Goal: Task Accomplishment & Management: Complete application form

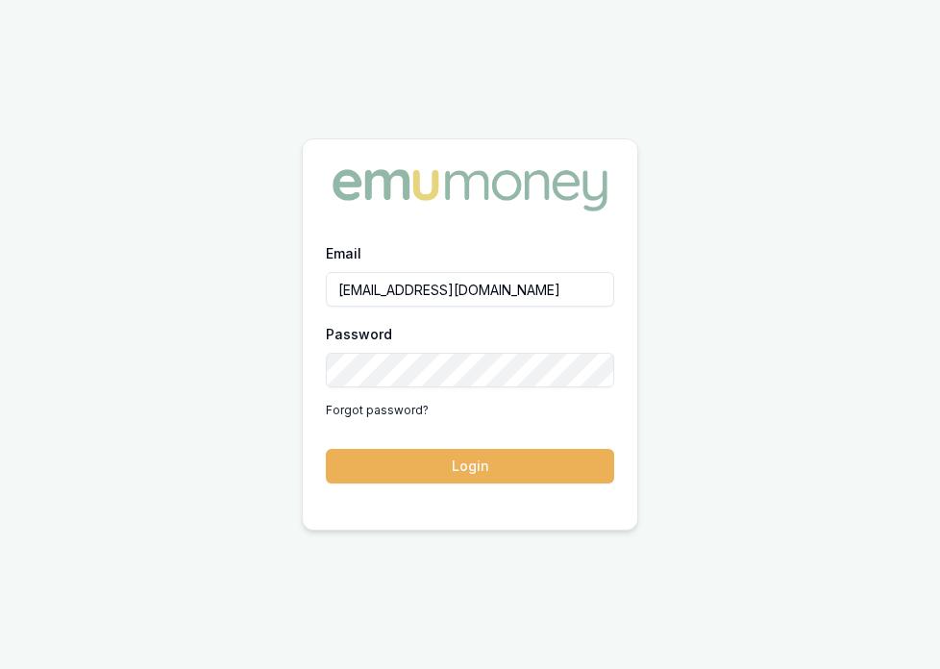
click at [476, 459] on button "Login" at bounding box center [470, 466] width 288 height 35
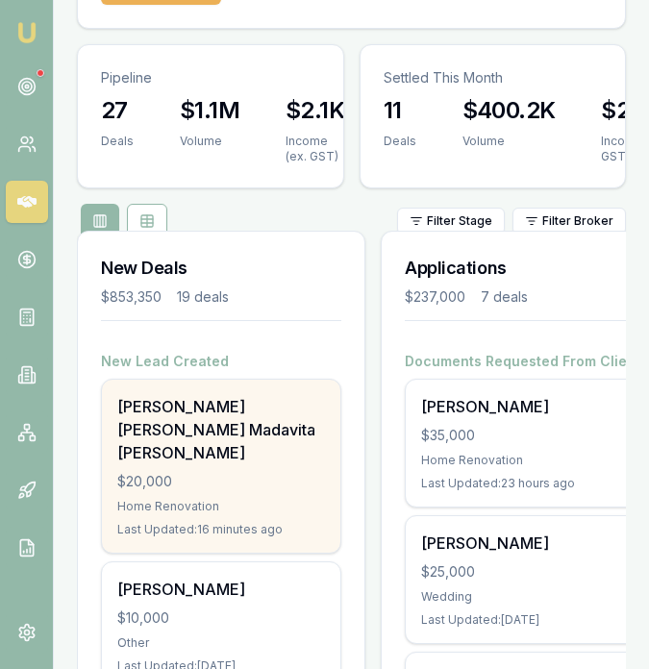
scroll to position [172, 0]
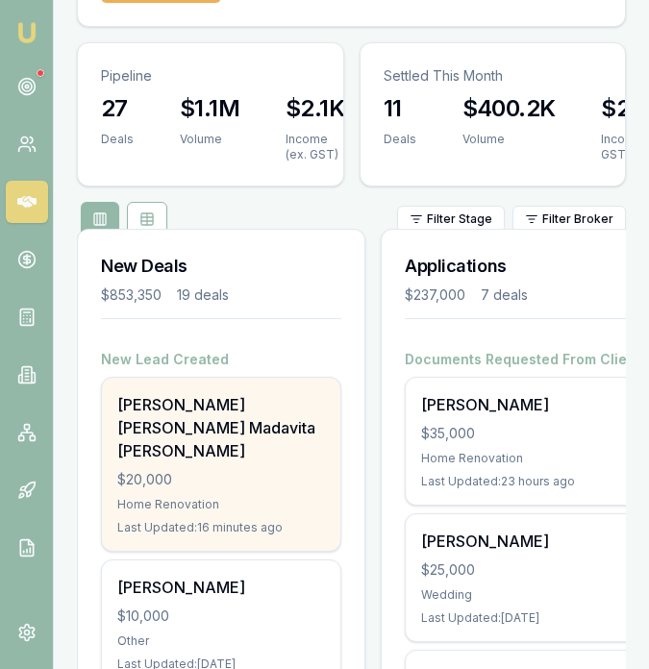
click at [189, 470] on div "$20,000" at bounding box center [221, 479] width 208 height 19
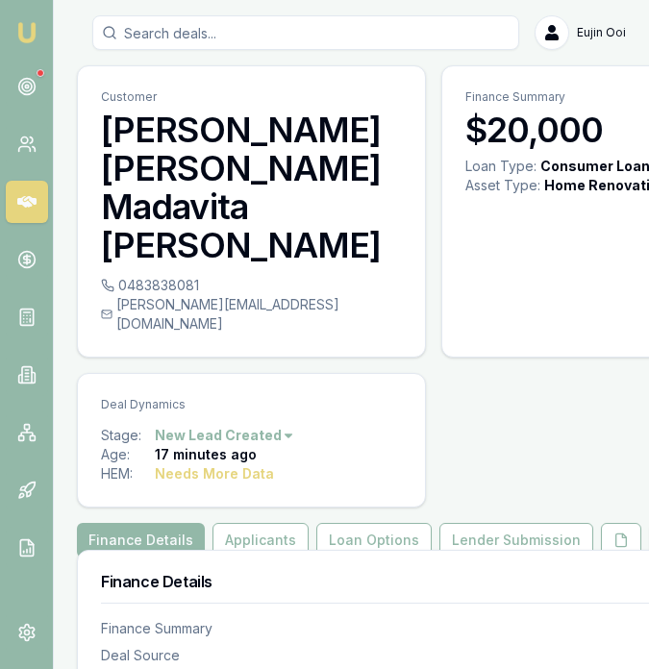
scroll to position [0, 10]
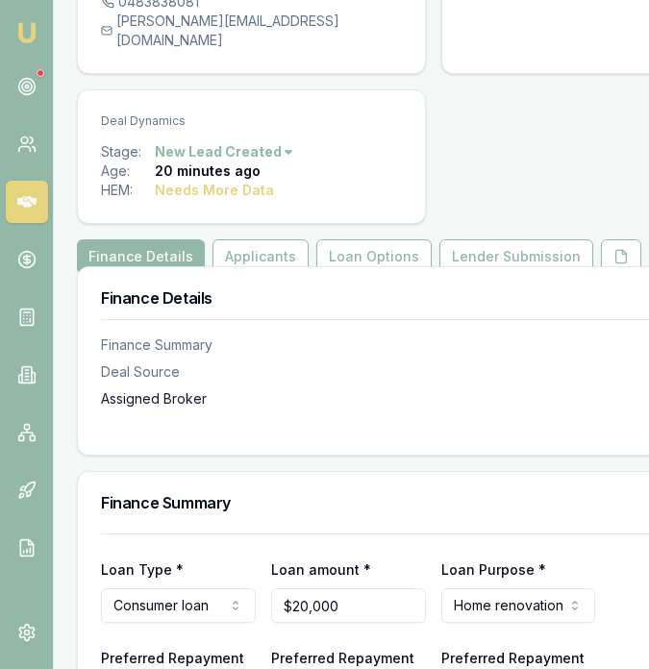
scroll to position [378, 0]
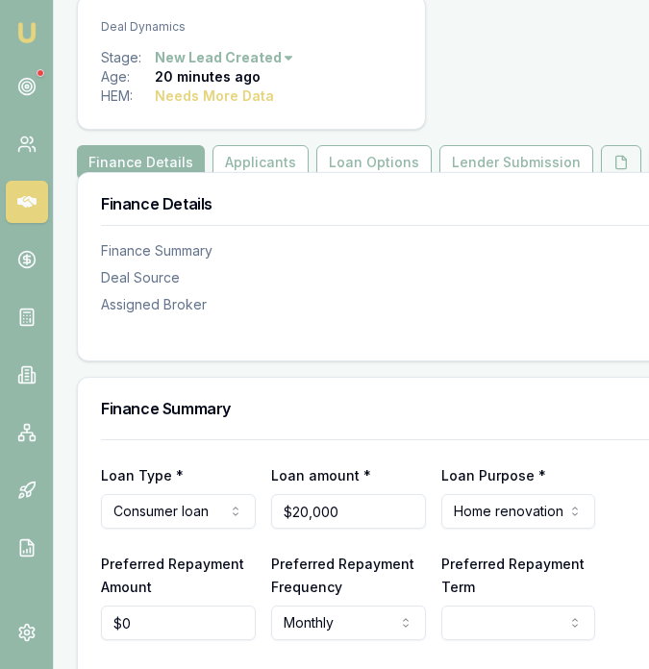
click at [613, 155] on icon at bounding box center [620, 162] width 15 height 15
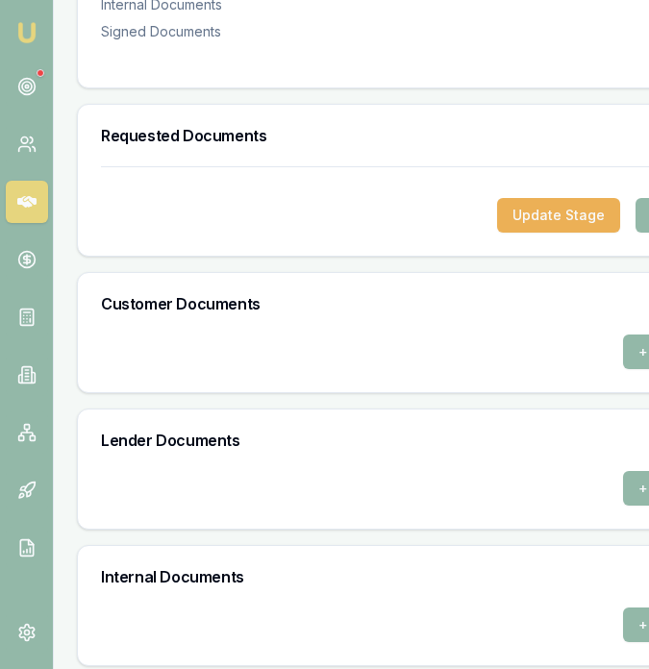
scroll to position [1037, 0]
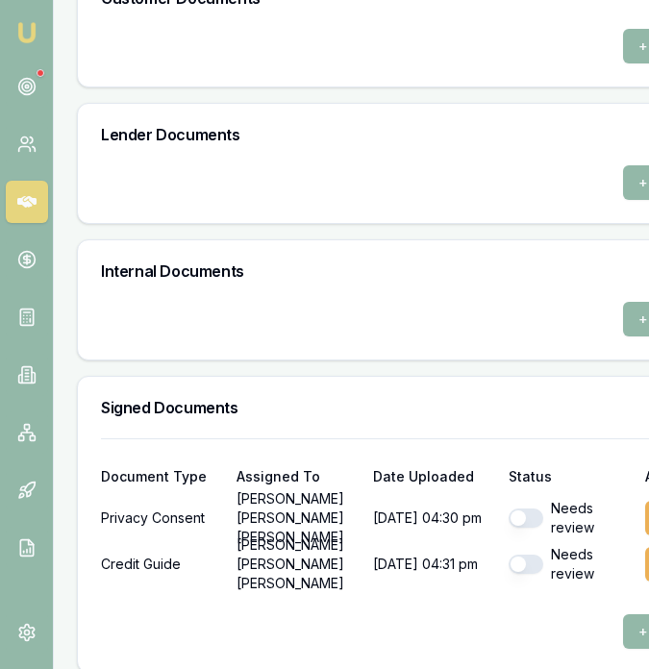
click at [520, 513] on div "Needs review" at bounding box center [569, 518] width 120 height 38
click at [514, 509] on button "button" at bounding box center [526, 518] width 35 height 19
checkbox input "true"
click at [509, 555] on button "button" at bounding box center [526, 564] width 35 height 19
checkbox input "true"
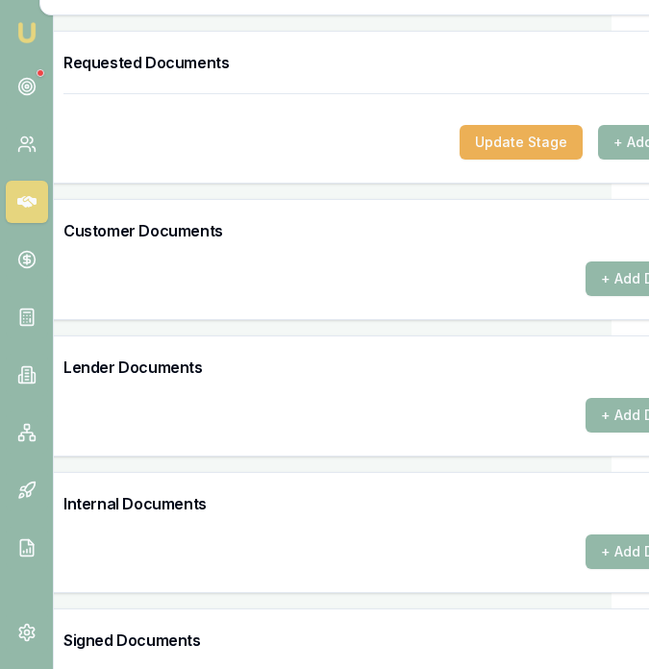
scroll to position [805, 53]
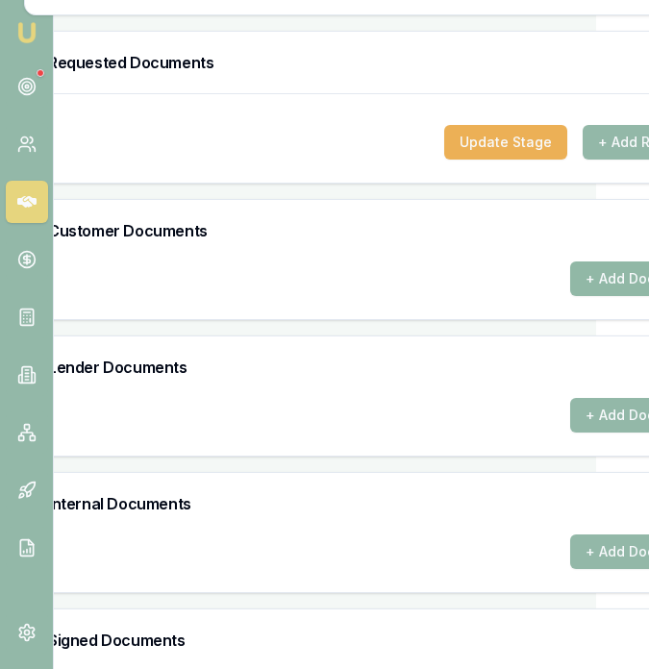
click at [579, 264] on button "+ Add Document" at bounding box center [641, 278] width 142 height 35
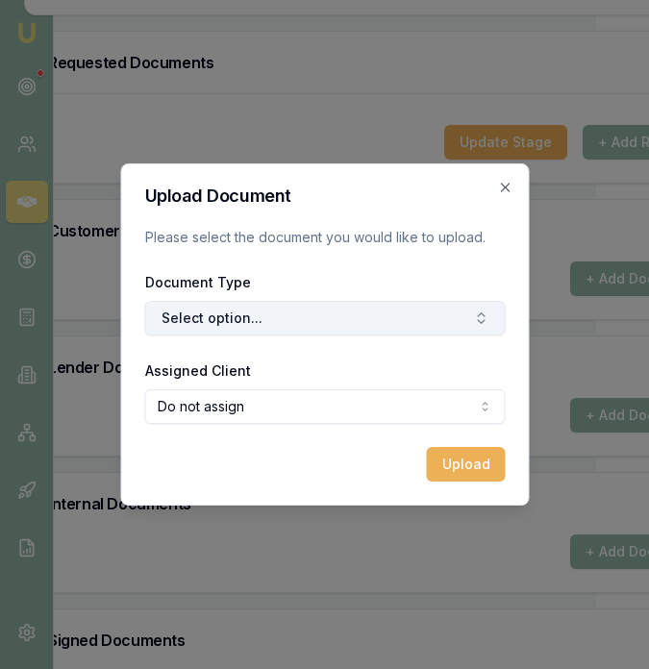
click at [335, 308] on button "Select option..." at bounding box center [324, 318] width 360 height 35
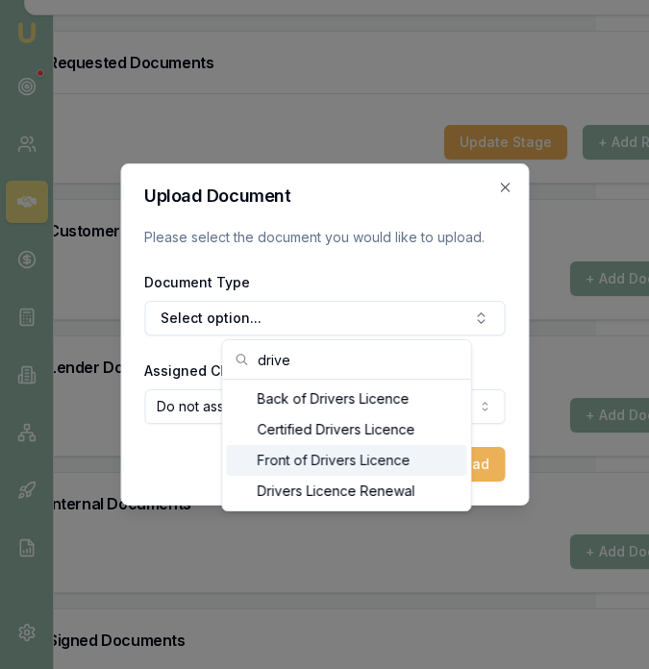
type input "drive"
click at [333, 464] on div "Front of Drivers Licence" at bounding box center [347, 460] width 240 height 31
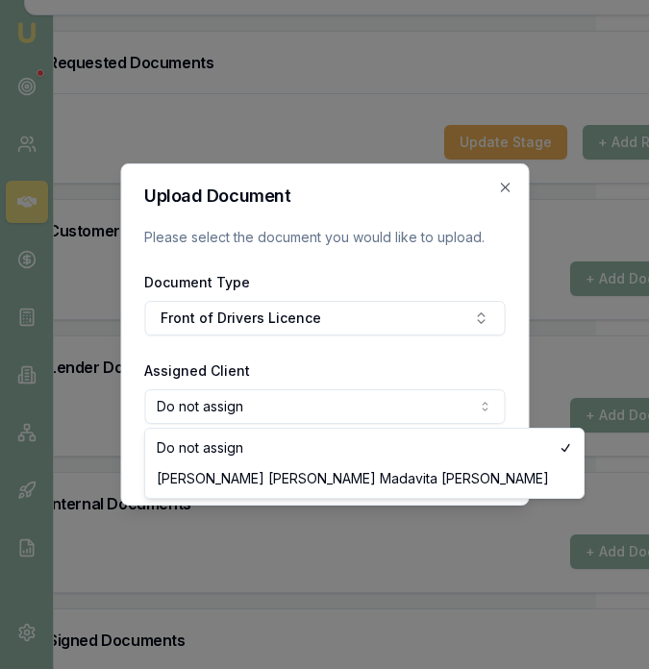
select select "U-6O556VNYWR"
drag, startPoint x: 253, startPoint y: 476, endPoint x: 266, endPoint y: 476, distance: 13.5
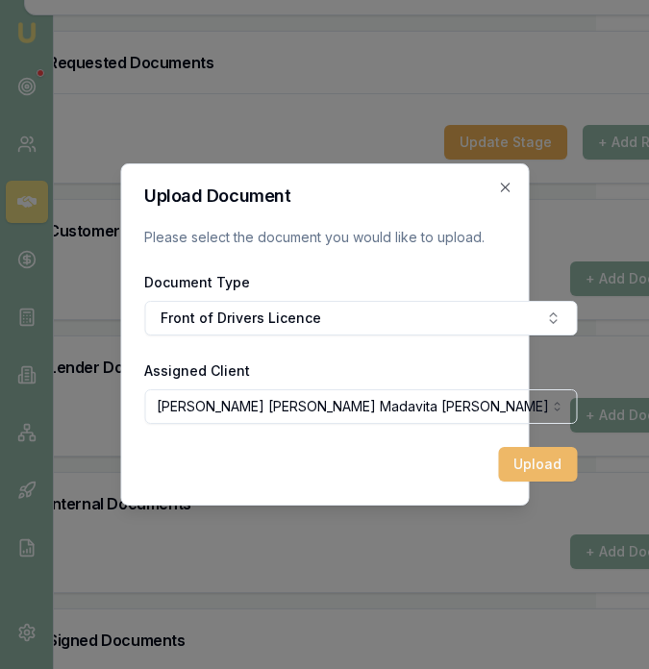
click at [498, 454] on button "Upload" at bounding box center [537, 464] width 79 height 35
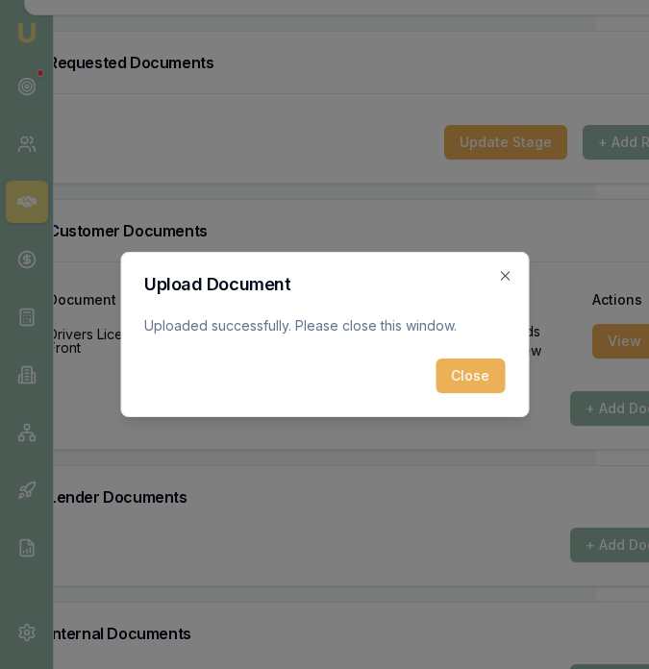
click at [464, 361] on button "Close" at bounding box center [469, 376] width 69 height 35
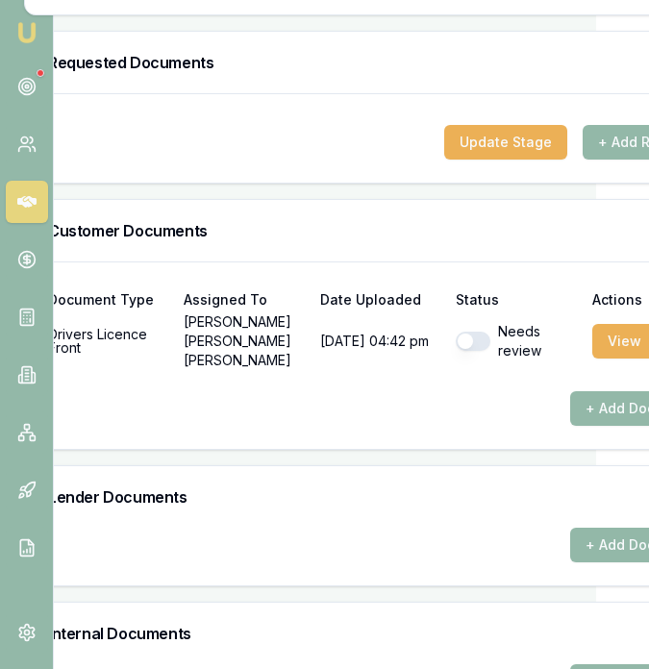
click at [461, 332] on button "button" at bounding box center [473, 341] width 35 height 19
checkbox input "true"
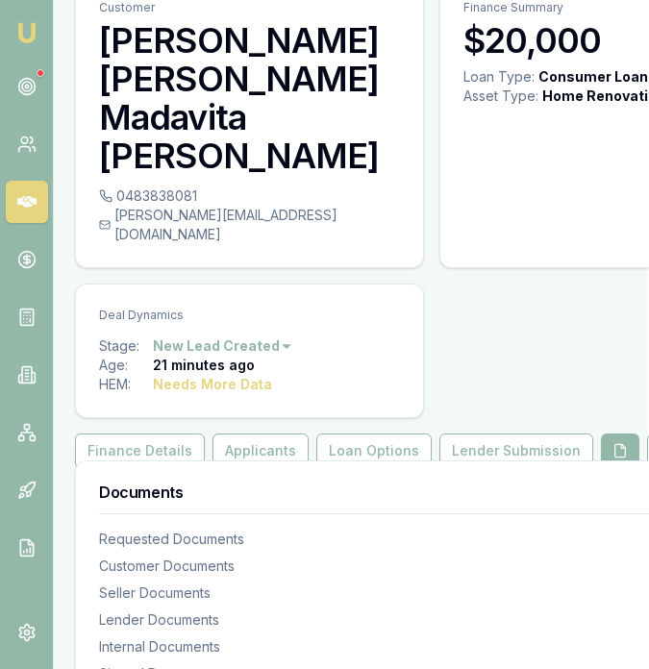
scroll to position [89, 0]
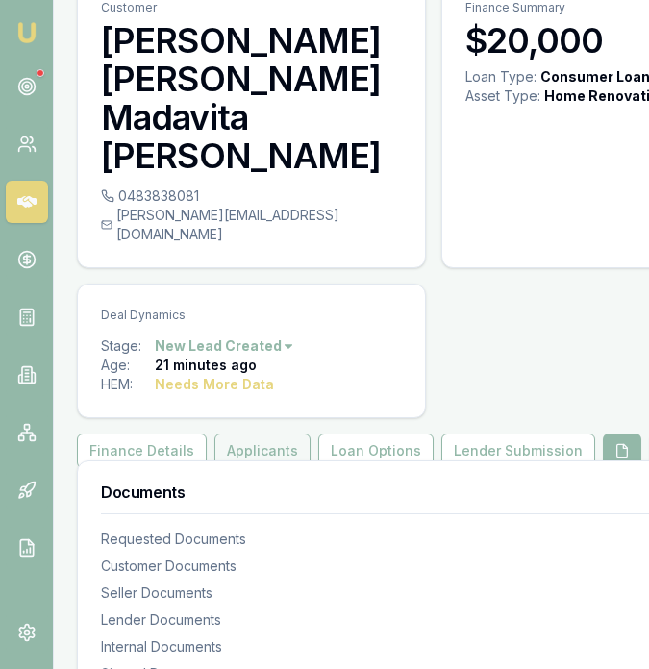
click at [274, 434] on button "Applicants" at bounding box center [262, 451] width 96 height 35
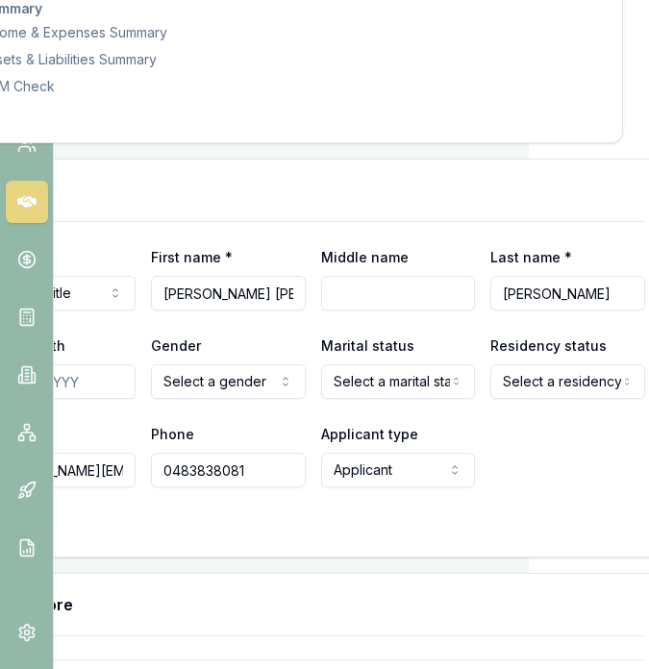
scroll to position [994, 19]
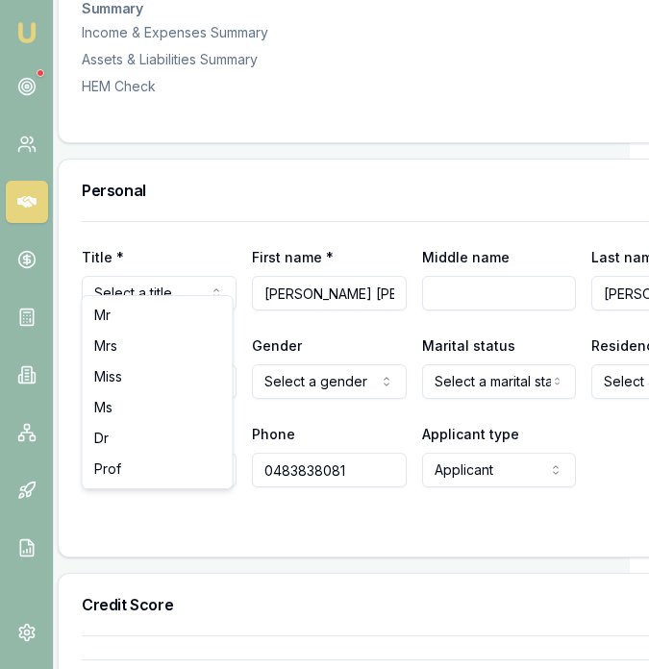
select select "Mrs"
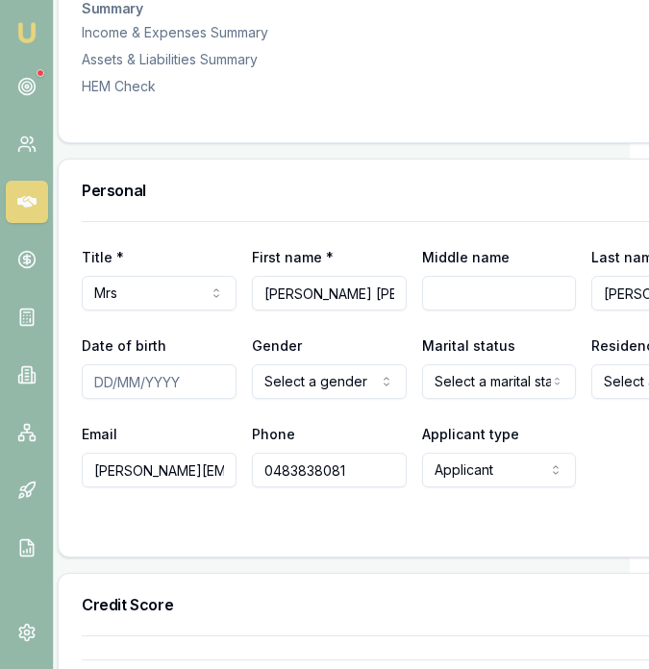
click at [100, 367] on input "Date of birth" at bounding box center [159, 381] width 155 height 35
type input "4"
type input "04/12/2995"
select select "FEMALE"
select select "MARRIED"
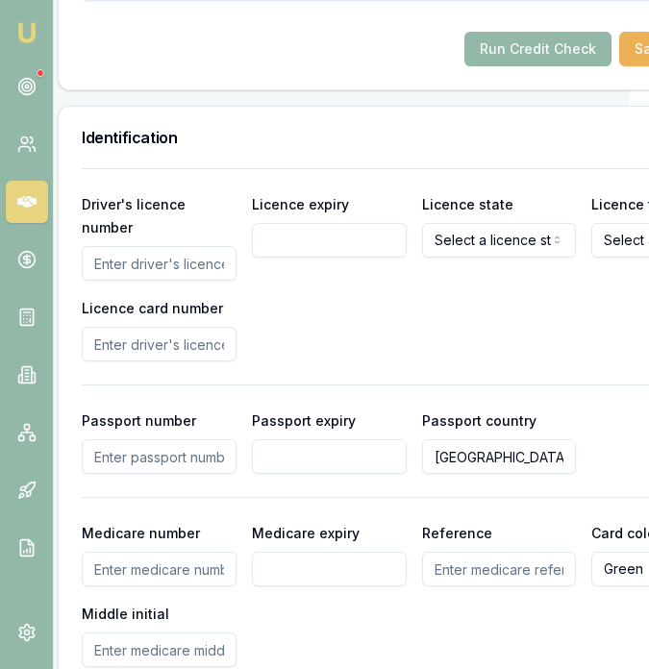
scroll to position [1808, 19]
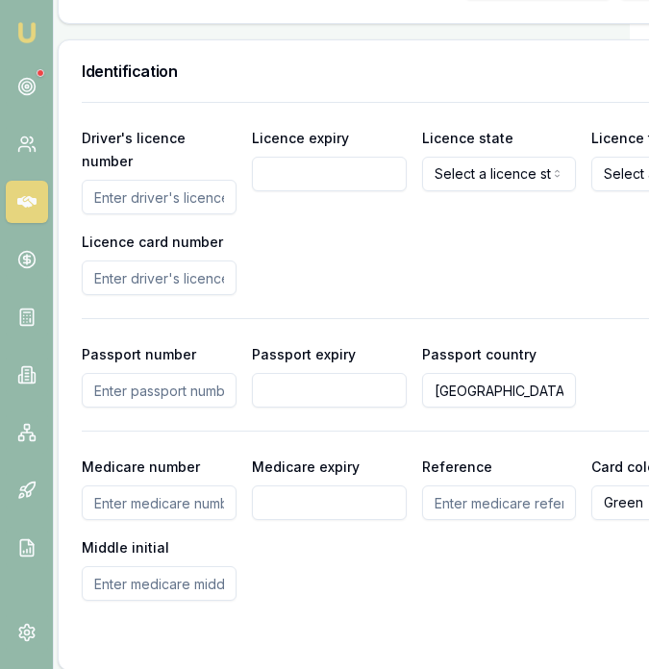
click at [175, 180] on input "Driver's licence number" at bounding box center [159, 197] width 155 height 35
type input "052138921"
click at [308, 161] on input "Licence expiry" at bounding box center [329, 174] width 155 height 35
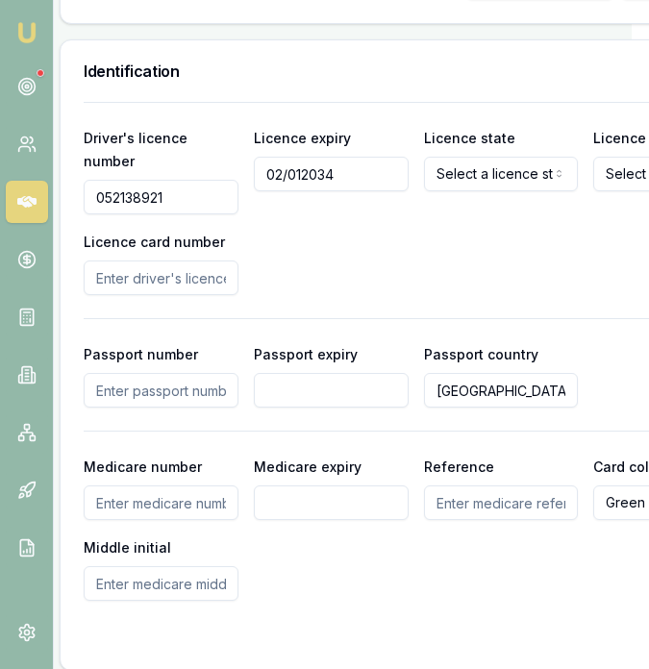
click at [299, 157] on input "02/012034" at bounding box center [331, 174] width 155 height 35
type input "02/01/2034"
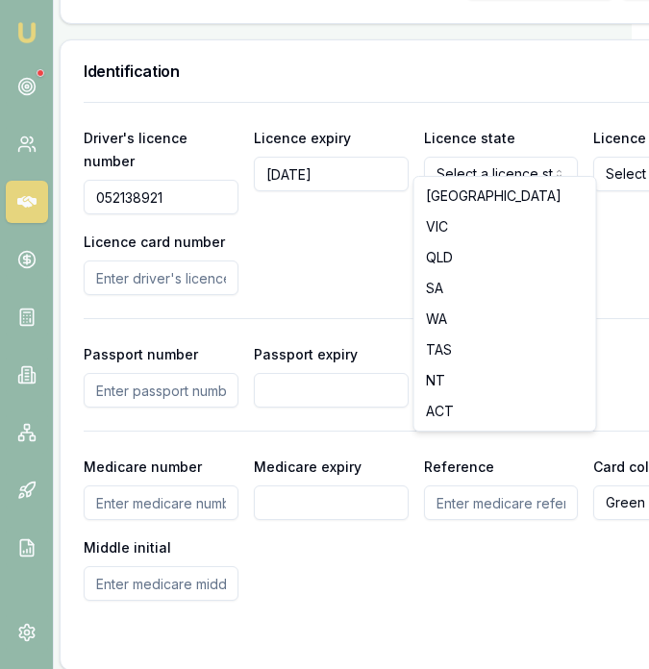
select select "VIC"
drag, startPoint x: 474, startPoint y: 227, endPoint x: 488, endPoint y: 224, distance: 14.7
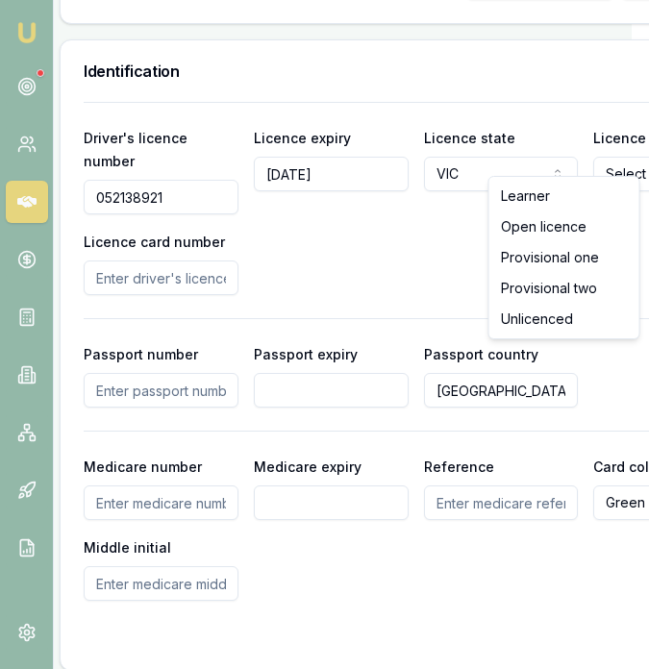
select select "OPEN_LICENCE"
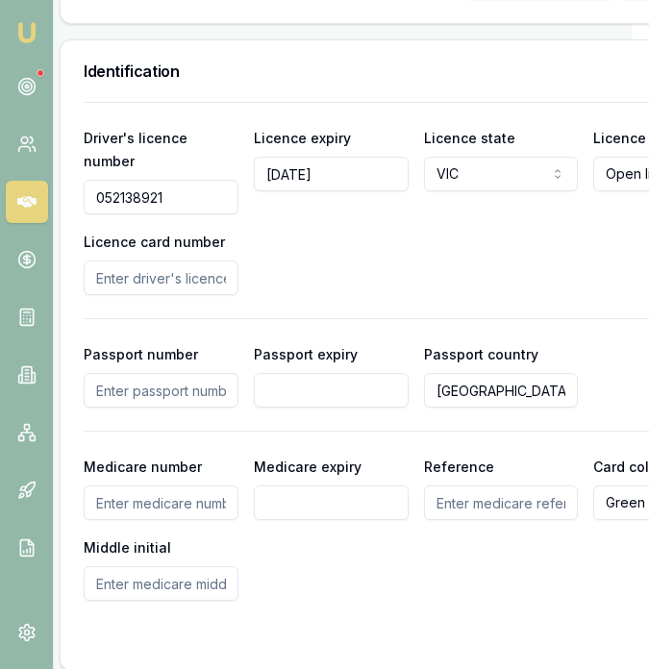
click at [183, 264] on input "Licence card number" at bounding box center [161, 278] width 155 height 35
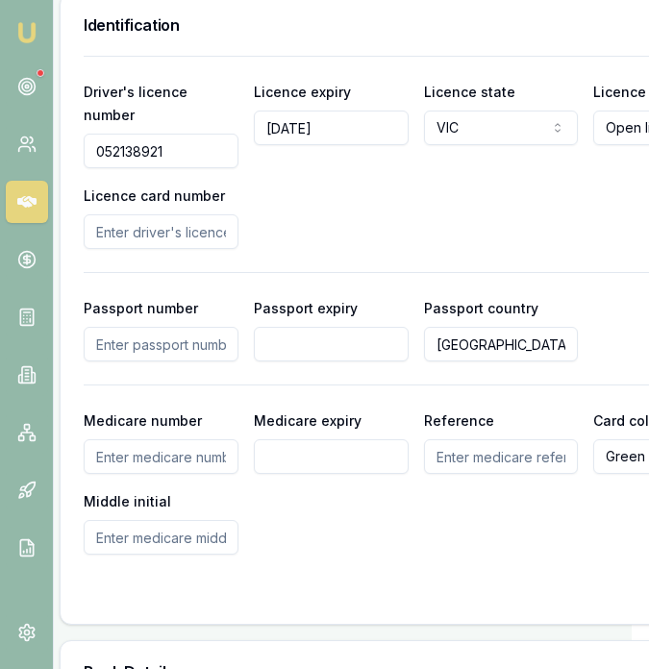
click at [427, 233] on div "Driver's licence number 052138921 Licence expiry 02/01/2034 Licence state VIC N…" at bounding box center [416, 305] width 664 height 499
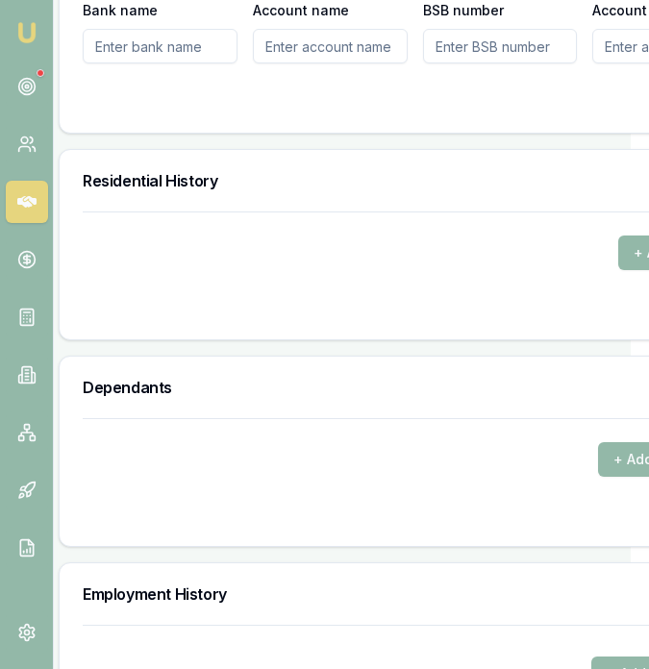
scroll to position [2574, 18]
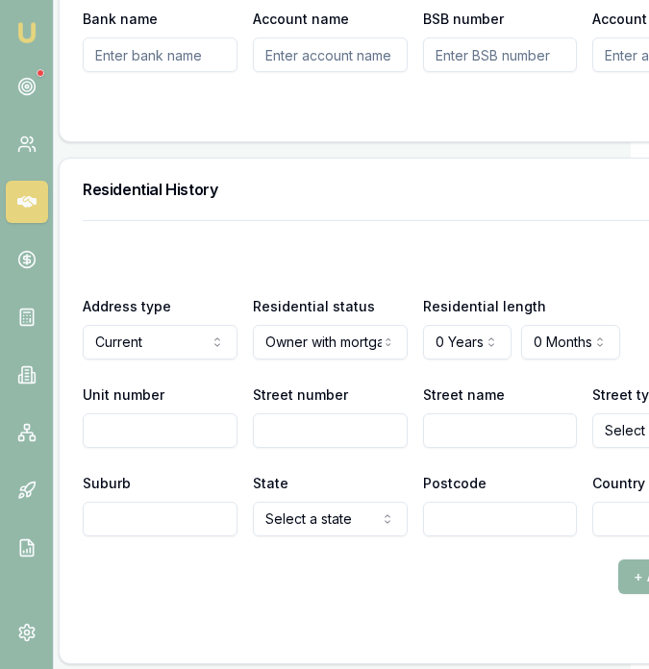
click at [451, 502] on input "Postcode" at bounding box center [500, 519] width 155 height 35
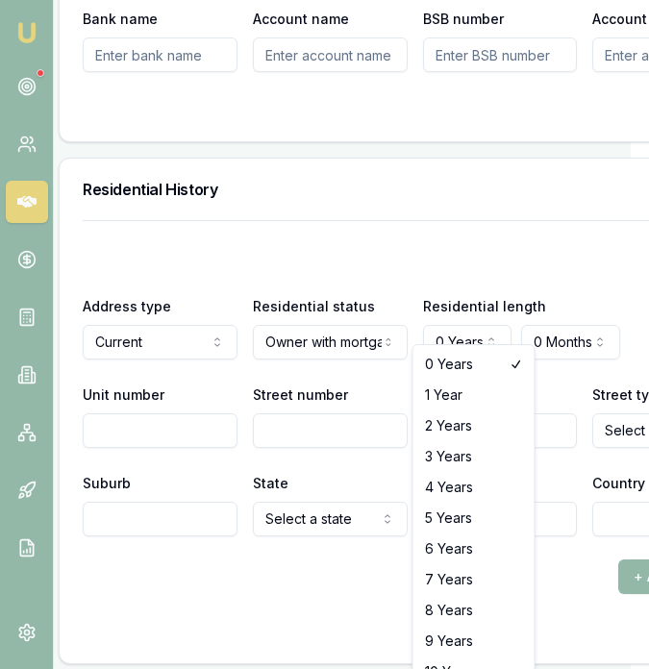
select select "4"
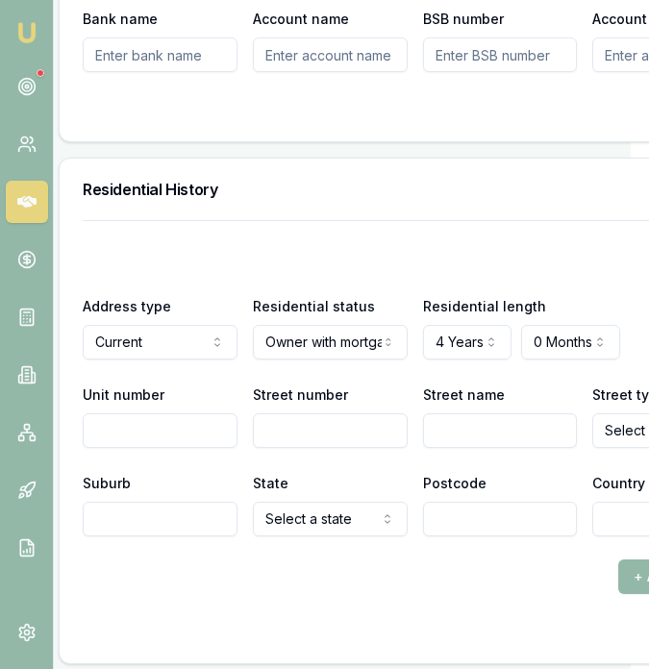
click at [134, 413] on input "Unit number" at bounding box center [160, 430] width 155 height 35
type input "326"
click at [310, 413] on input "Street number" at bounding box center [330, 430] width 155 height 35
type input "2"
type input "111"
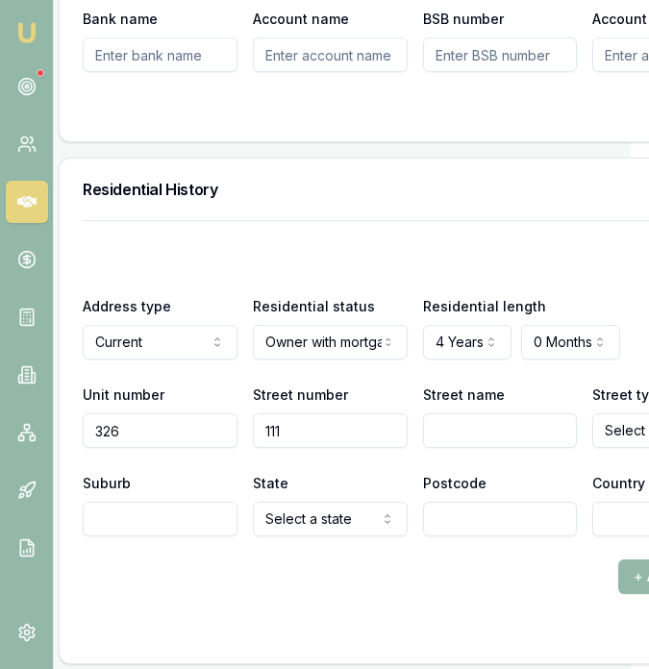
click at [437, 413] on input "Street name" at bounding box center [500, 430] width 155 height 35
type input "Punt"
select select "Road"
type input "Windsor"
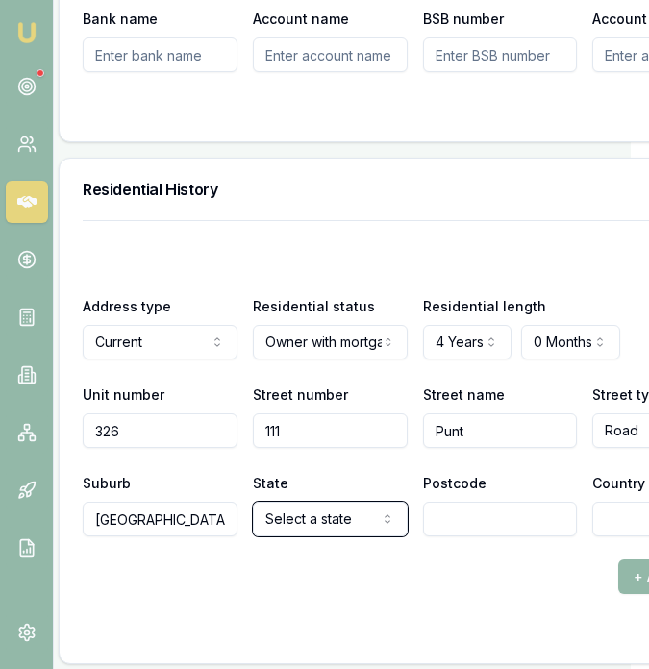
select select "VIC"
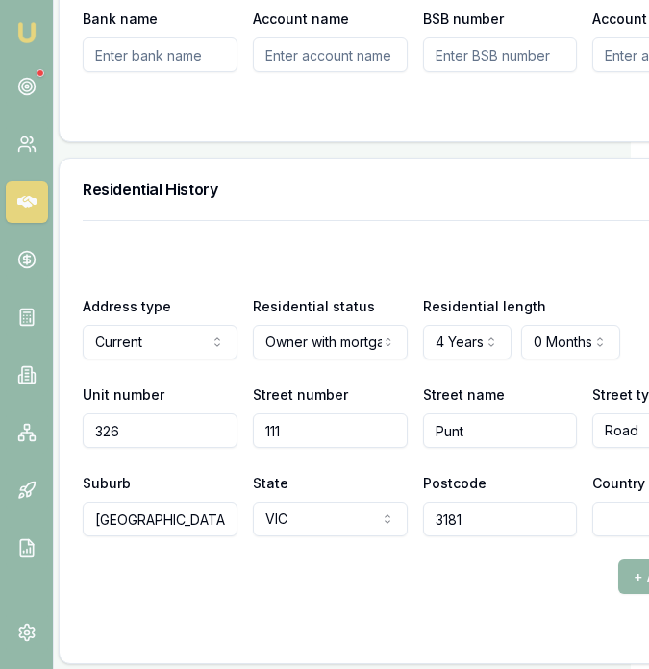
type input "3181"
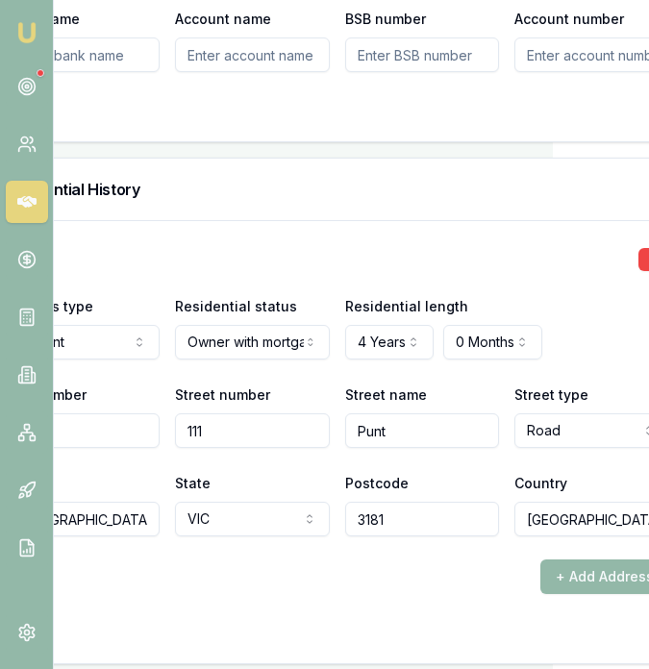
type input "[GEOGRAPHIC_DATA]"
click at [346, 573] on div "+ Add Address" at bounding box center [337, 576] width 664 height 35
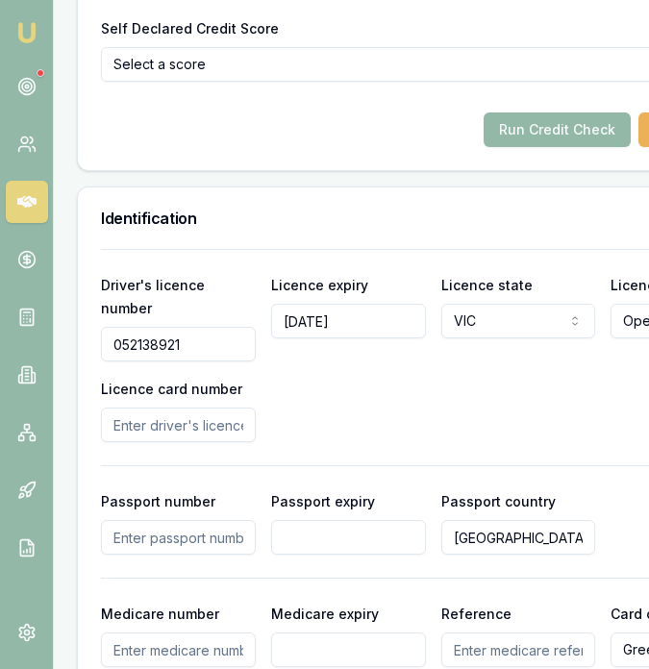
scroll to position [1664, 0]
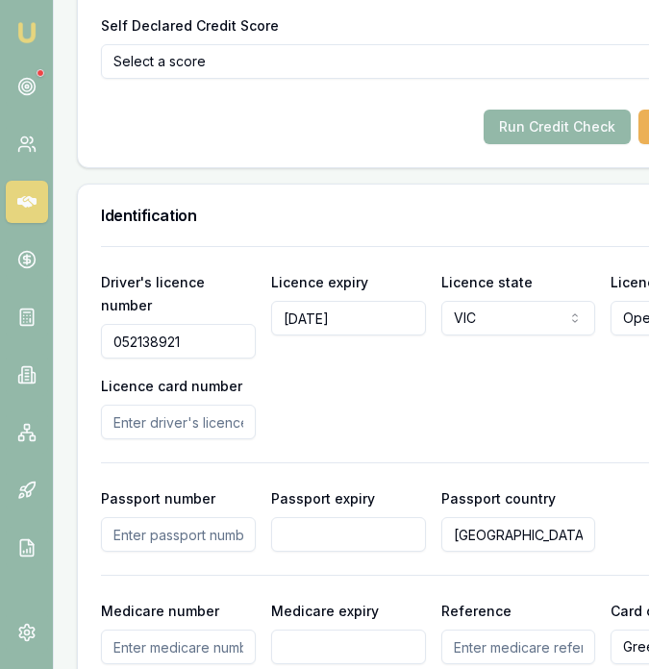
click at [164, 405] on input "Licence card number" at bounding box center [178, 422] width 155 height 35
type input "P1959405"
click at [263, 400] on div "Driver's licence number 052138921 Licence expiry 02/01/2034 Licence state VIC N…" at bounding box center [433, 354] width 664 height 169
click at [509, 110] on button "Run Credit Check" at bounding box center [557, 127] width 147 height 35
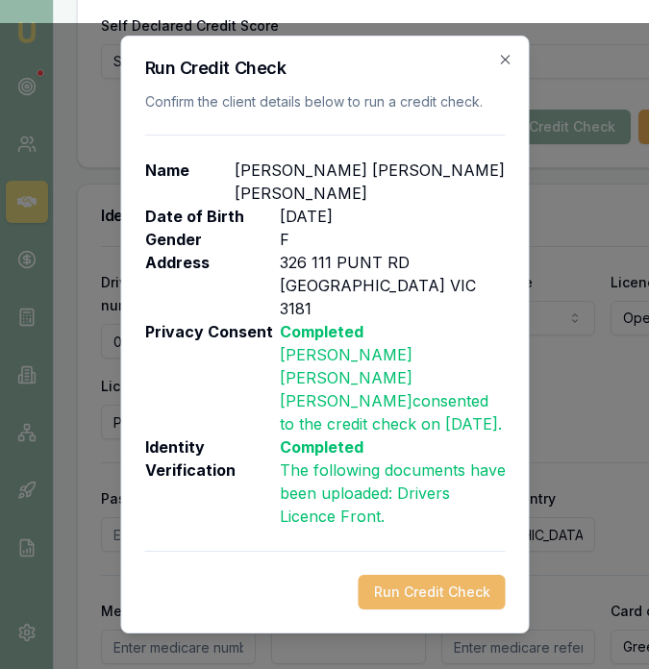
click at [451, 591] on button "Run Credit Check" at bounding box center [431, 592] width 147 height 35
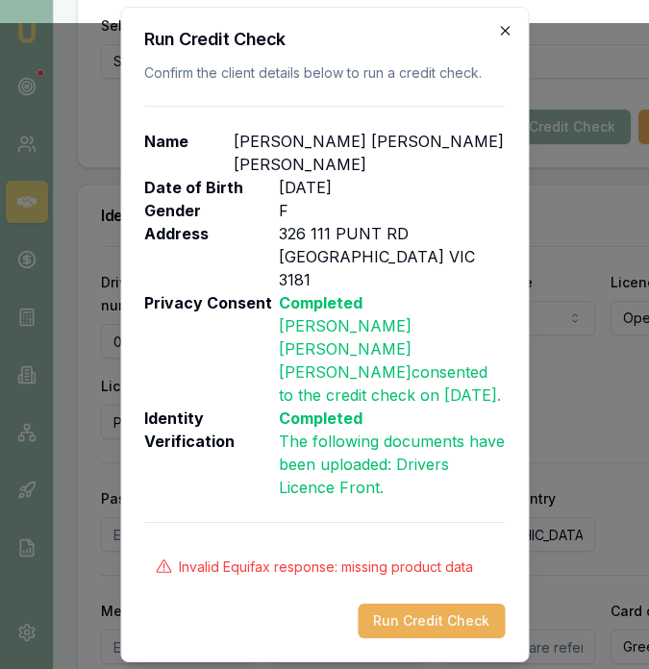
click at [504, 38] on icon "button" at bounding box center [504, 30] width 15 height 15
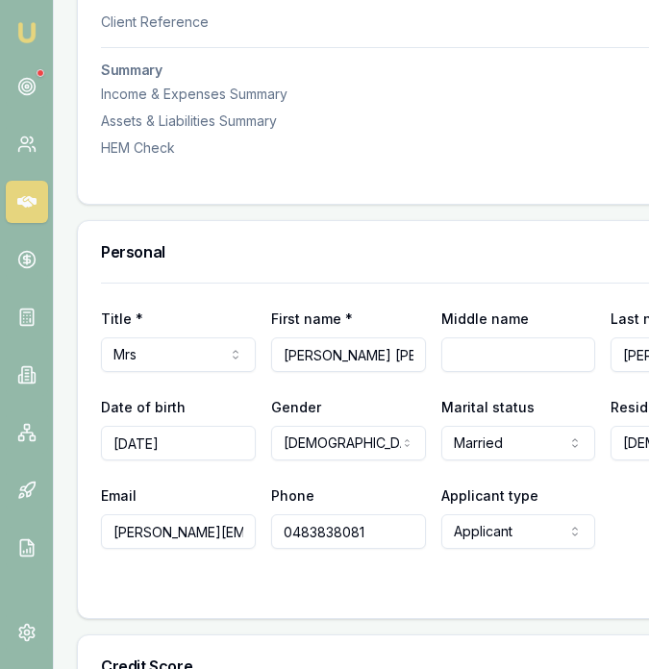
scroll to position [914, 0]
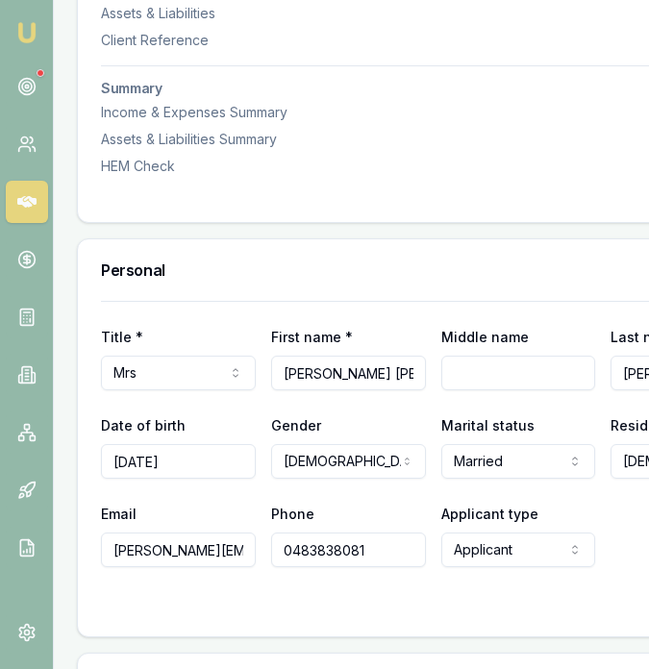
click at [364, 356] on input "Nayanthara Shehani Perera" at bounding box center [348, 373] width 155 height 35
drag, startPoint x: 355, startPoint y: 354, endPoint x: 462, endPoint y: 352, distance: 107.7
click at [462, 352] on div "Title * Mrs Mr Mrs Miss Ms Dr Prof First name * Nayanthara Shehani Perera Middl…" at bounding box center [433, 357] width 664 height 65
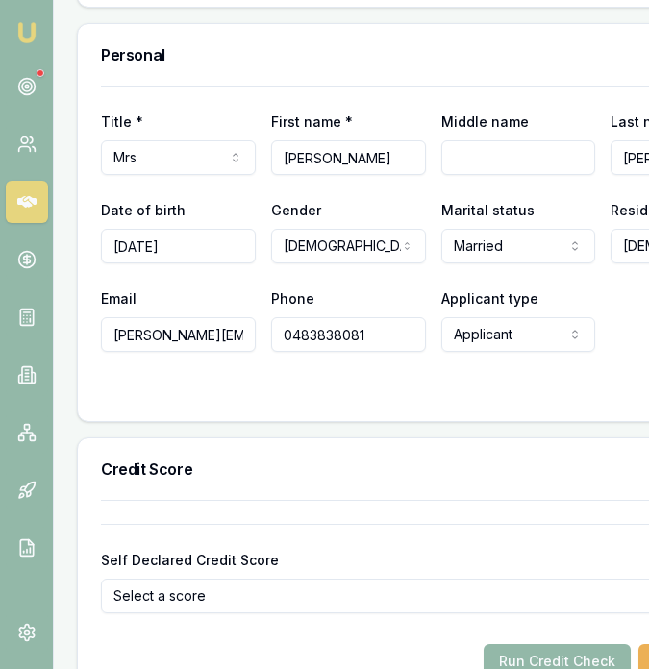
scroll to position [1131, 0]
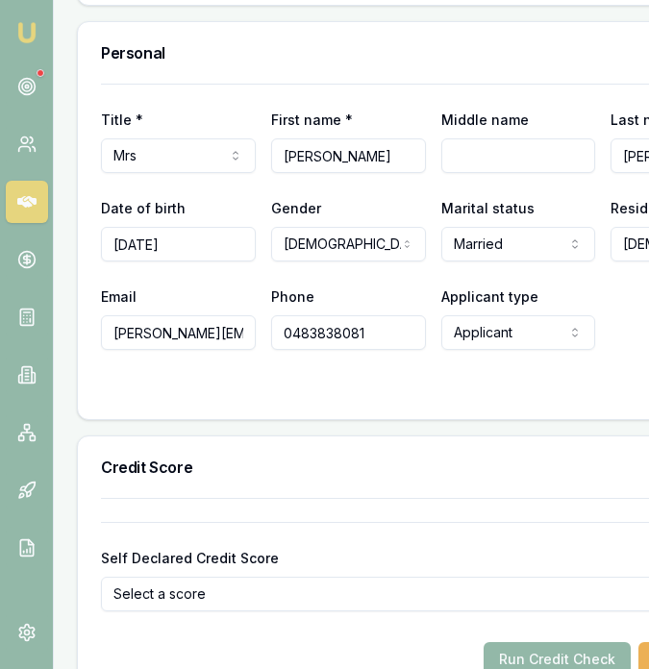
type input "Nayanthara"
click at [162, 227] on input "04/12/2995" at bounding box center [178, 244] width 155 height 35
type input "04/12/1995"
click at [316, 436] on div "Credit Score" at bounding box center [433, 467] width 710 height 62
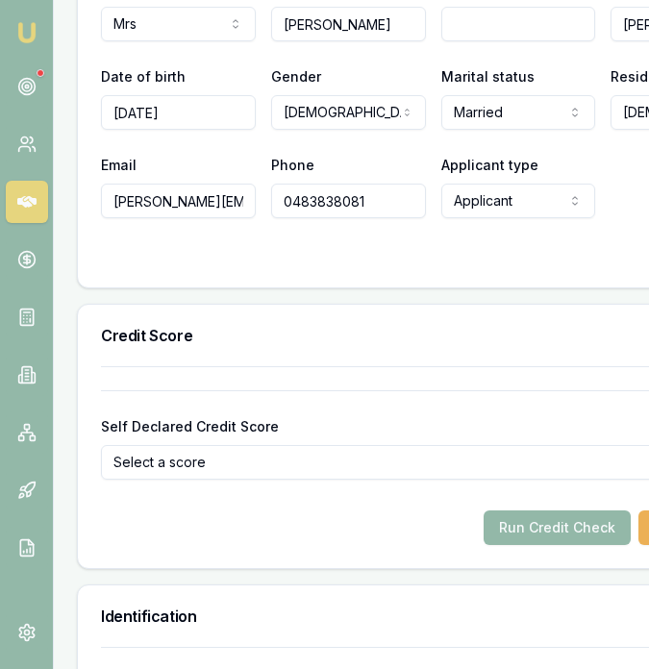
scroll to position [1289, 0]
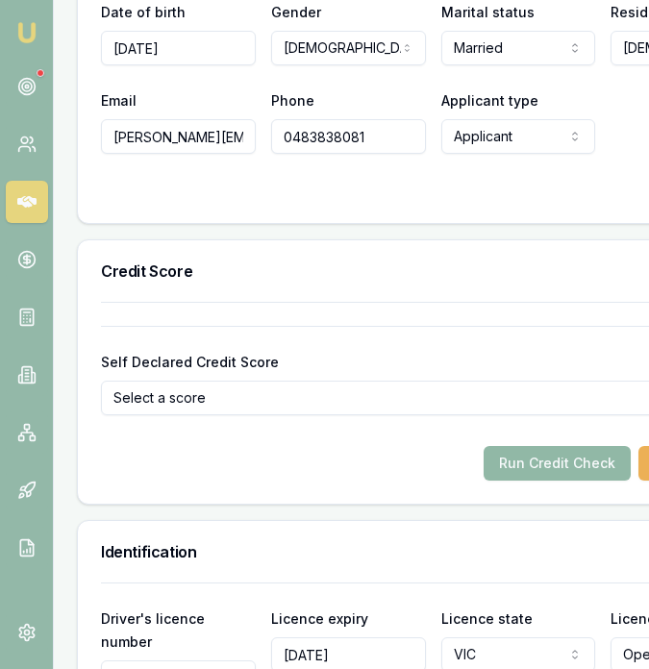
click at [509, 447] on button "Run Credit Check" at bounding box center [557, 463] width 147 height 35
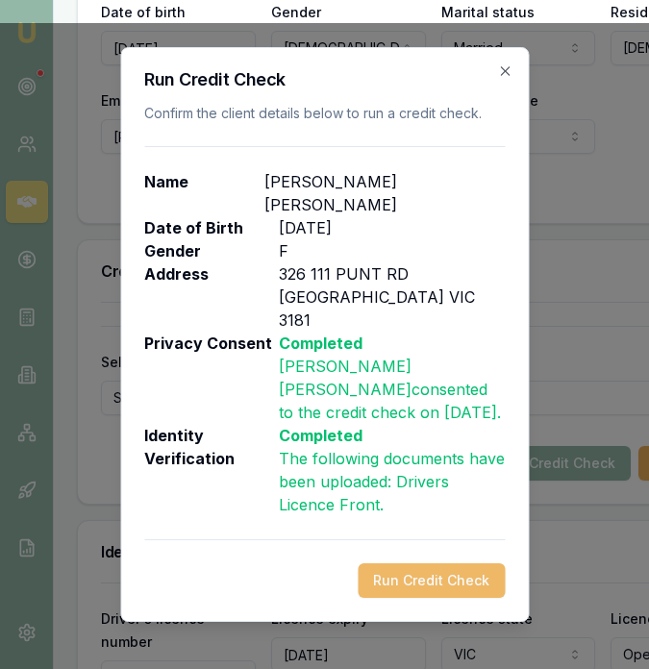
click at [462, 575] on button "Run Credit Check" at bounding box center [431, 580] width 147 height 35
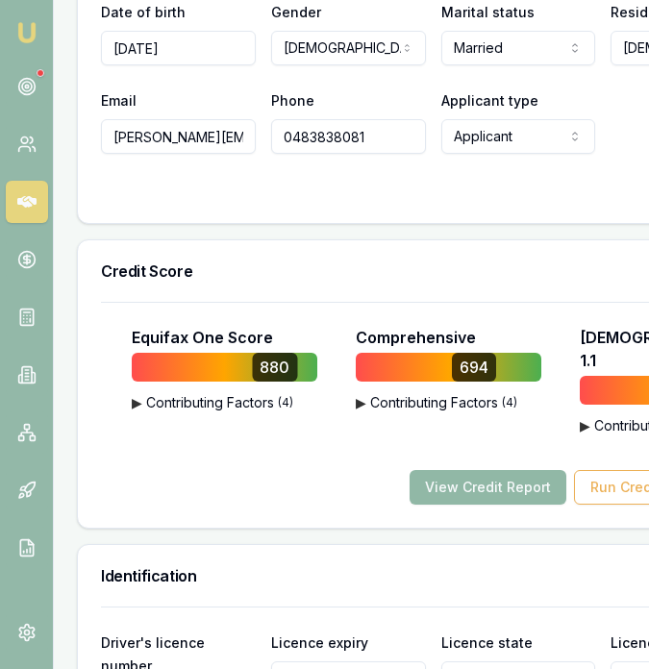
click at [509, 470] on button "View Credit Report" at bounding box center [488, 487] width 157 height 35
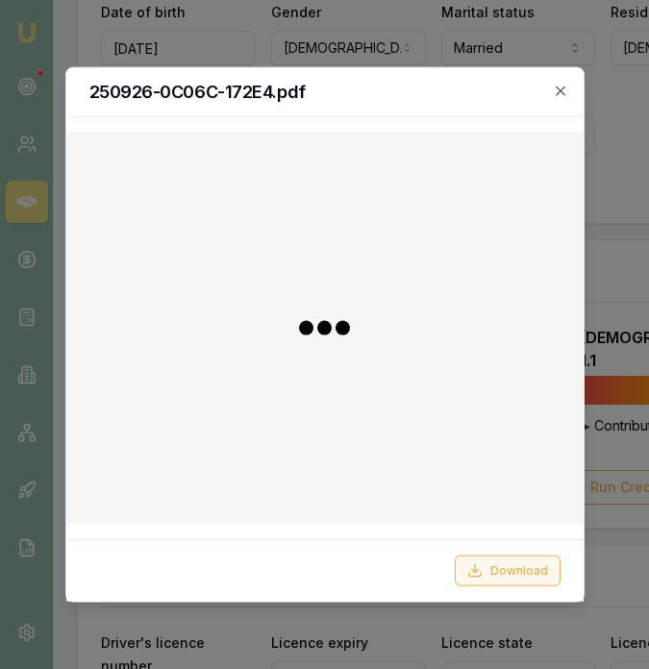
click at [497, 569] on button "Download" at bounding box center [508, 570] width 106 height 31
drag, startPoint x: 568, startPoint y: 87, endPoint x: 559, endPoint y: 91, distance: 10.4
click at [568, 87] on div "250926-0C06C-172E4.pdf" at bounding box center [324, 92] width 517 height 49
click at [558, 91] on icon "button" at bounding box center [560, 91] width 9 height 9
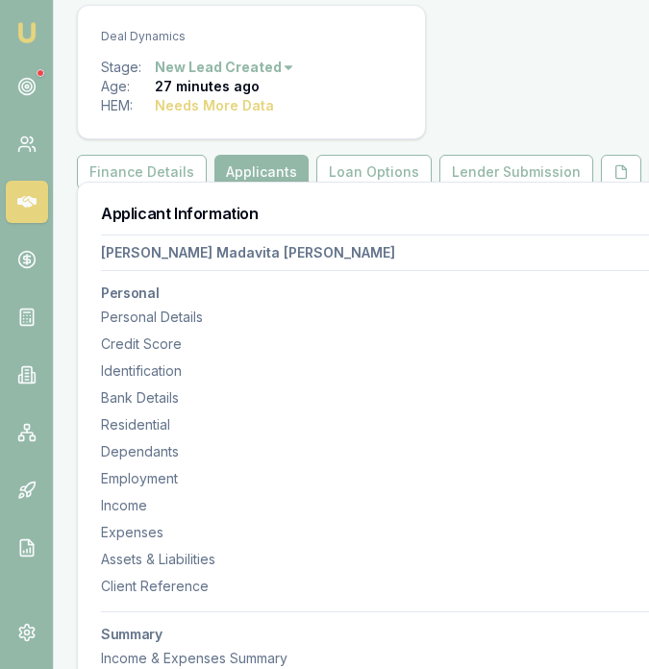
scroll to position [0, 0]
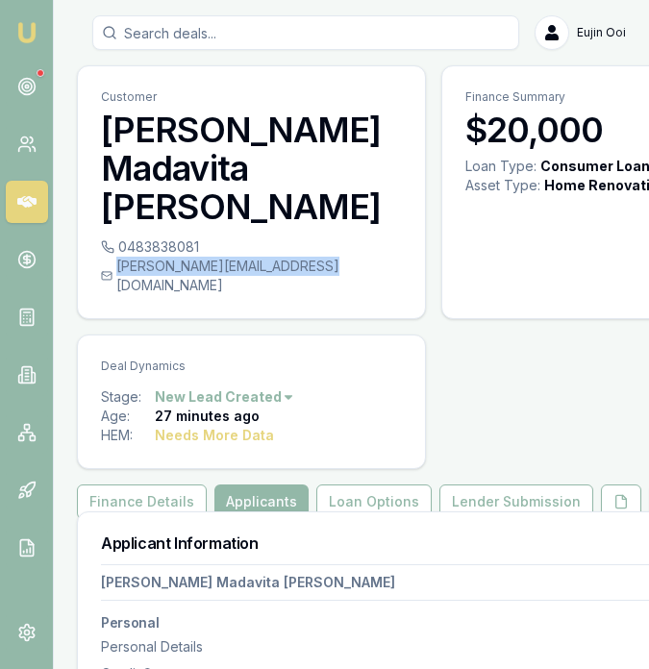
click at [320, 271] on div "nayanthara.shehani@gmail.com" at bounding box center [251, 276] width 301 height 38
copy div "nayanthara.shehani@gmail.com"
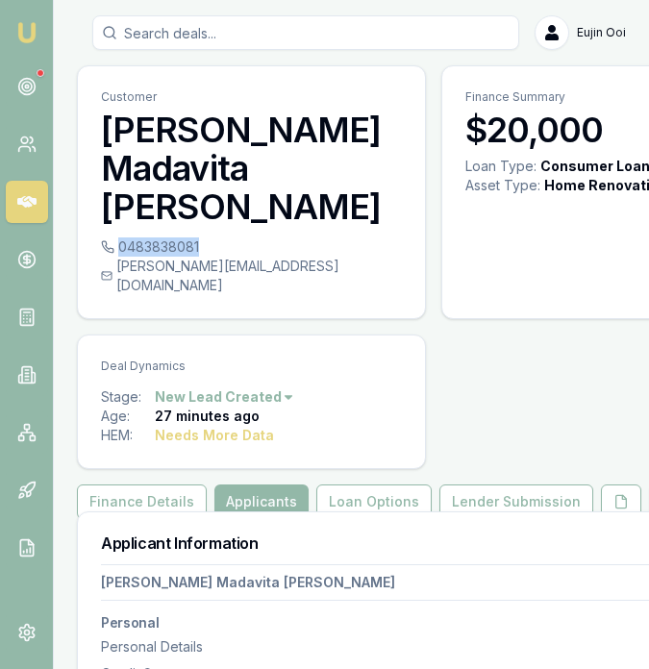
drag, startPoint x: 206, startPoint y: 246, endPoint x: 194, endPoint y: 248, distance: 11.7
click at [197, 247] on div "0483838081" at bounding box center [251, 246] width 301 height 19
copy div "0483838081"
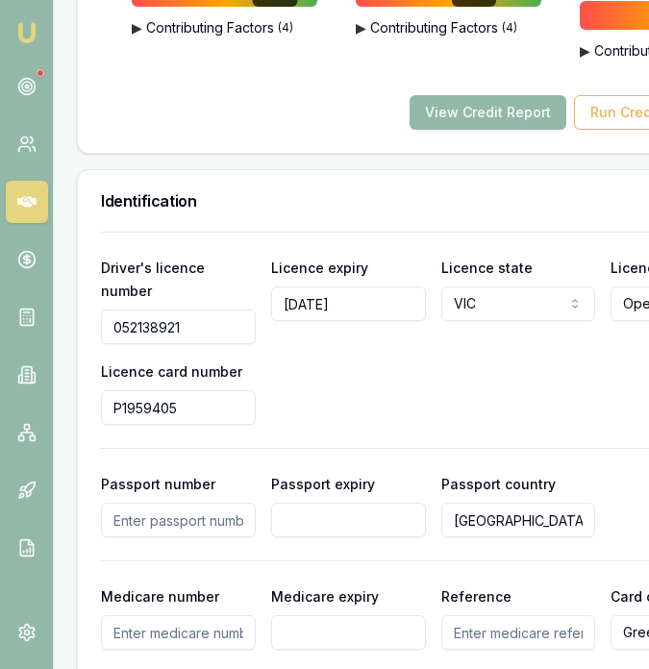
scroll to position [1668, 0]
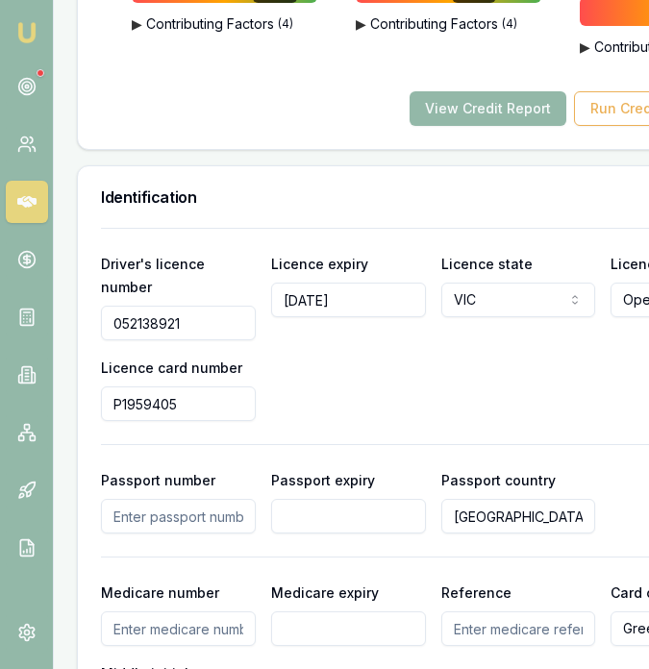
click at [191, 298] on div "Driver's licence number 052138921 Licence expiry 02/01/2034 Licence state VIC N…" at bounding box center [433, 336] width 664 height 169
click at [191, 306] on input "052138921" at bounding box center [178, 323] width 155 height 35
click at [210, 386] on input "P1959405" at bounding box center [178, 403] width 155 height 35
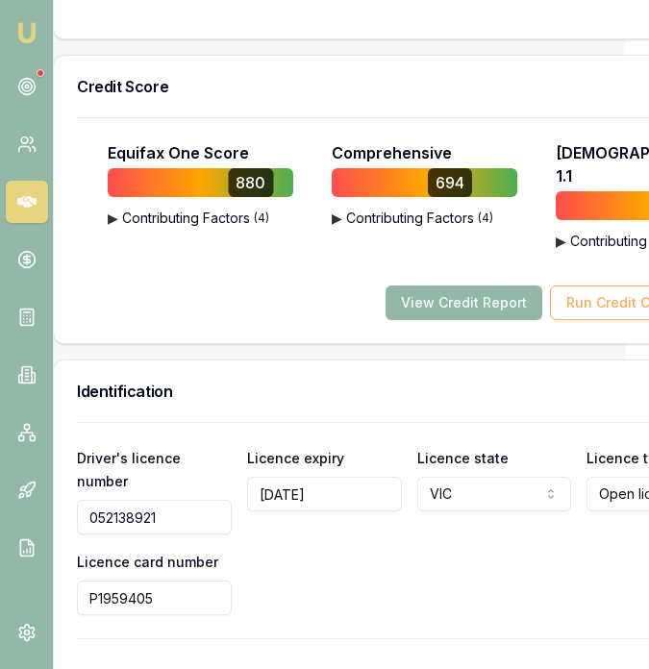
scroll to position [1474, 167]
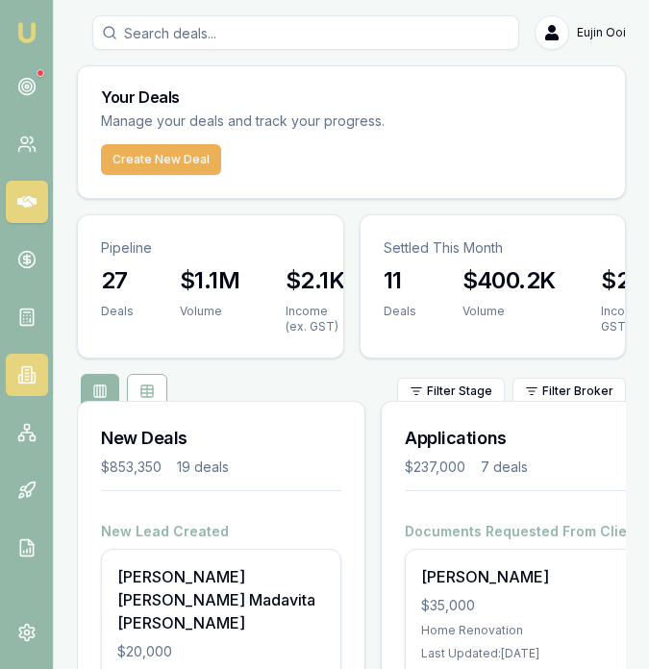
click at [37, 379] on link at bounding box center [27, 375] width 42 height 42
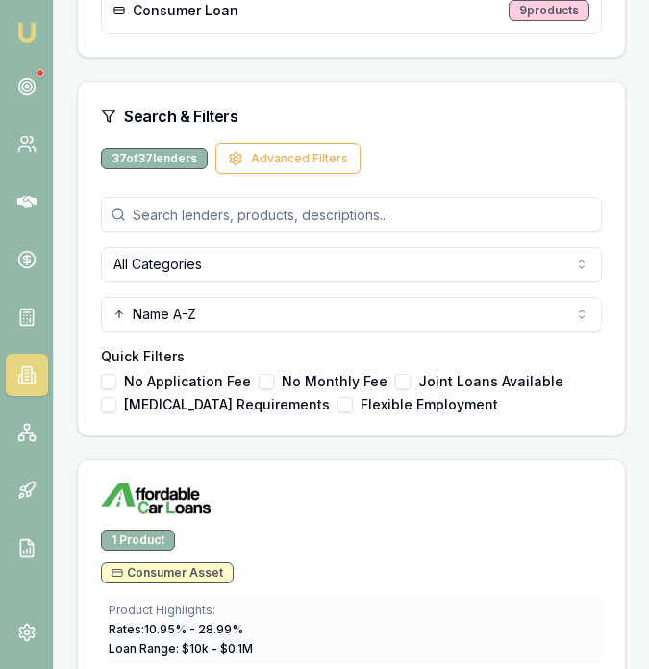
scroll to position [981, 0]
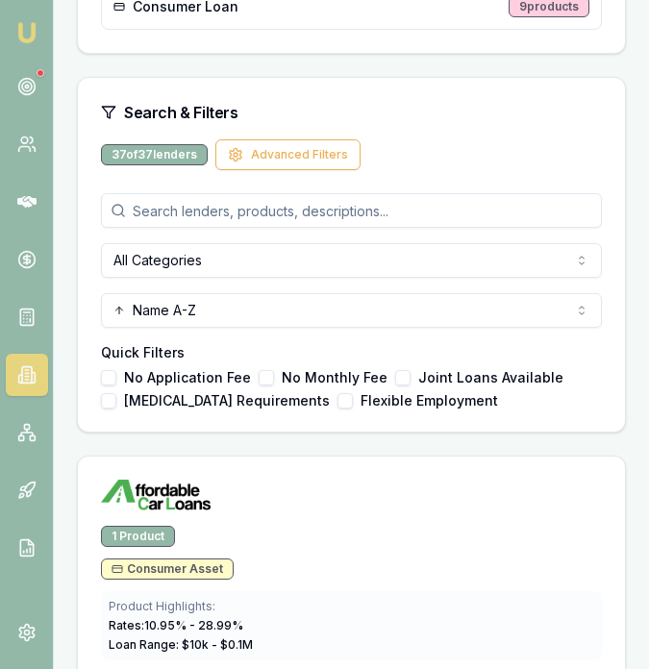
click at [245, 213] on input "search" at bounding box center [351, 210] width 501 height 35
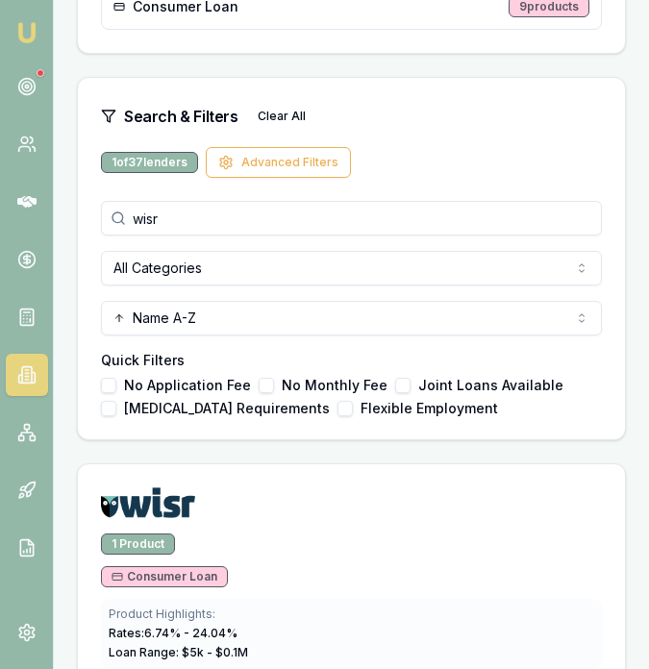
scroll to position [1061, 0]
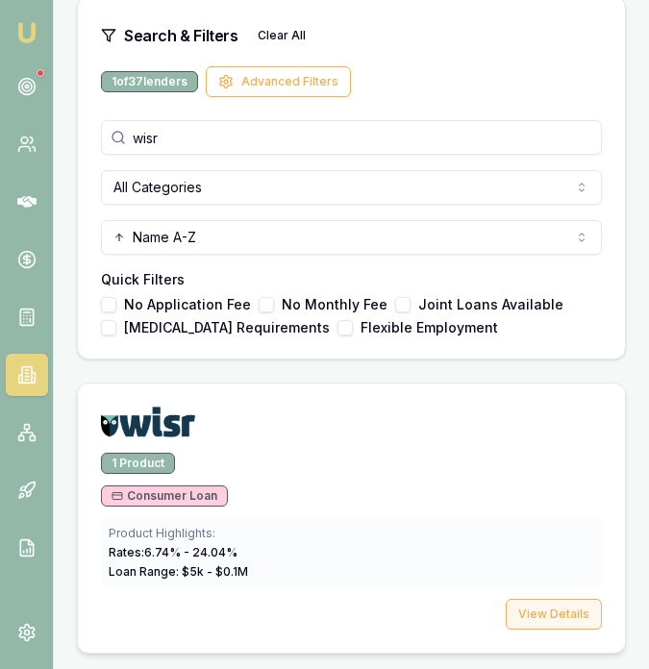
type input "wisr"
click at [555, 606] on button "View Details" at bounding box center [554, 614] width 96 height 31
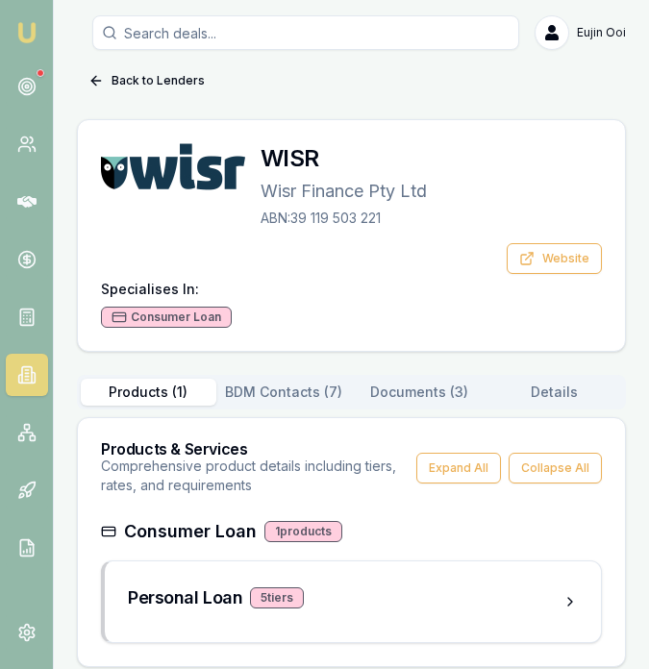
click at [401, 385] on button "Documents ( 3 )" at bounding box center [420, 392] width 136 height 27
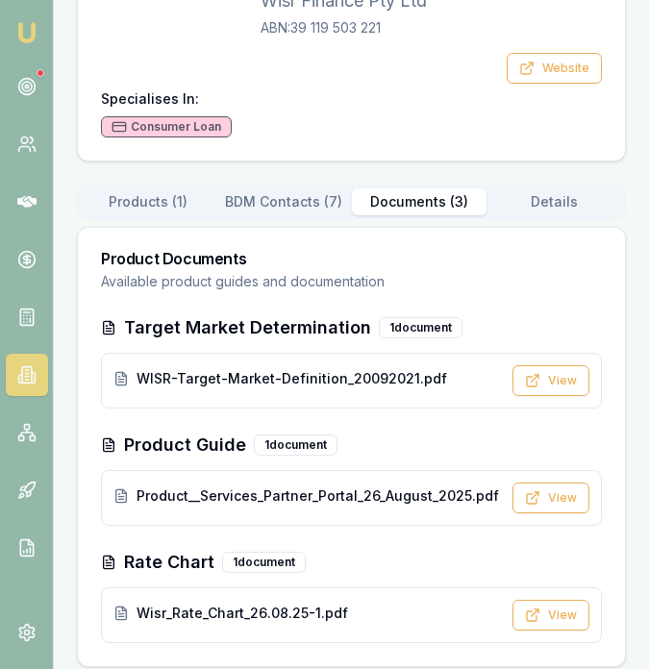
scroll to position [204, 0]
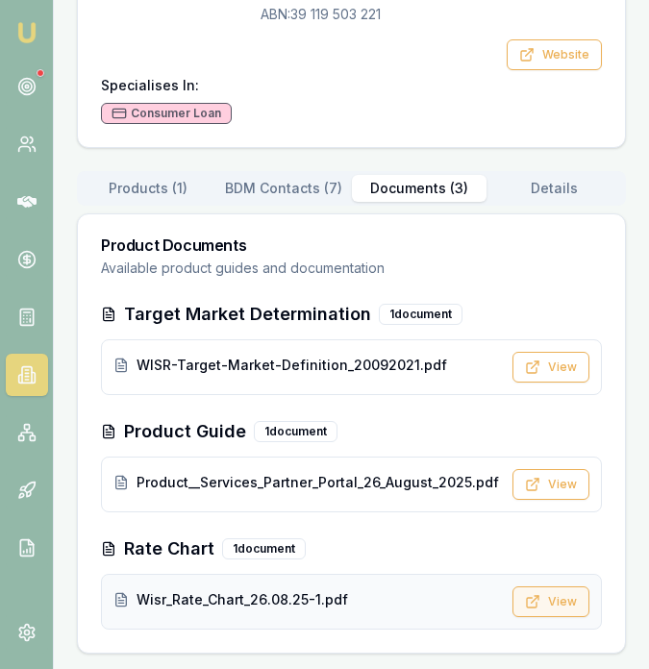
click at [544, 595] on button "View" at bounding box center [550, 601] width 77 height 31
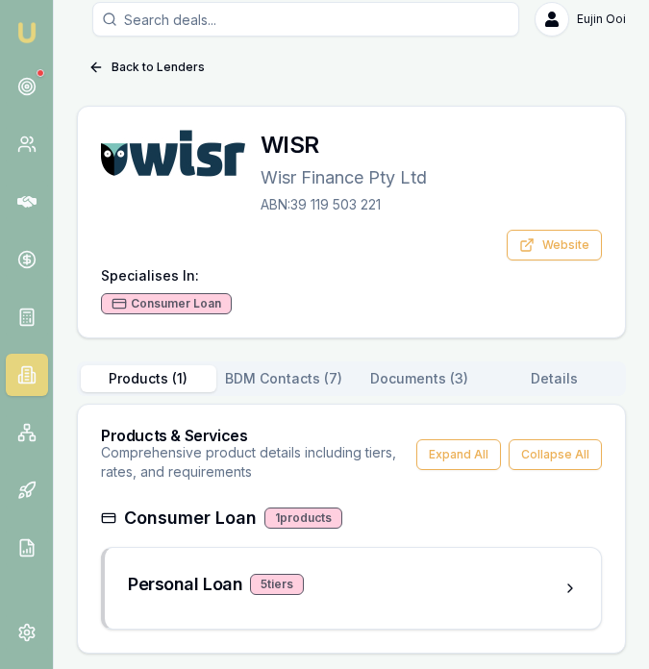
scroll to position [13, 0]
click at [176, 198] on div "Back to Lenders WISR Wisr Finance Pty Ltd ABN: 39 119 503 221 Website Specialis…" at bounding box center [351, 353] width 549 height 602
click at [546, 580] on div "Personal Loan 5 tier s" at bounding box center [345, 584] width 435 height 27
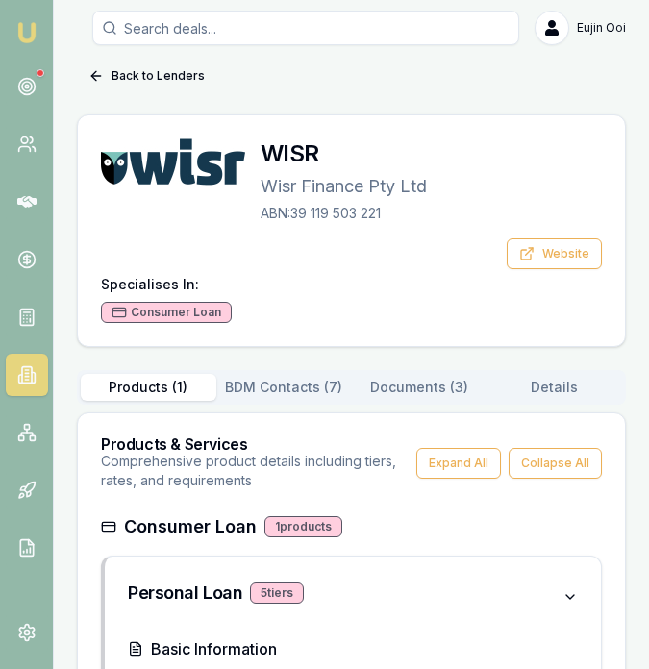
scroll to position [0, 0]
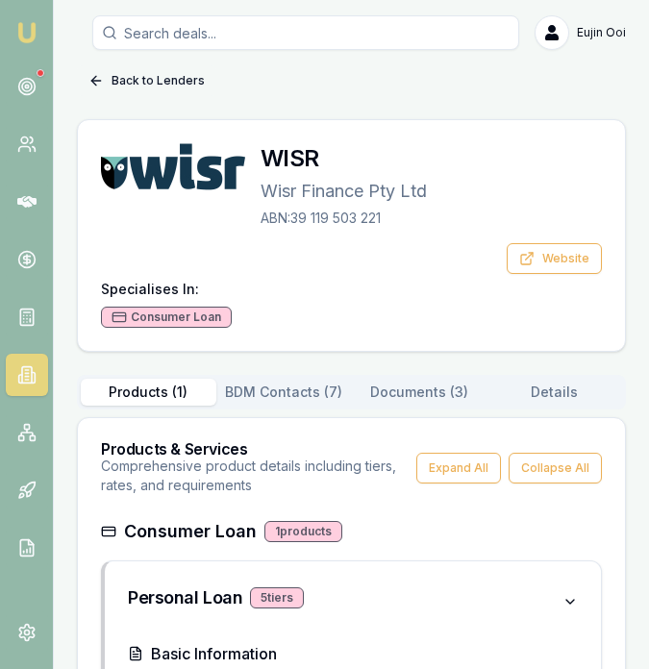
click at [168, 85] on button "Back to Lenders" at bounding box center [146, 80] width 139 height 31
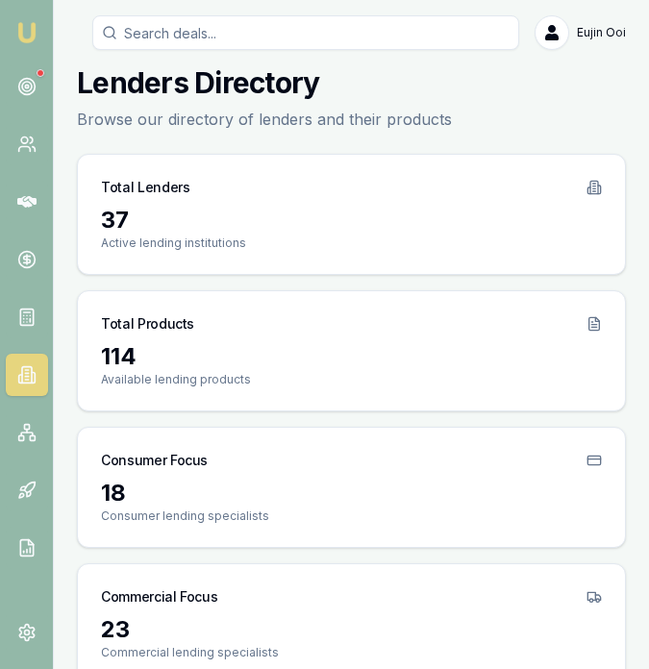
scroll to position [1056, 0]
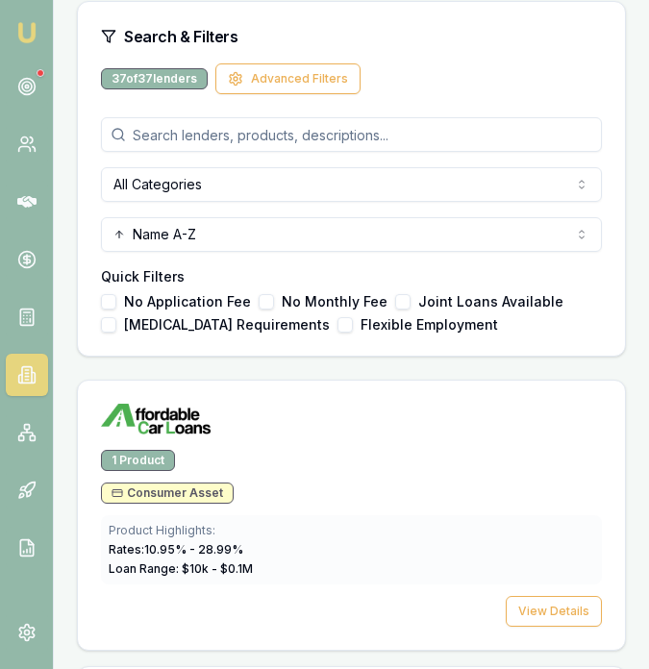
click at [254, 134] on input "search" at bounding box center [351, 134] width 501 height 35
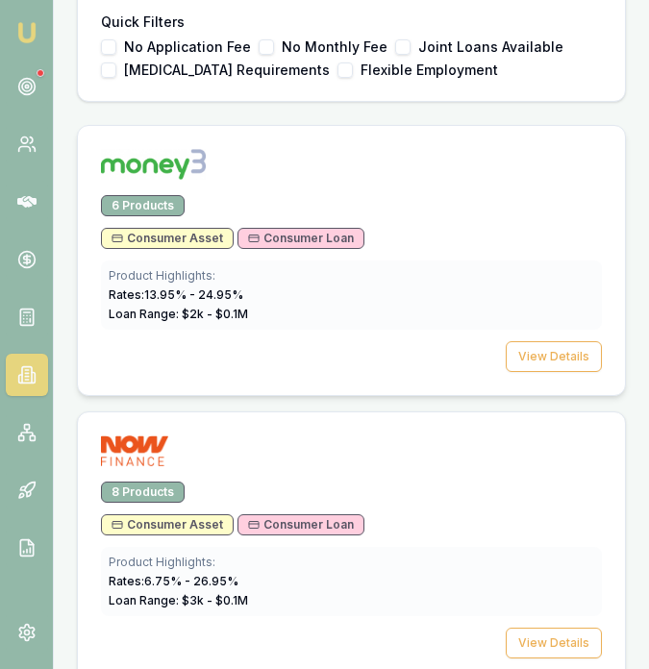
scroll to position [1348, 0]
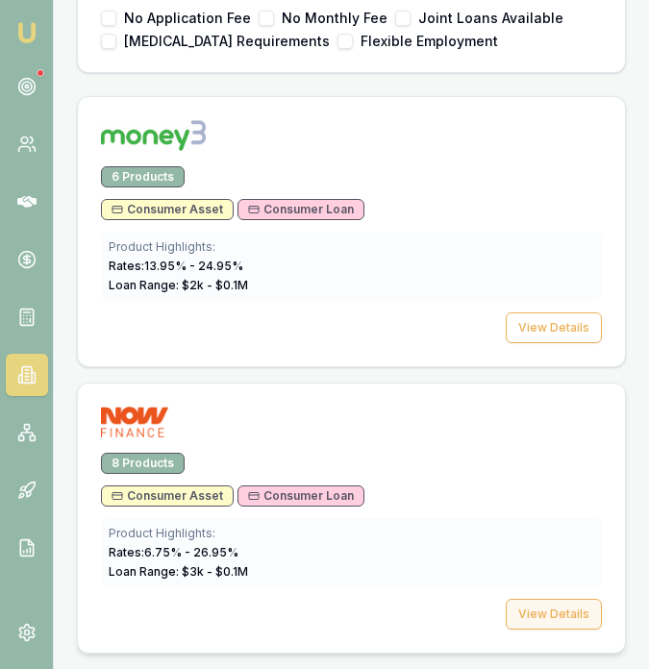
type input "now"
click at [531, 620] on button "View Details" at bounding box center [554, 614] width 96 height 31
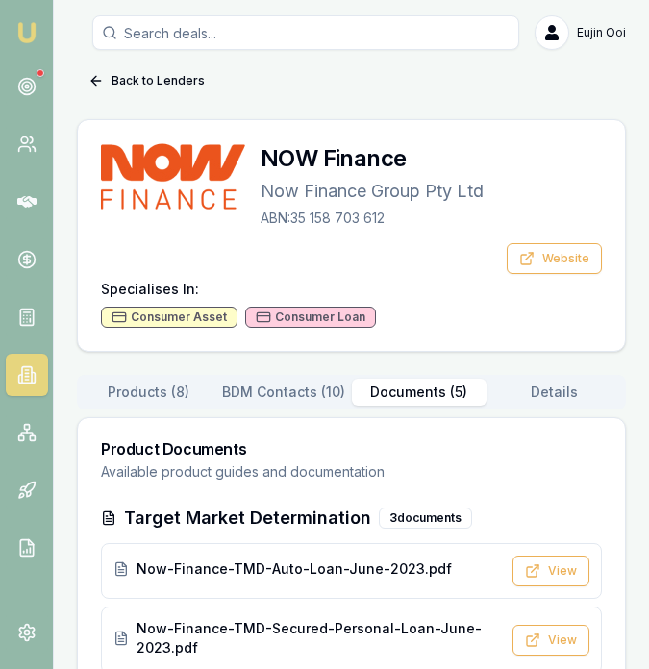
click at [434, 388] on button "Documents ( 5 )" at bounding box center [420, 392] width 136 height 27
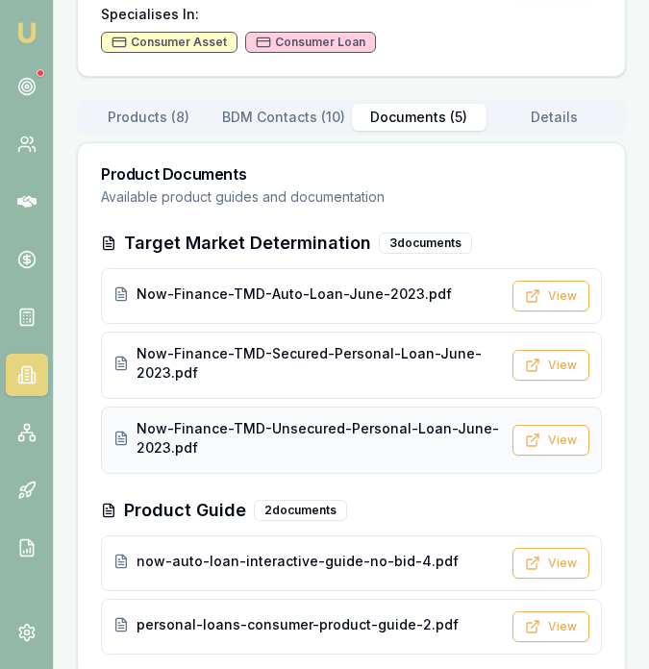
scroll to position [300, 0]
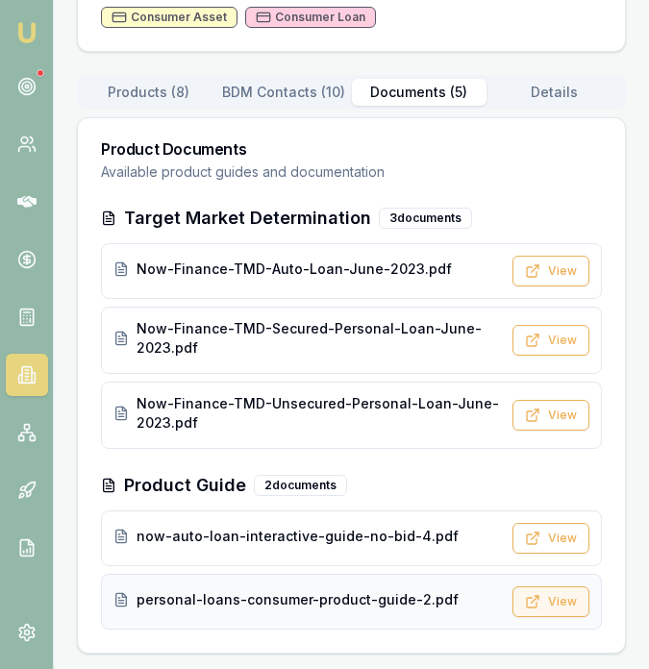
click at [562, 612] on button "View" at bounding box center [550, 601] width 77 height 31
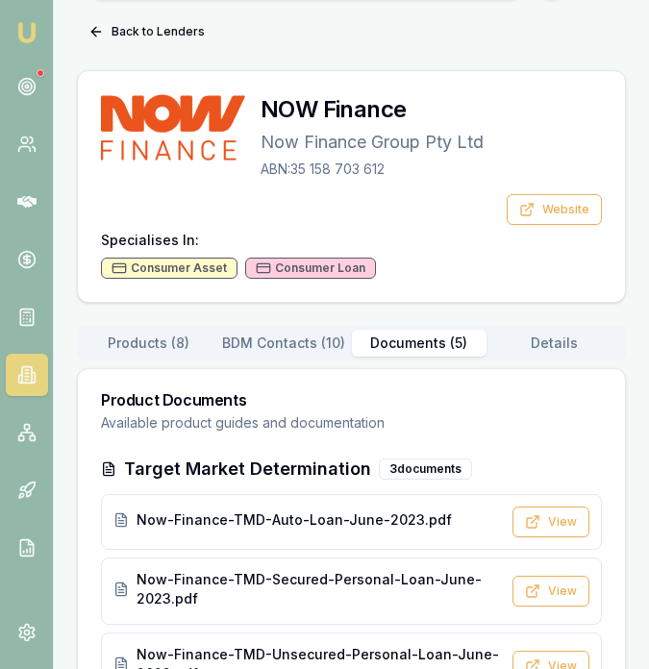
scroll to position [0, 0]
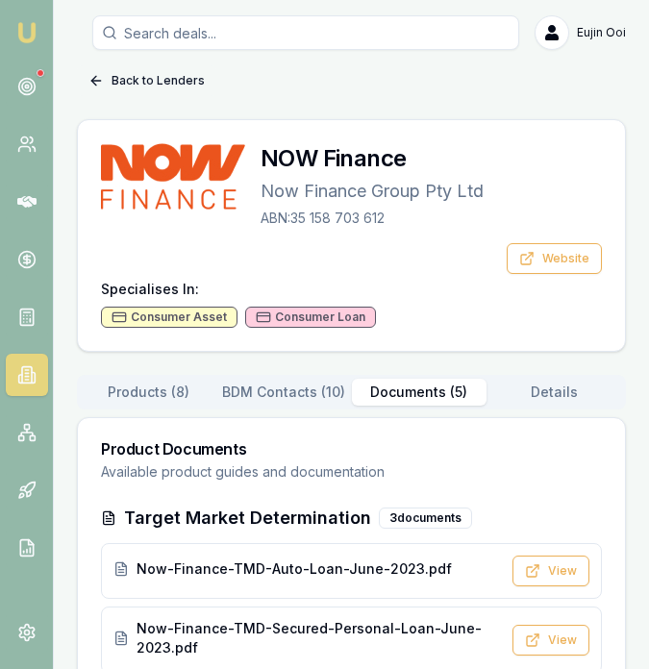
click at [138, 89] on button "Back to Lenders" at bounding box center [146, 80] width 139 height 31
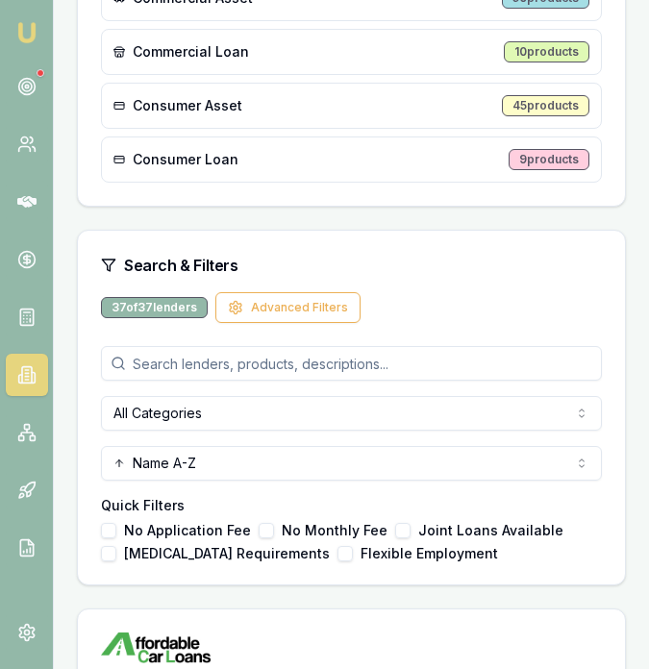
scroll to position [834, 0]
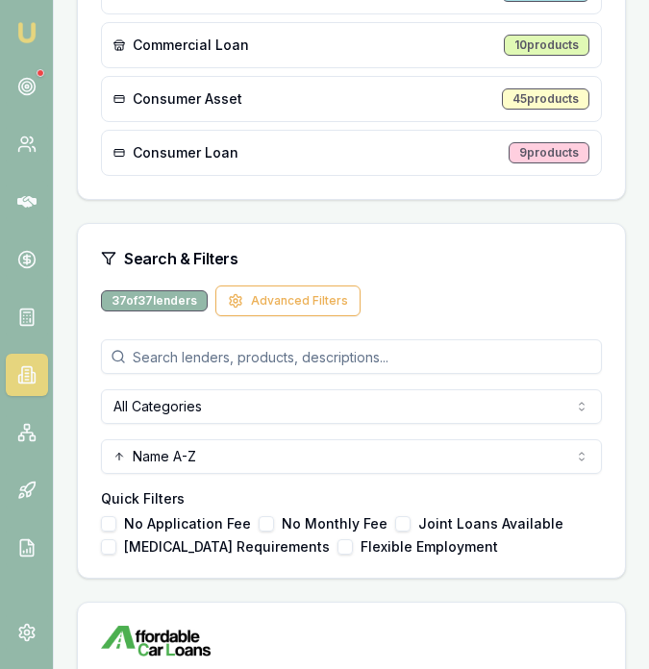
click at [300, 358] on input "search" at bounding box center [351, 356] width 501 height 35
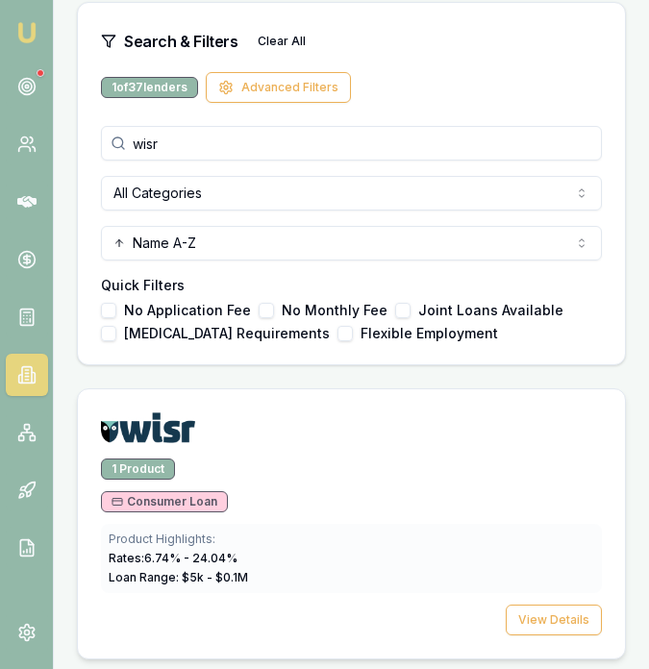
scroll to position [1061, 0]
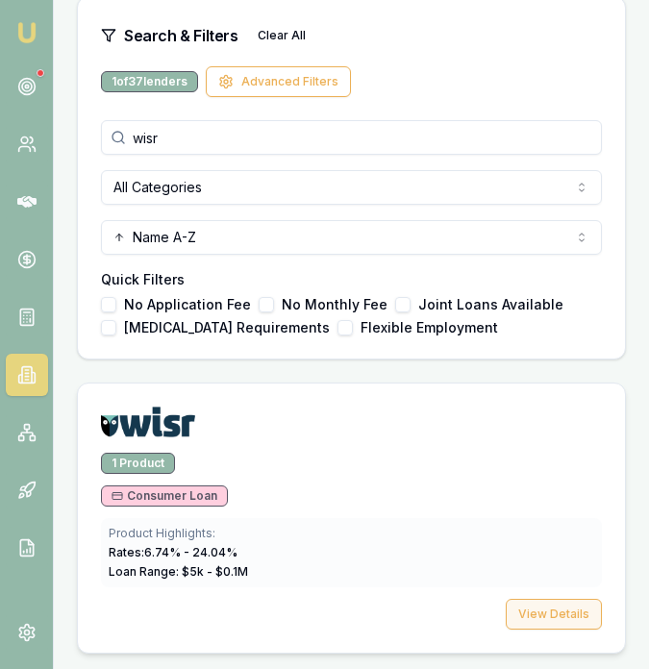
type input "wisr"
click at [578, 598] on div "1 Product Consumer Loan Product Highlights: Rates: 6.74 % - 24.04 % Loan Range:…" at bounding box center [351, 553] width 547 height 200
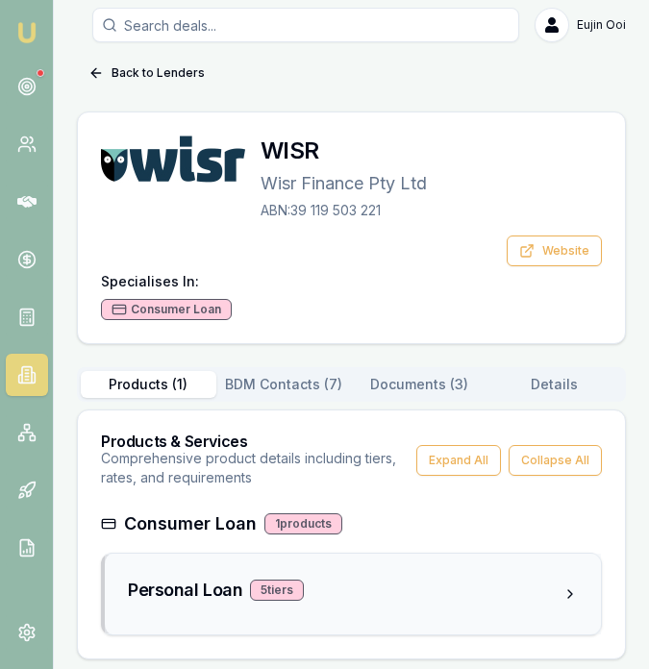
scroll to position [13, 0]
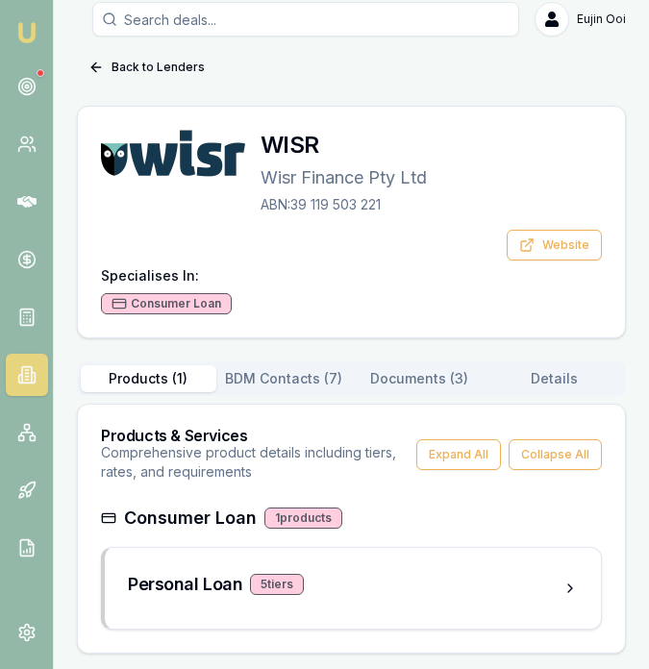
click at [418, 378] on button "Documents ( 3 )" at bounding box center [420, 378] width 136 height 27
click at [156, 180] on div "Back to Lenders WISR Wisr Finance Pty Ltd ABN: 39 119 503 221 Website Specialis…" at bounding box center [351, 353] width 549 height 602
click at [201, 375] on button "Products ( 1 )" at bounding box center [149, 378] width 136 height 27
click at [138, 64] on button "Back to Lenders" at bounding box center [146, 67] width 139 height 31
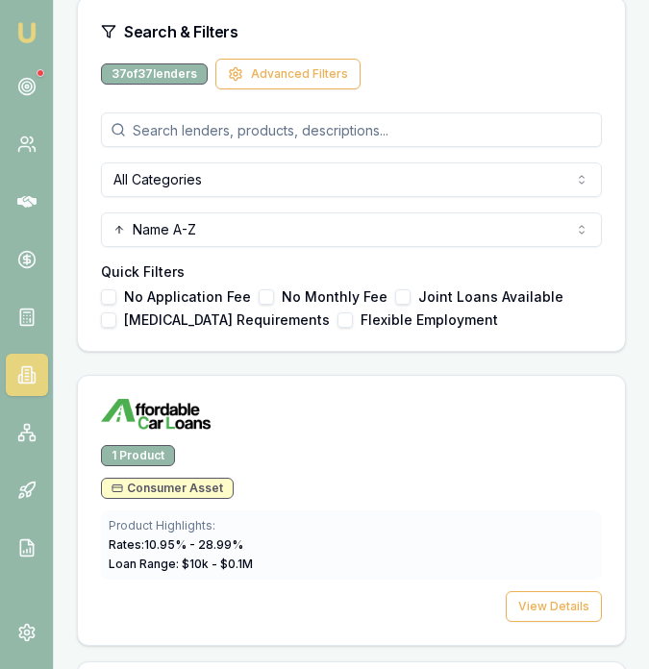
click at [267, 129] on input "search" at bounding box center [351, 129] width 501 height 35
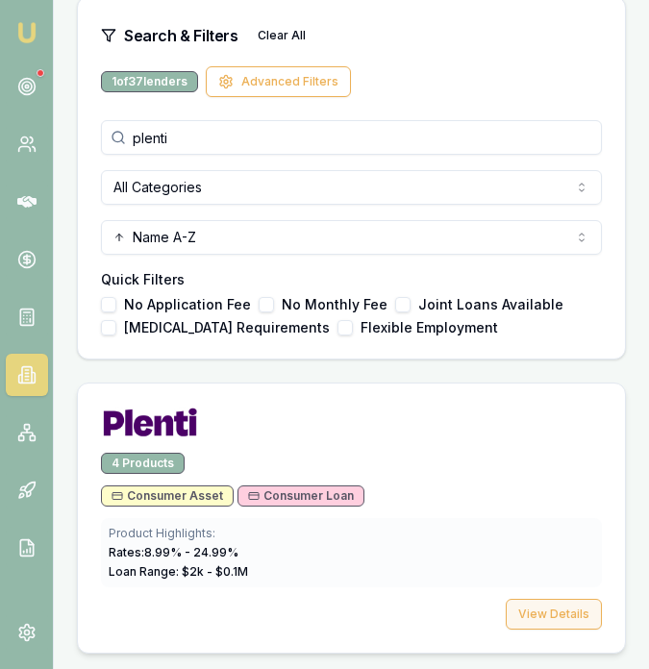
type input "plenti"
click at [570, 609] on button "View Details" at bounding box center [554, 614] width 96 height 31
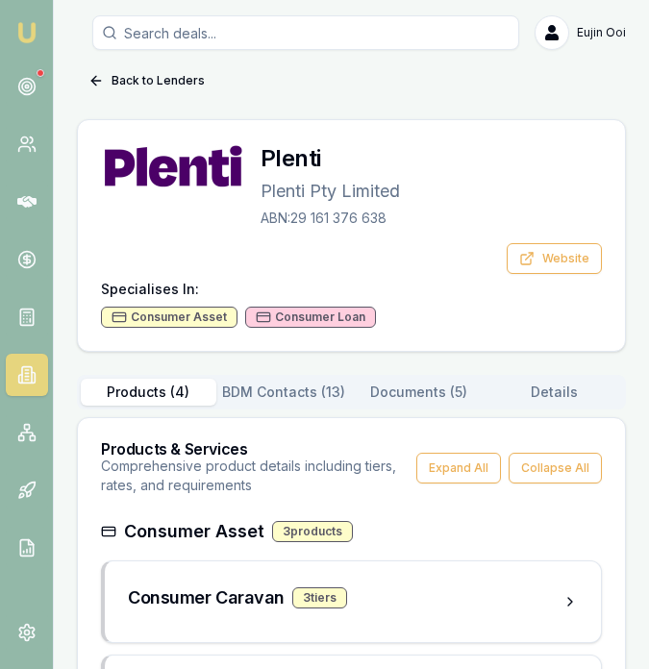
click at [449, 398] on button "Documents ( 5 )" at bounding box center [420, 392] width 136 height 27
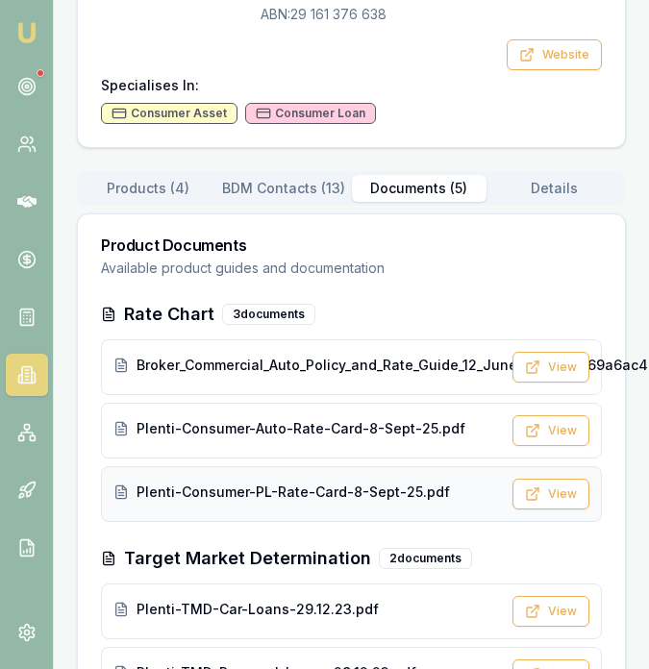
scroll to position [277, 0]
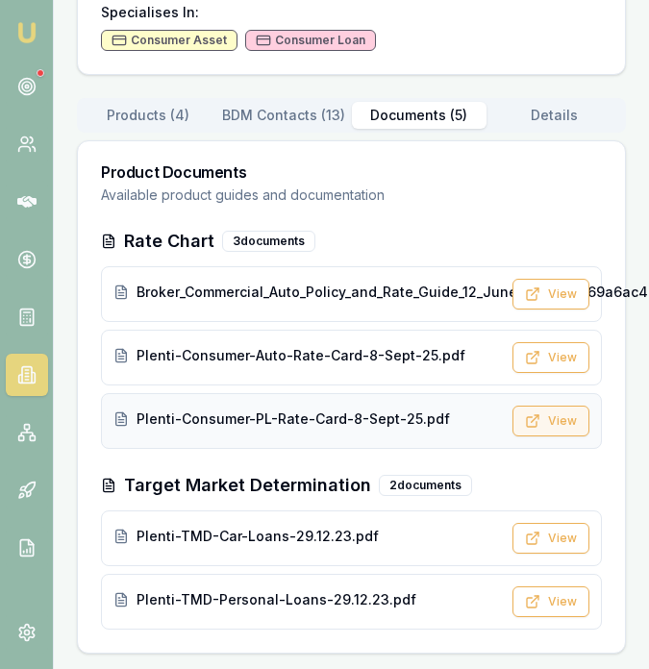
click at [560, 423] on button "View" at bounding box center [550, 421] width 77 height 31
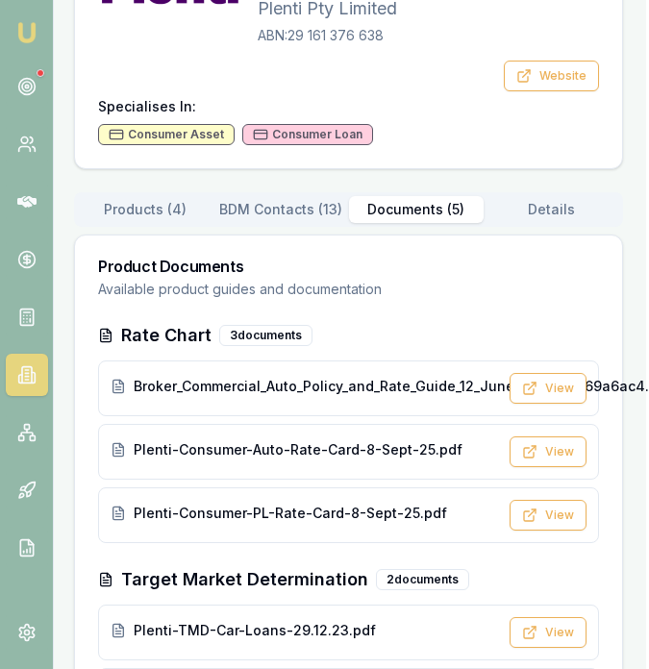
scroll to position [0, 3]
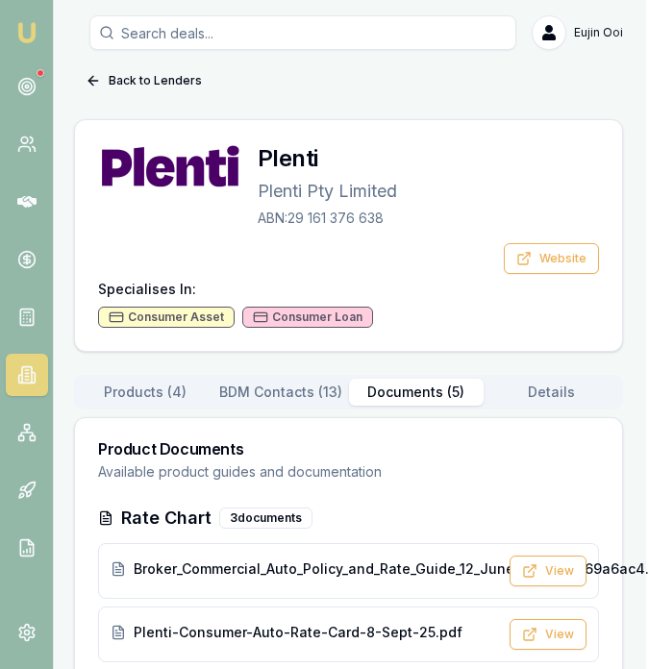
click at [33, 43] on img at bounding box center [26, 32] width 23 height 23
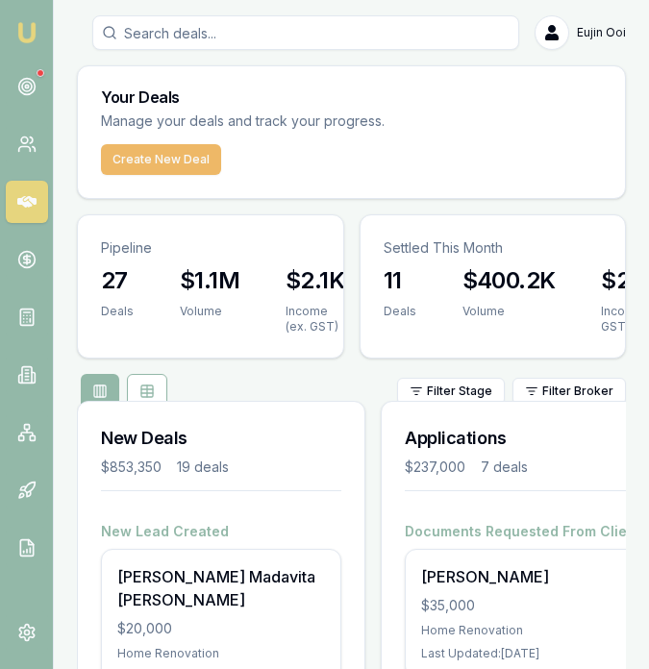
click at [189, 164] on button "Create New Deal" at bounding box center [161, 159] width 120 height 31
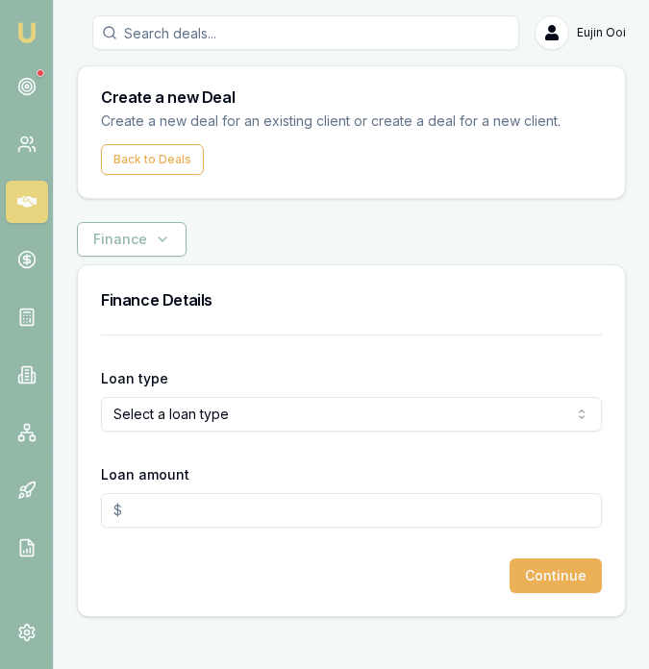
click at [237, 410] on html "Emu Broker Deals New Deal Eujin Ooi Toggle Menu Create a new Deal Create a new …" at bounding box center [324, 334] width 649 height 669
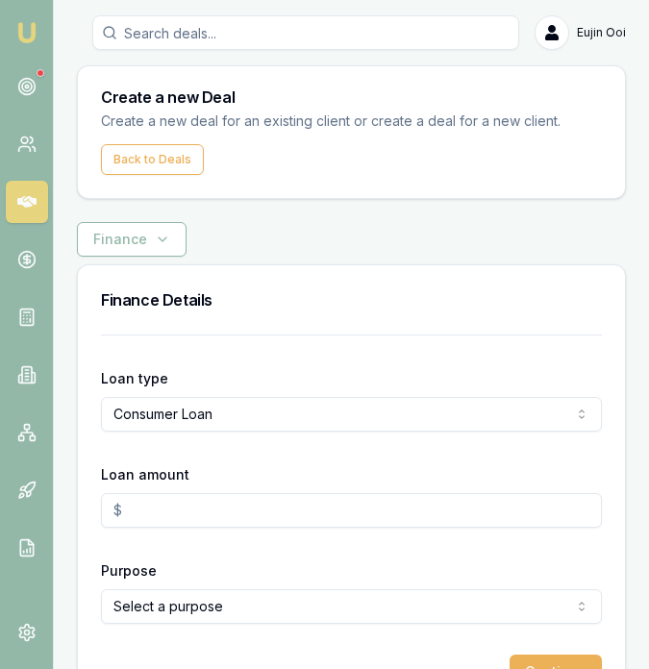
click at [188, 504] on input "Loan amount" at bounding box center [351, 510] width 501 height 35
type input "$20,000.00"
click at [234, 559] on div "Purpose Select a purpose Home Renovation Education Medical Travel Engagement Ri…" at bounding box center [351, 591] width 501 height 65
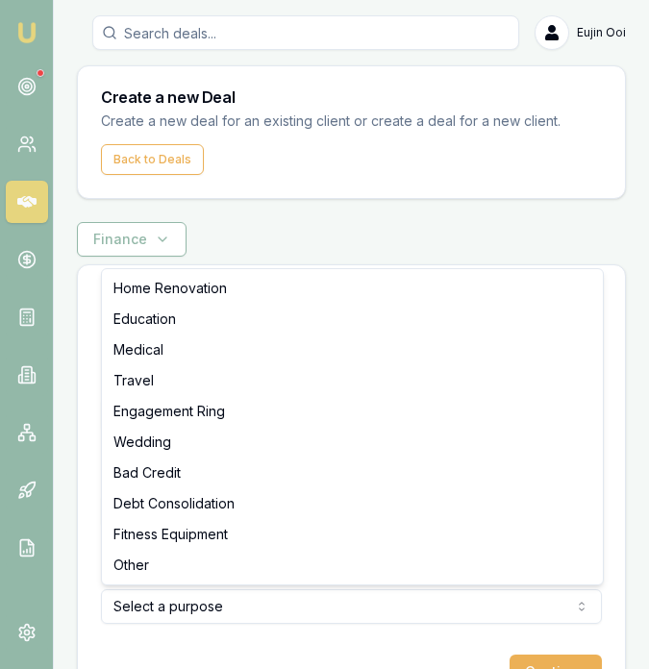
click at [238, 600] on html "Emu Broker Deals New Deal Eujin Ooi Toggle Menu Create a new Deal Create a new …" at bounding box center [324, 334] width 649 height 669
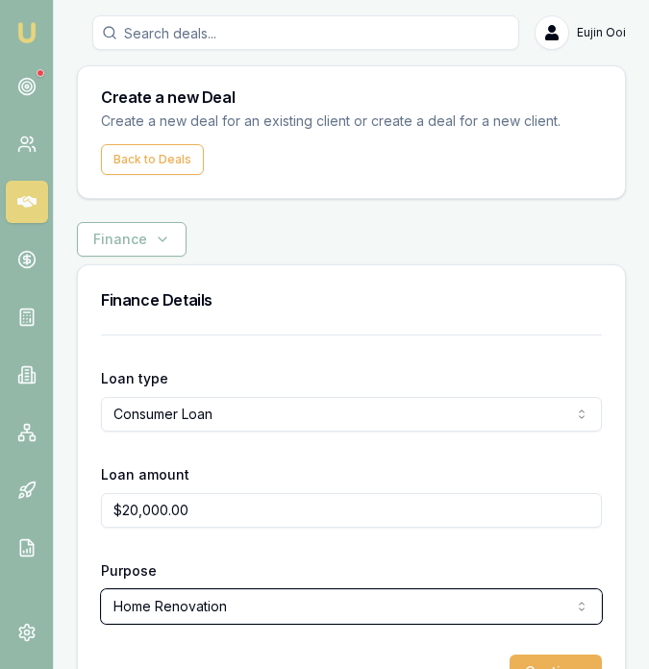
scroll to position [60, 0]
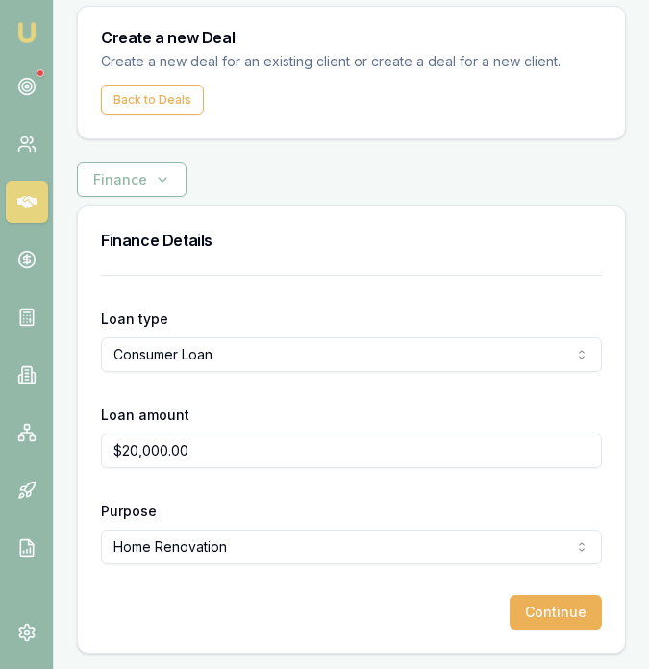
click at [559, 618] on button "Continue" at bounding box center [555, 612] width 92 height 35
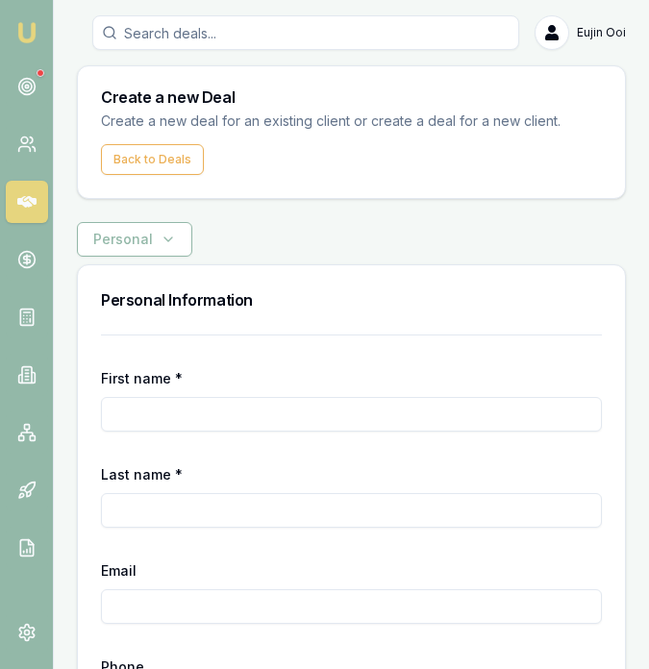
click at [214, 411] on input "First name *" at bounding box center [351, 414] width 501 height 35
type input "Palana Arachchige Vihanga Chanura"
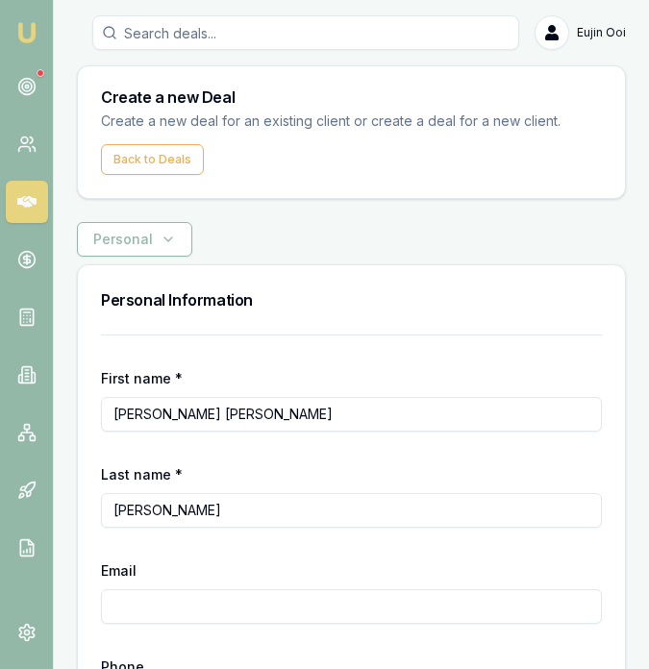
type input "[PERSON_NAME]"
type input "Chanuravihanga@gmail.com"
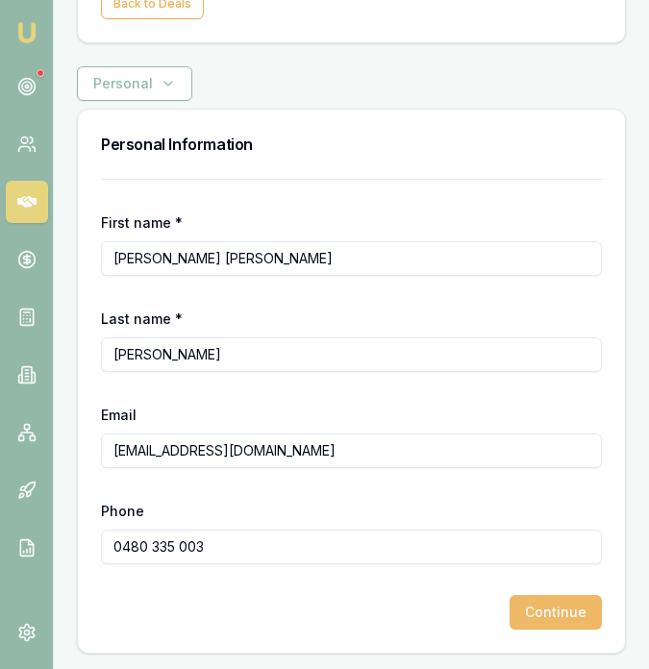
type input "0480 335 003"
click at [553, 595] on button "Continue" at bounding box center [555, 612] width 92 height 35
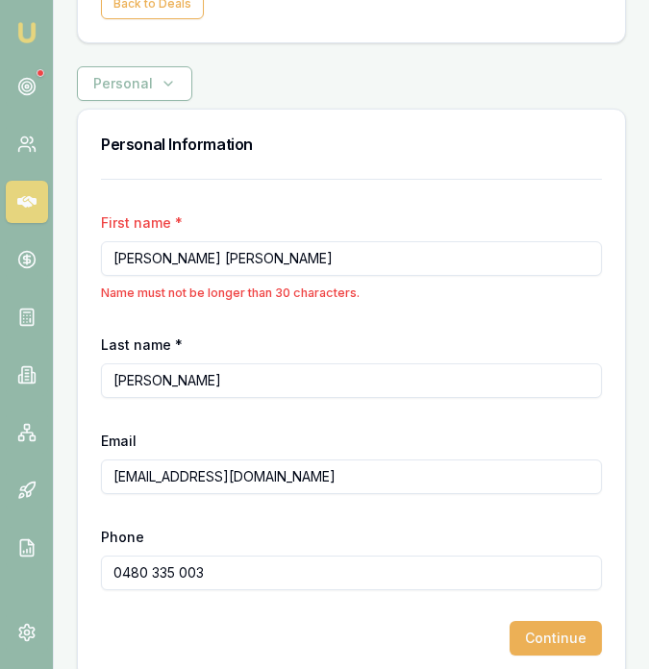
scroll to position [153, 0]
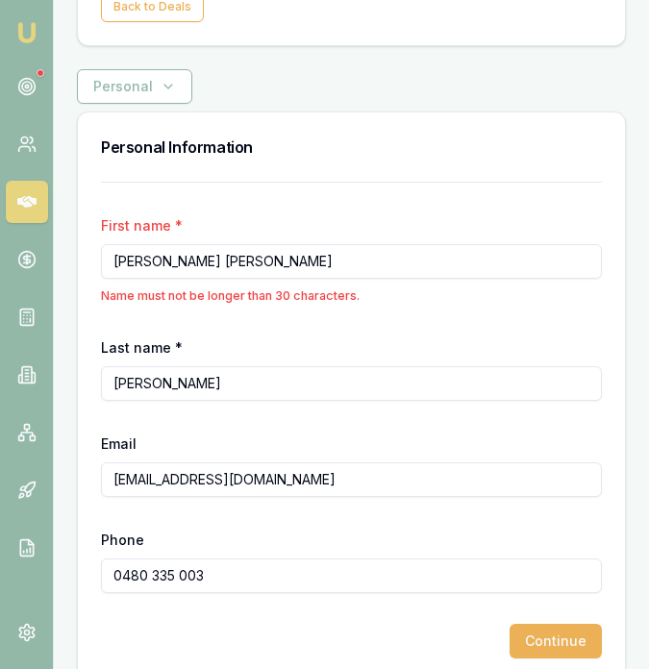
drag, startPoint x: 350, startPoint y: 259, endPoint x: 232, endPoint y: 259, distance: 118.2
click at [232, 259] on input "Palana Arachchige Vihanga Chanura" at bounding box center [351, 261] width 501 height 35
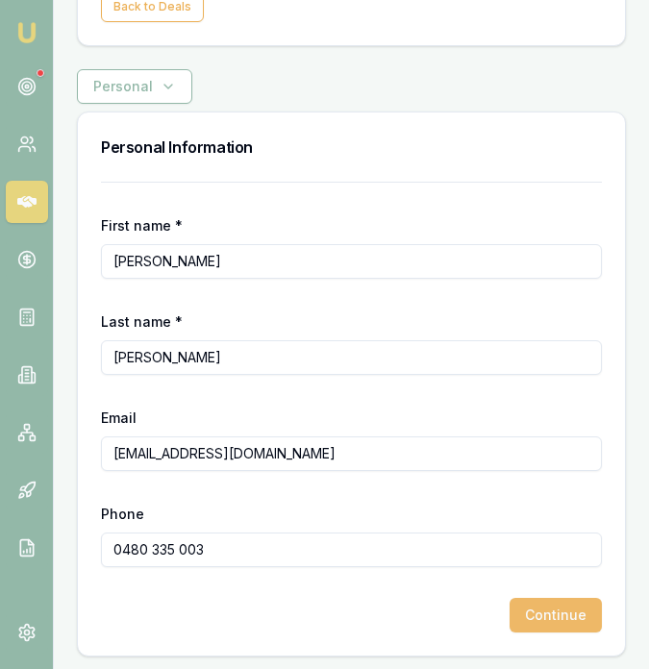
type input "[PERSON_NAME]"
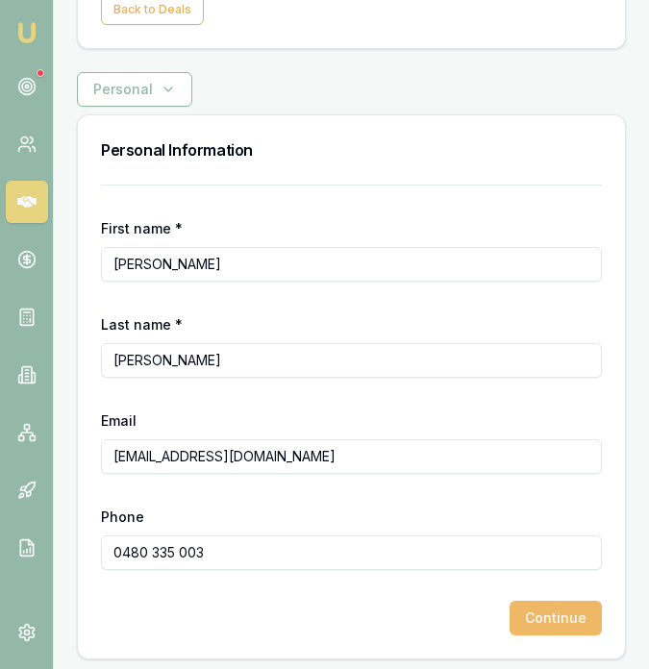
click at [549, 627] on button "Continue" at bounding box center [555, 618] width 92 height 35
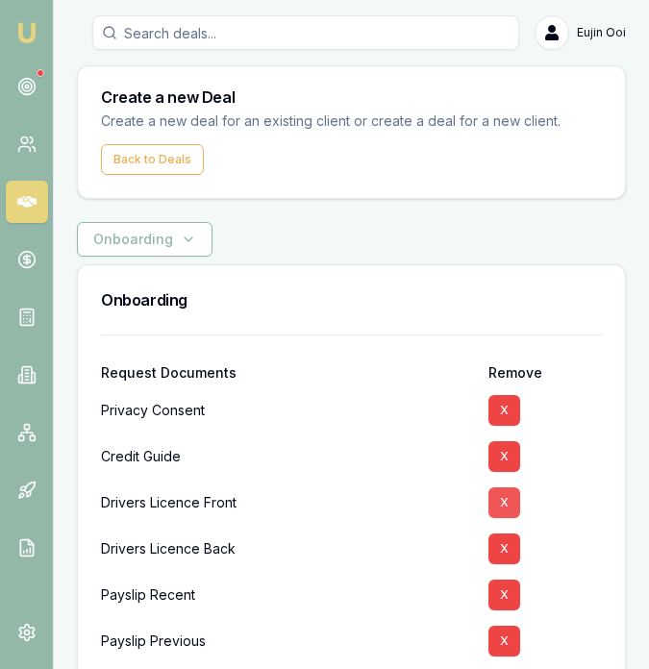
click at [513, 503] on button "X" at bounding box center [504, 502] width 32 height 31
click at [513, 534] on button "X" at bounding box center [504, 549] width 32 height 31
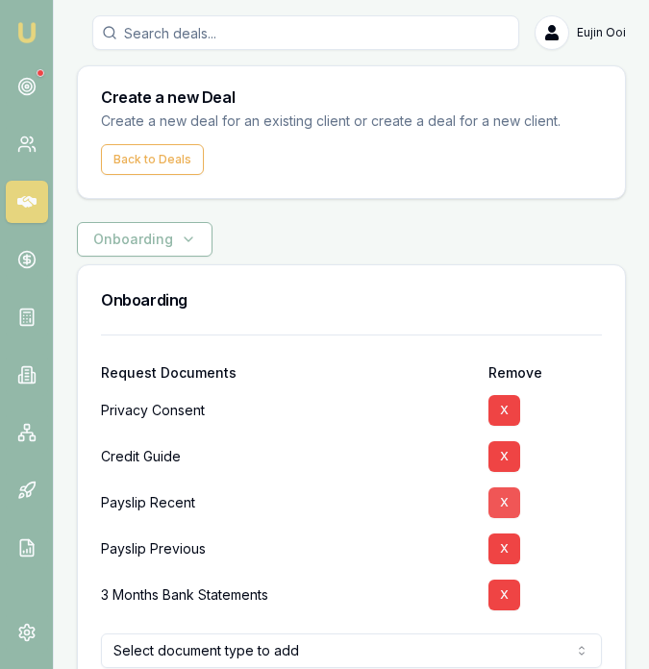
click at [513, 503] on button "X" at bounding box center [504, 502] width 32 height 31
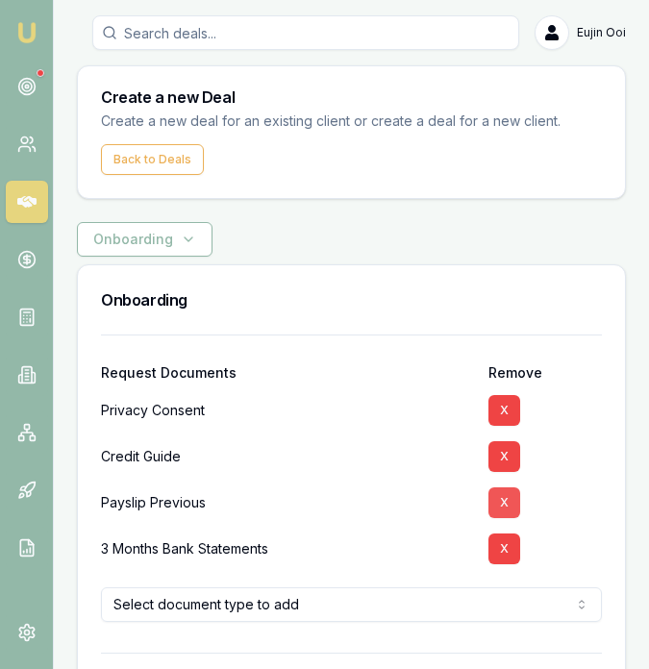
click at [513, 503] on button "X" at bounding box center [504, 502] width 32 height 31
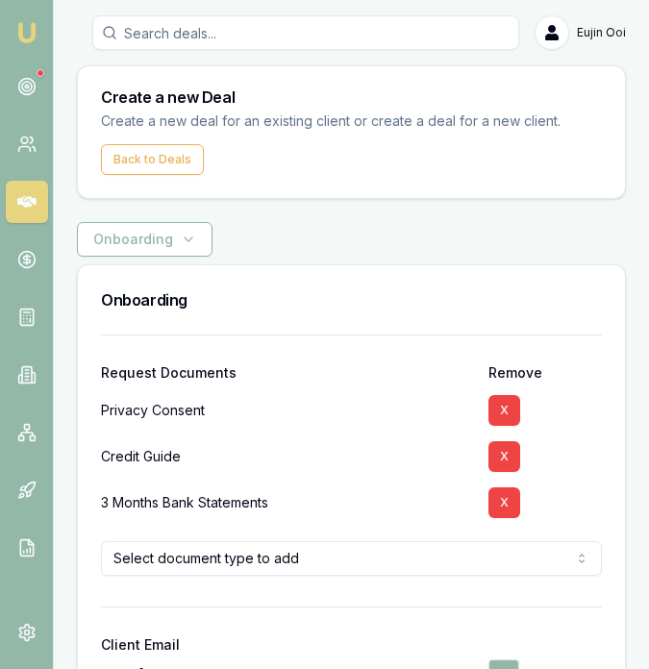
click at [513, 503] on button "X" at bounding box center [504, 502] width 32 height 31
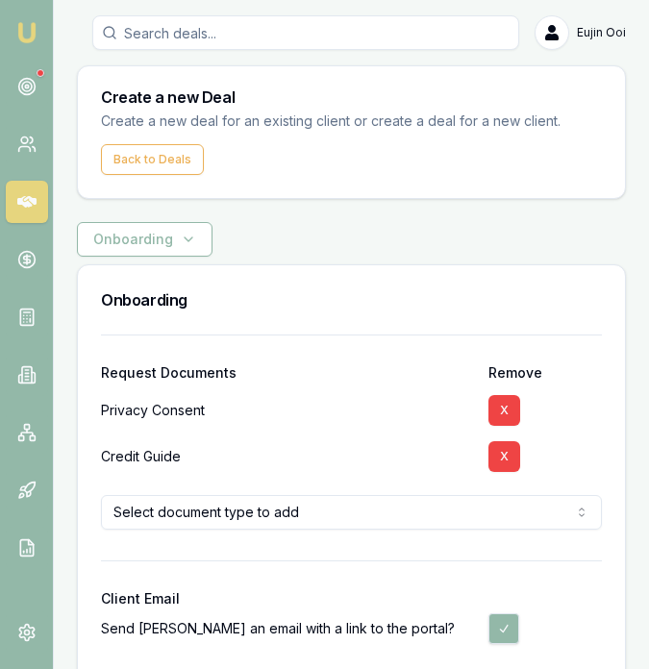
scroll to position [87, 0]
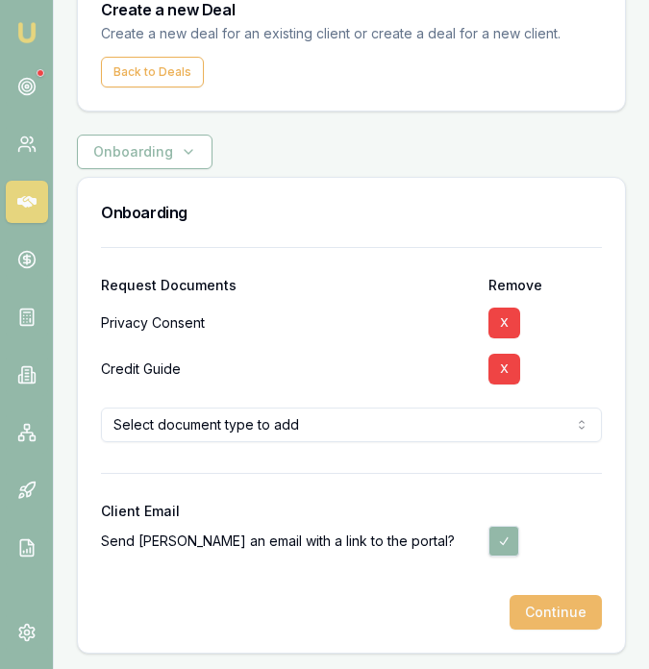
click at [565, 616] on button "Continue" at bounding box center [555, 612] width 92 height 35
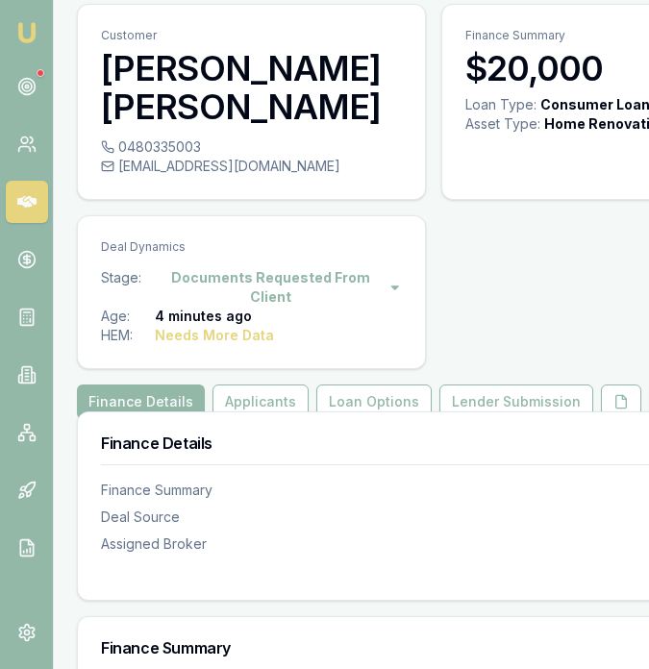
scroll to position [65, 0]
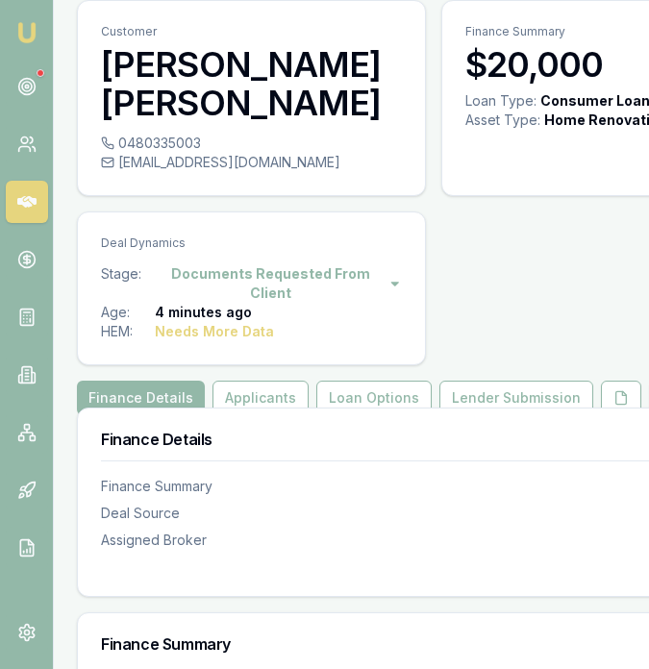
click at [594, 410] on div "Finance Details Finance Summary Deal Source Assigned Broker" at bounding box center [410, 491] width 664 height 164
click at [613, 401] on icon at bounding box center [620, 397] width 15 height 15
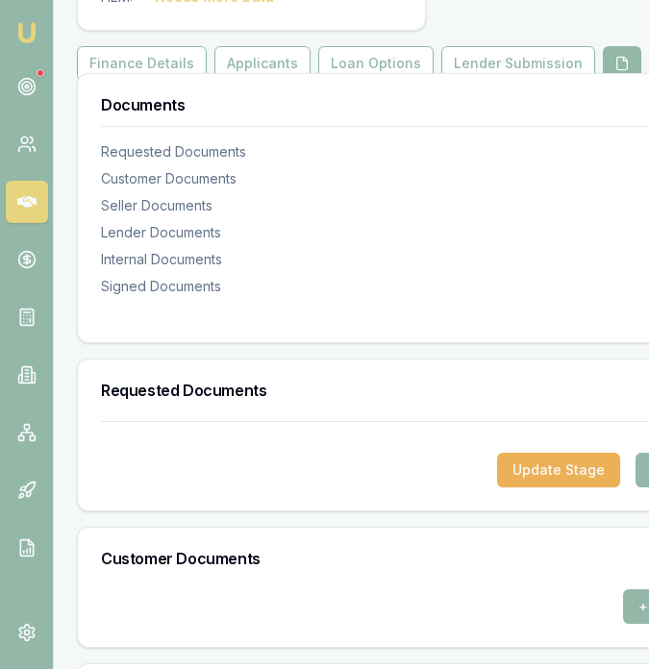
scroll to position [980, 0]
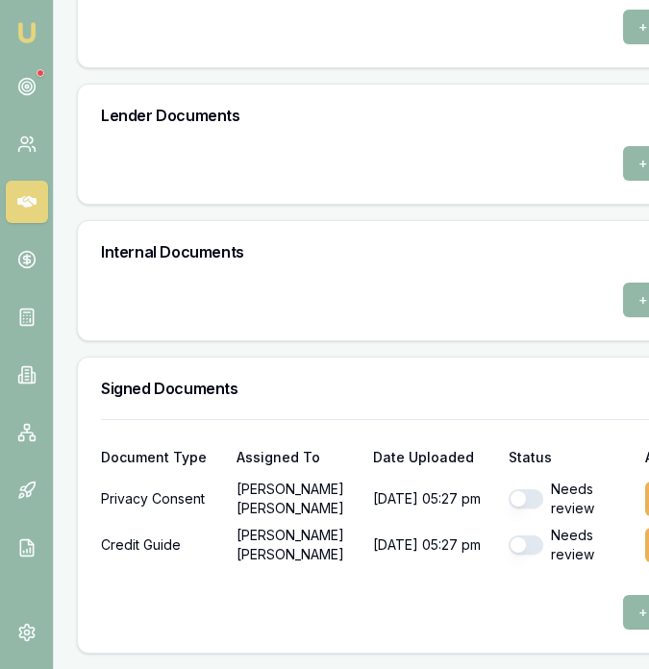
click at [519, 506] on button "button" at bounding box center [526, 498] width 35 height 19
checkbox input "true"
click at [521, 544] on button "button" at bounding box center [526, 544] width 35 height 19
checkbox input "true"
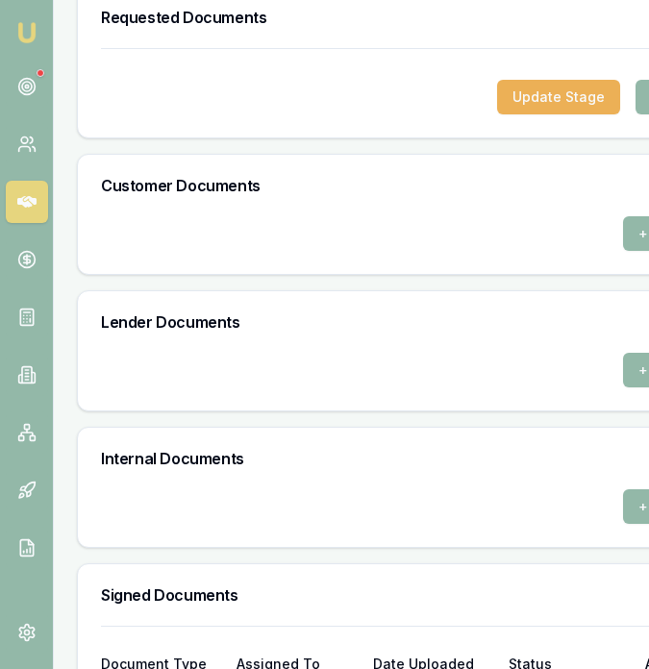
scroll to position [673, 0]
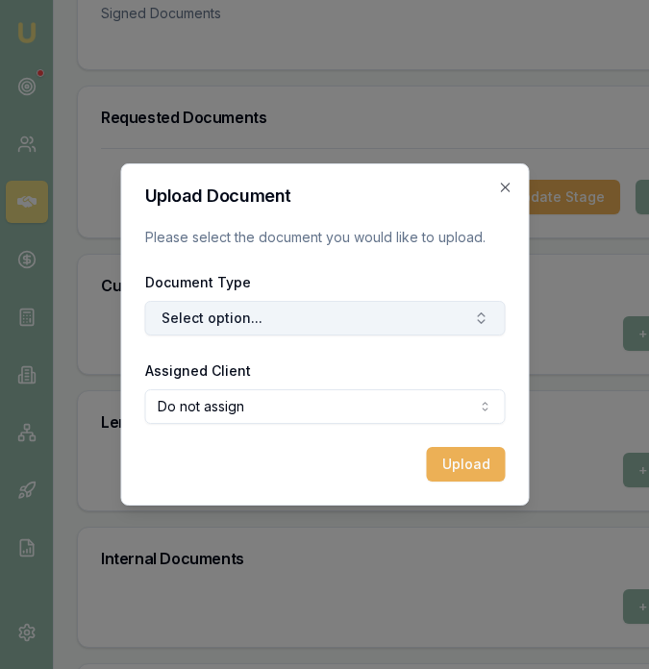
click at [403, 334] on button "Select option..." at bounding box center [324, 318] width 360 height 35
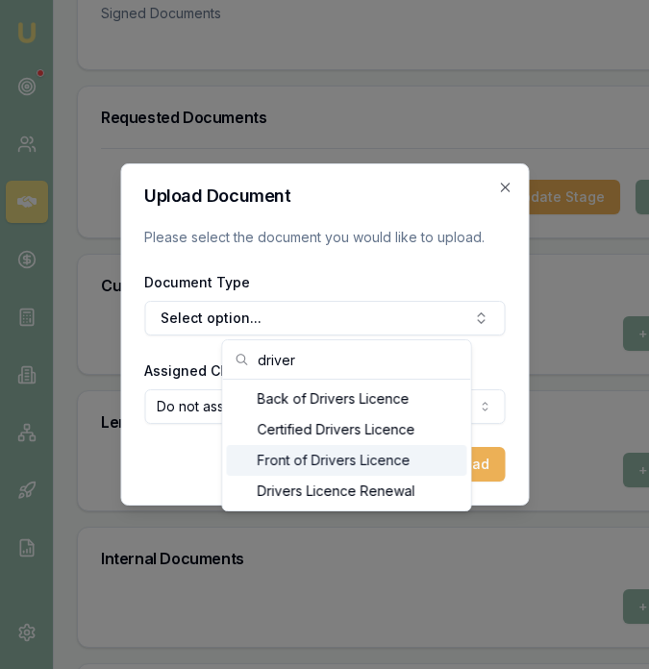
type input "driver"
click at [343, 460] on div "Front of Drivers Licence" at bounding box center [347, 460] width 240 height 31
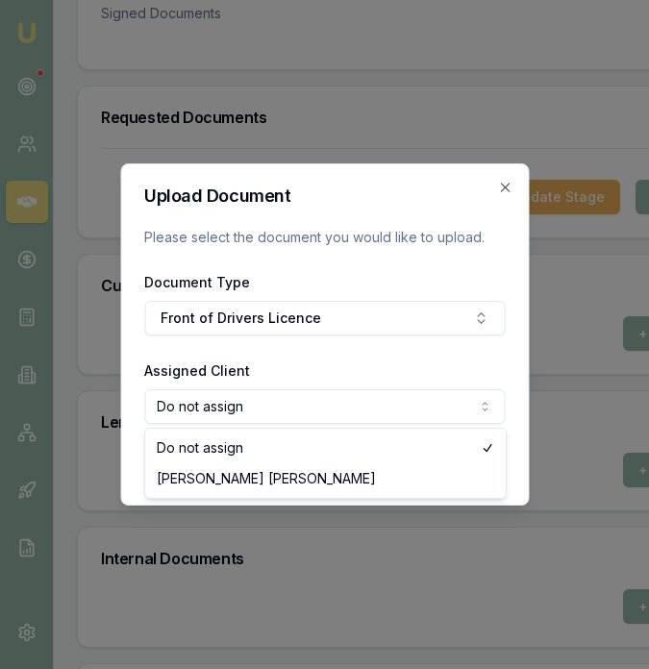
select select "U-208N027WBC"
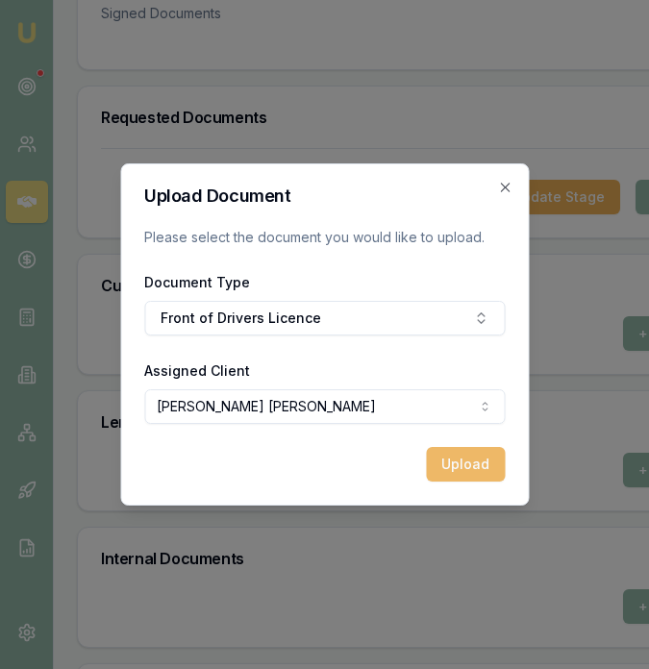
click at [460, 460] on button "Upload" at bounding box center [465, 464] width 79 height 35
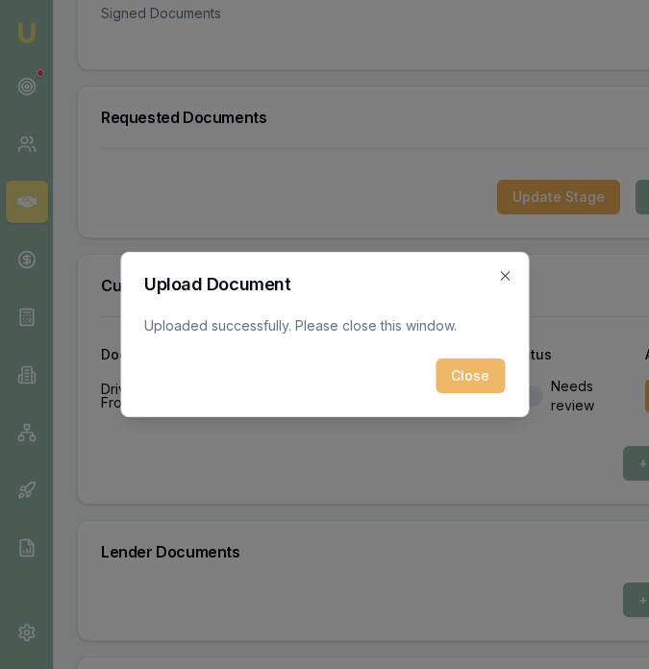
click at [482, 387] on button "Close" at bounding box center [469, 376] width 69 height 35
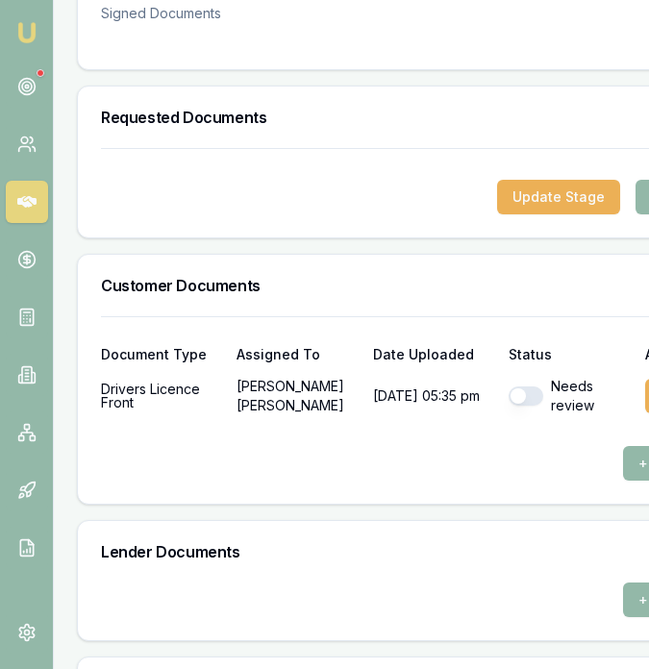
click at [515, 396] on button "button" at bounding box center [526, 395] width 35 height 19
checkbox input "true"
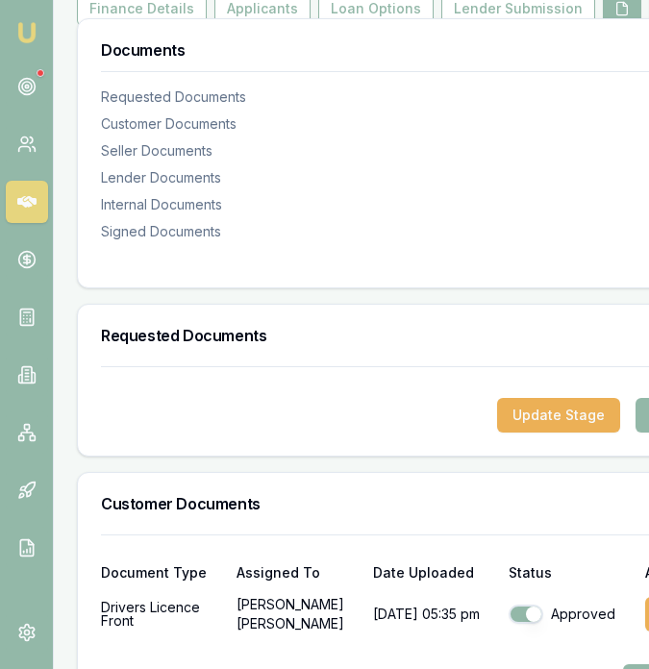
scroll to position [0, 0]
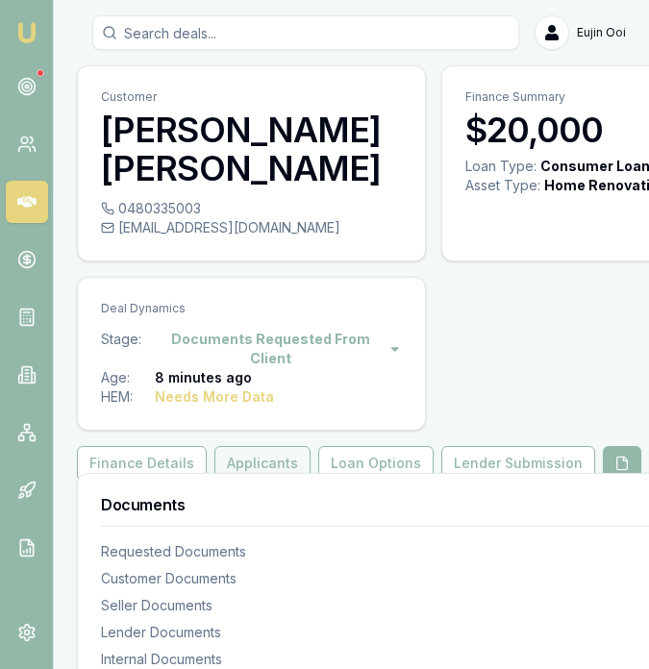
click at [242, 451] on button "Applicants" at bounding box center [262, 463] width 96 height 35
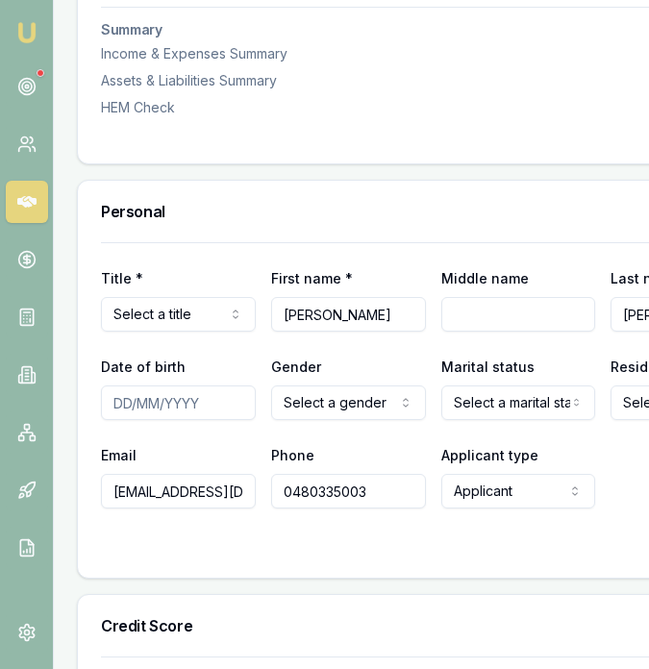
scroll to position [900, 0]
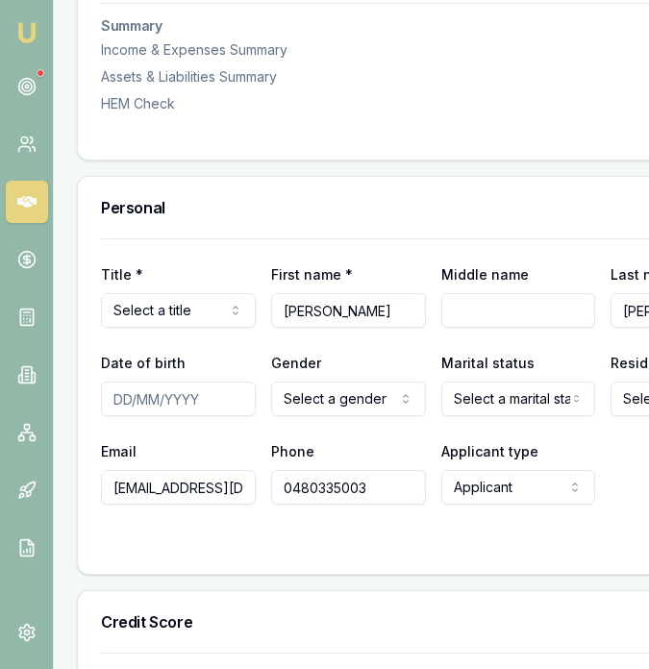
click at [101, 398] on input "Date of birth" at bounding box center [178, 399] width 155 height 35
type input "[DATE]"
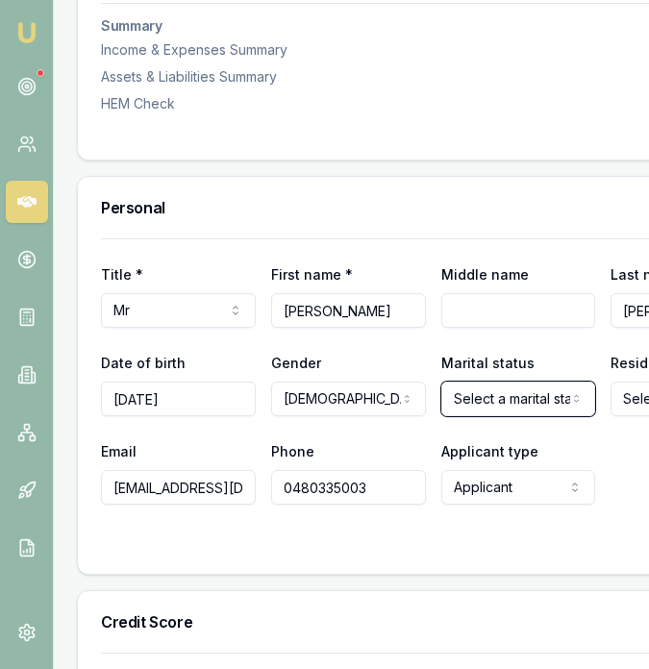
select select "MARRIED"
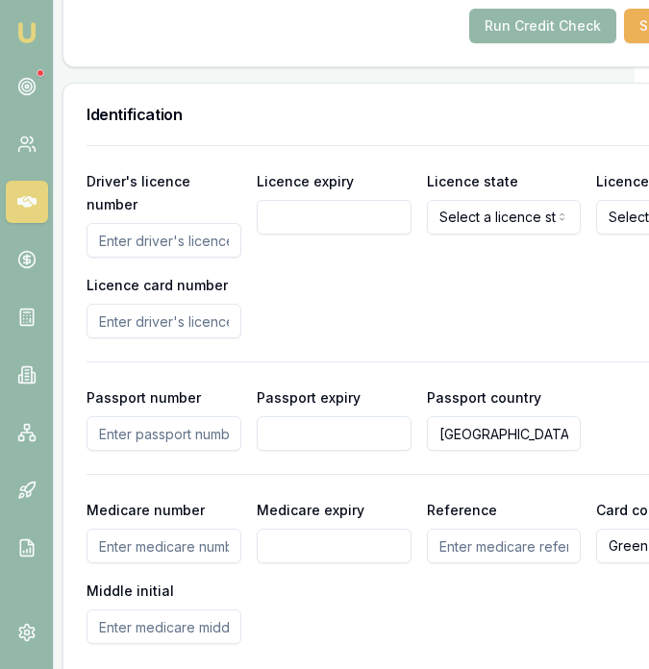
scroll to position [1711, 14]
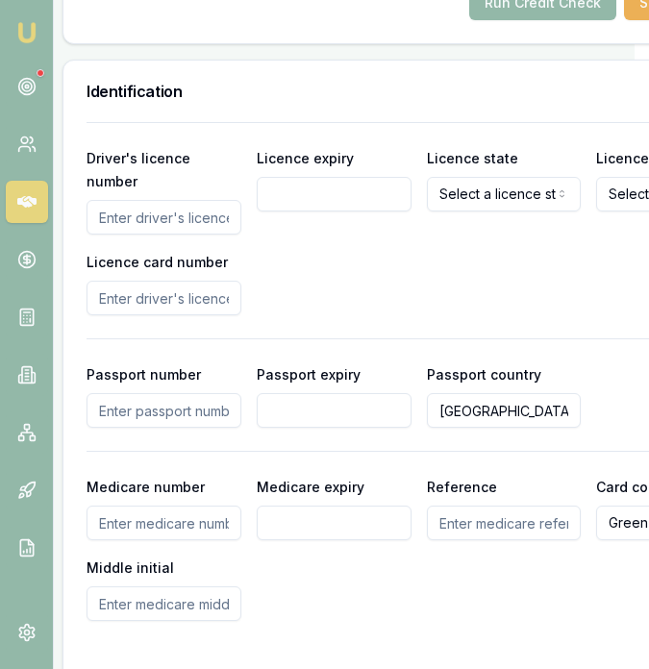
click at [169, 214] on input "Driver's licence number" at bounding box center [164, 217] width 155 height 35
type input "047951788"
click at [310, 191] on input "Licence expiry" at bounding box center [334, 194] width 155 height 35
type input "[DATE]"
select select "VIC"
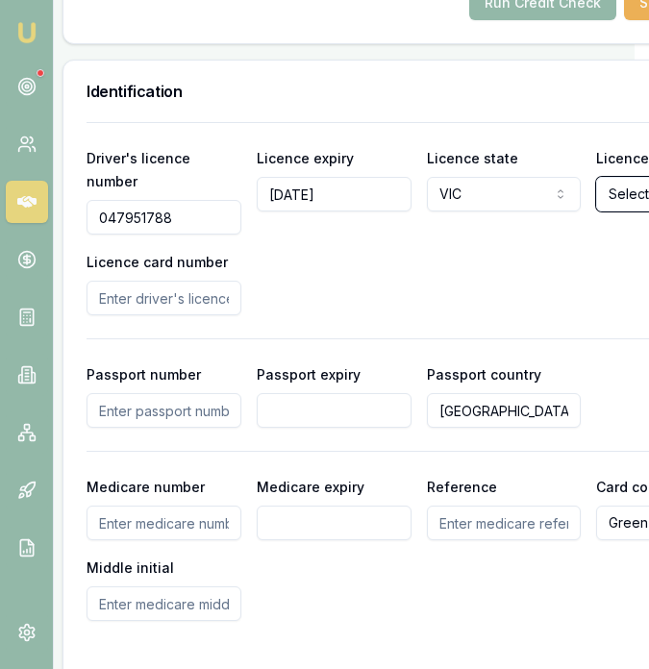
select select "OPEN_LICENCE"
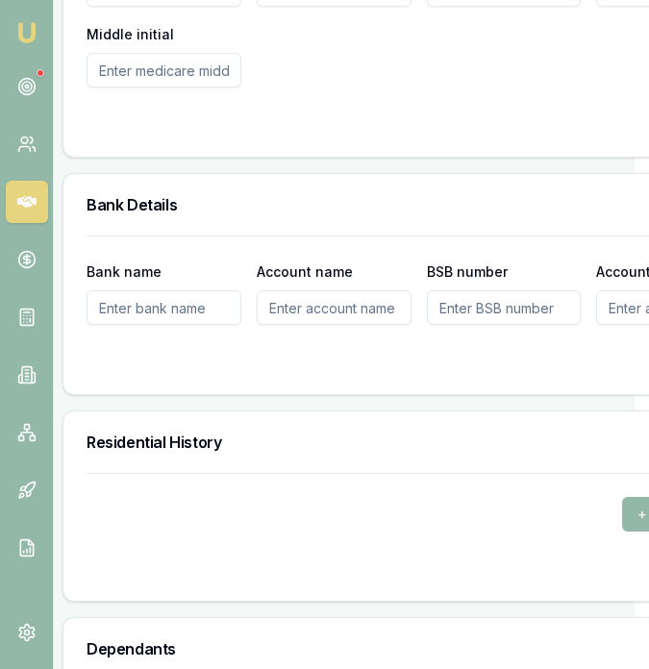
scroll to position [2419, 14]
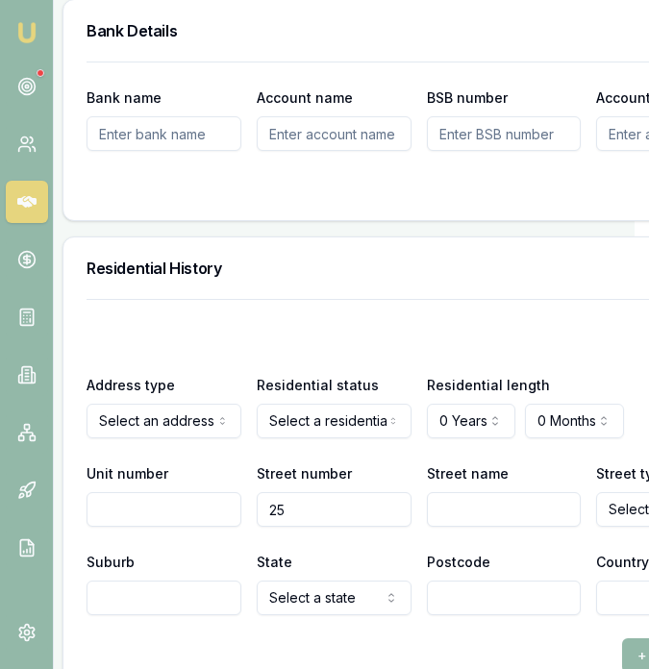
type input "25"
type input "[GEOGRAPHIC_DATA]"
select select "Road"
type input "Officer"
select select "VIC"
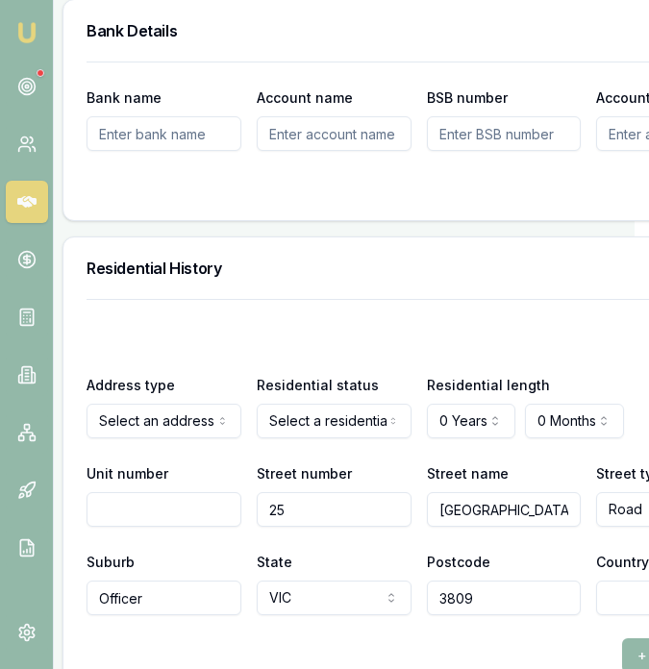
type input "3809"
type input "[GEOGRAPHIC_DATA]"
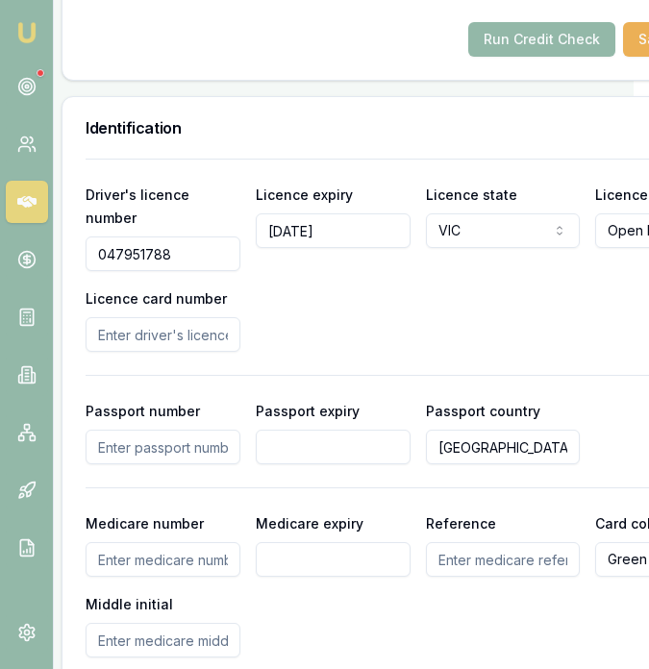
scroll to position [1653, 15]
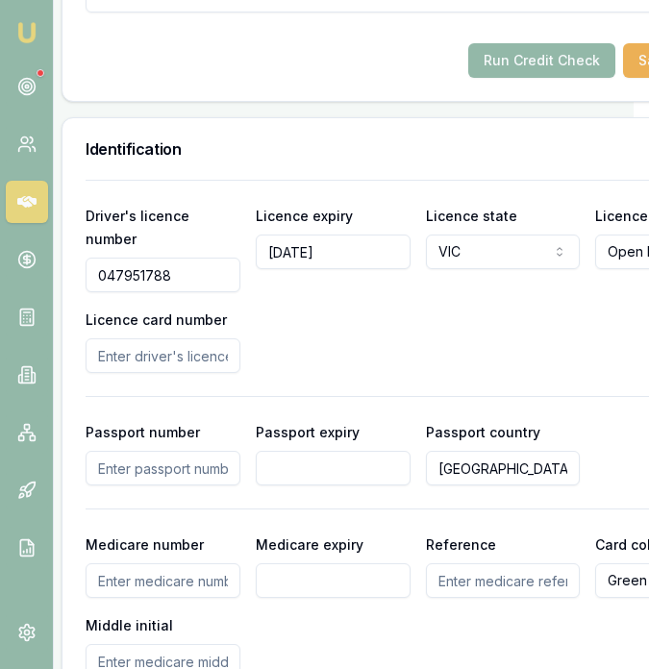
click at [177, 355] on input "Licence card number" at bounding box center [163, 355] width 155 height 35
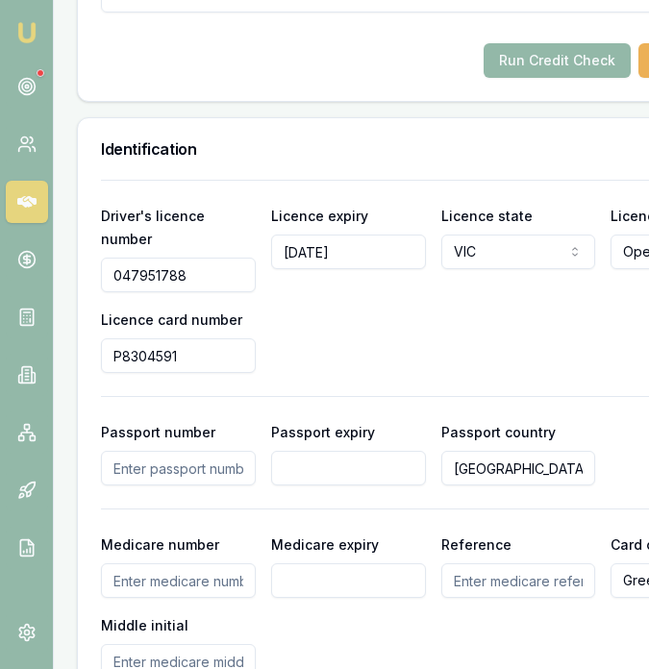
type input "P8304591"
click at [454, 348] on div "Driver's licence number [DRIVERS_LICENSE_NUMBER] Licence expiry [DATE] Licence …" at bounding box center [433, 288] width 664 height 169
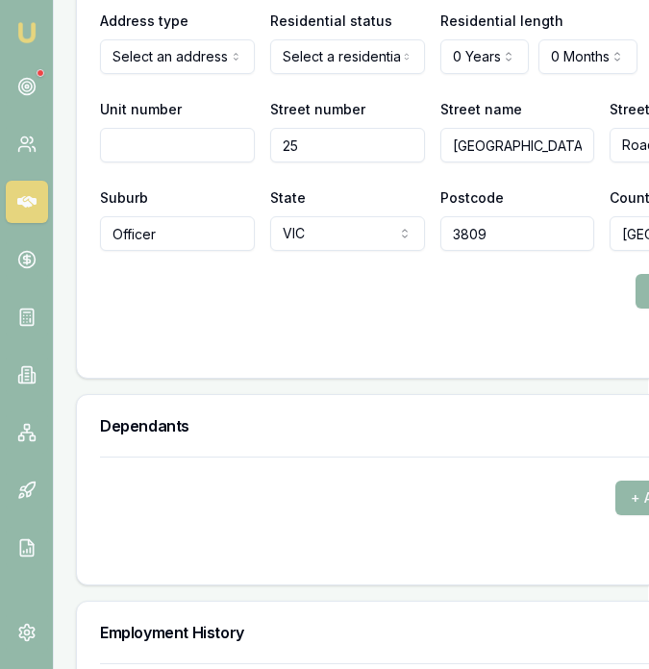
scroll to position [2698, 1]
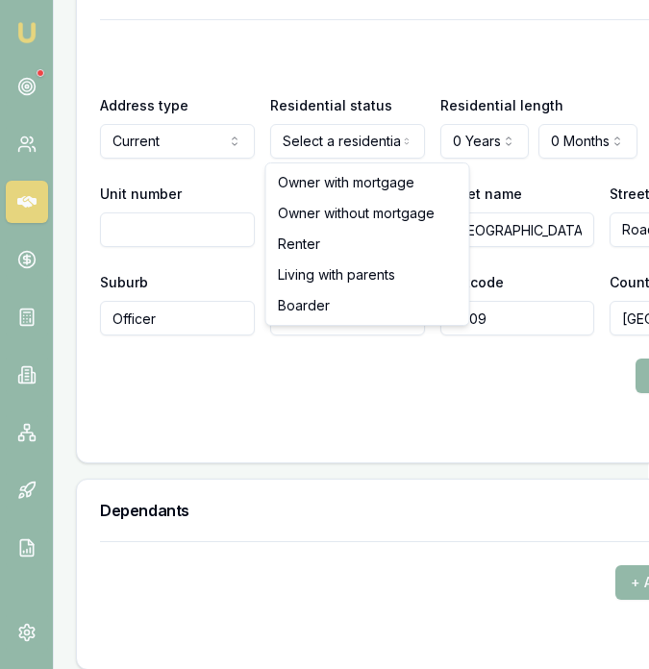
drag, startPoint x: 342, startPoint y: 194, endPoint x: 453, endPoint y: 182, distance: 111.3
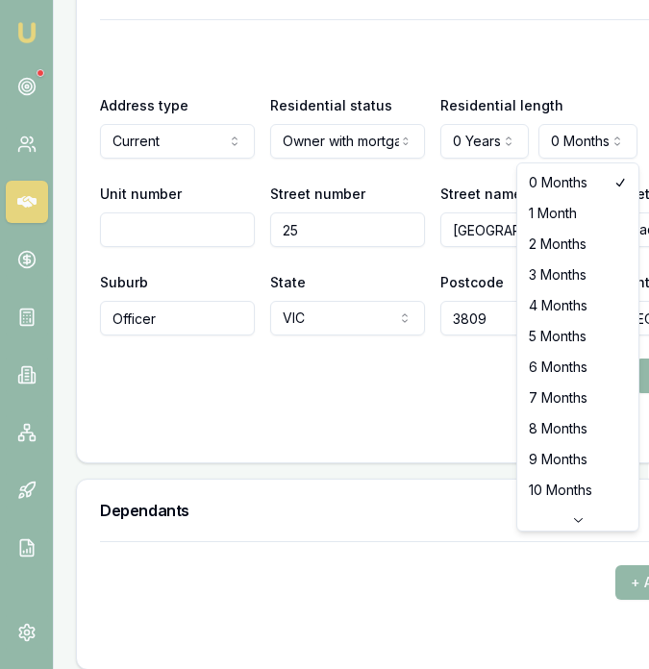
select select "4"
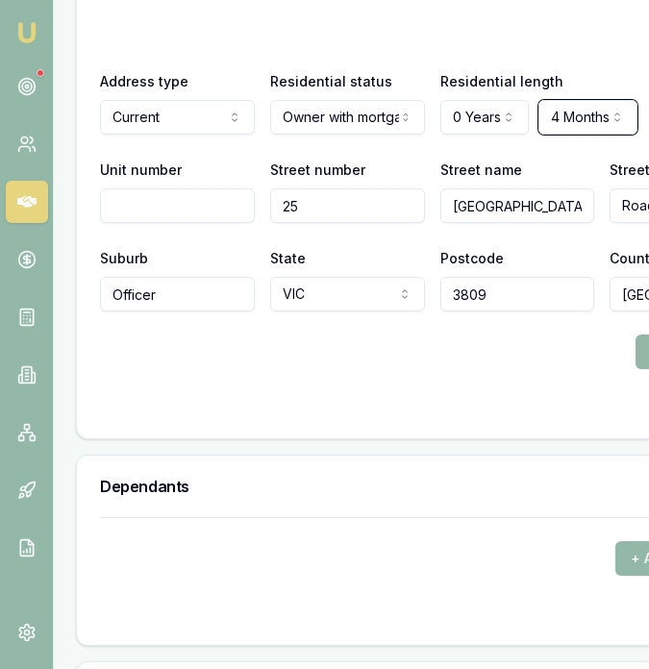
scroll to position [2736, 1]
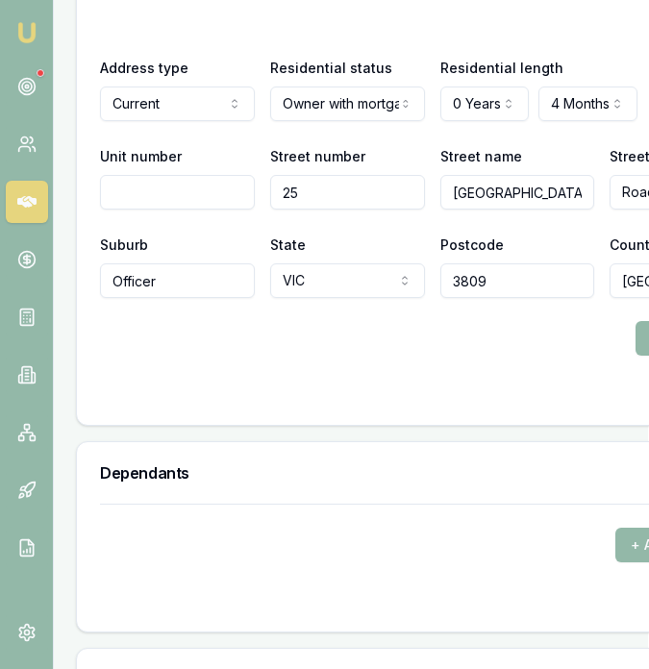
click at [557, 379] on form "X Address type Current Current Previous Residential status Owner with mortgage …" at bounding box center [432, 192] width 664 height 420
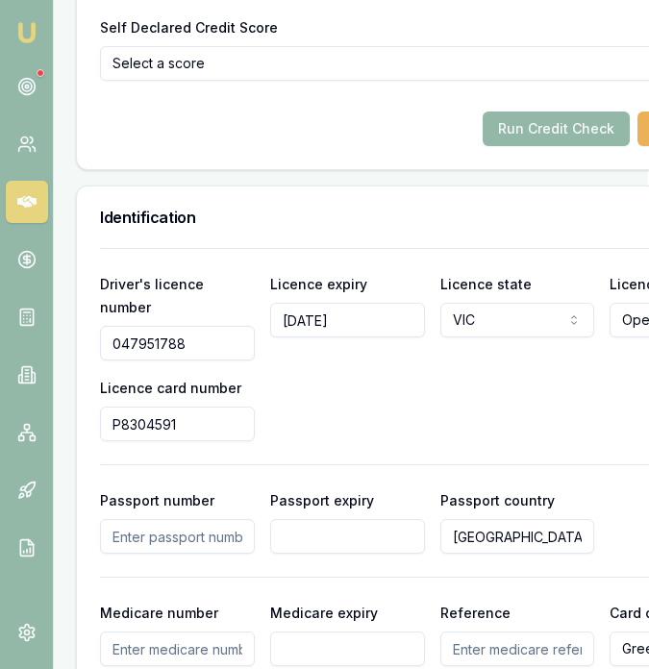
scroll to position [1571, 1]
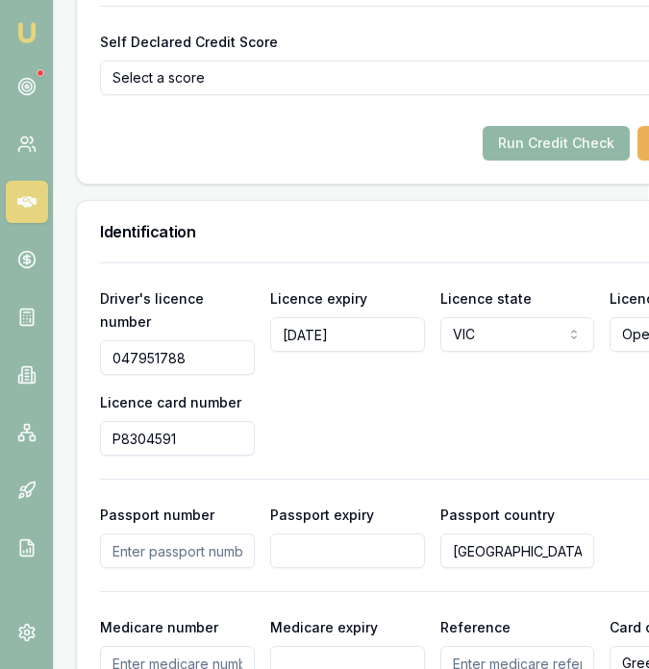
click at [495, 141] on button "Run Credit Check" at bounding box center [556, 143] width 147 height 35
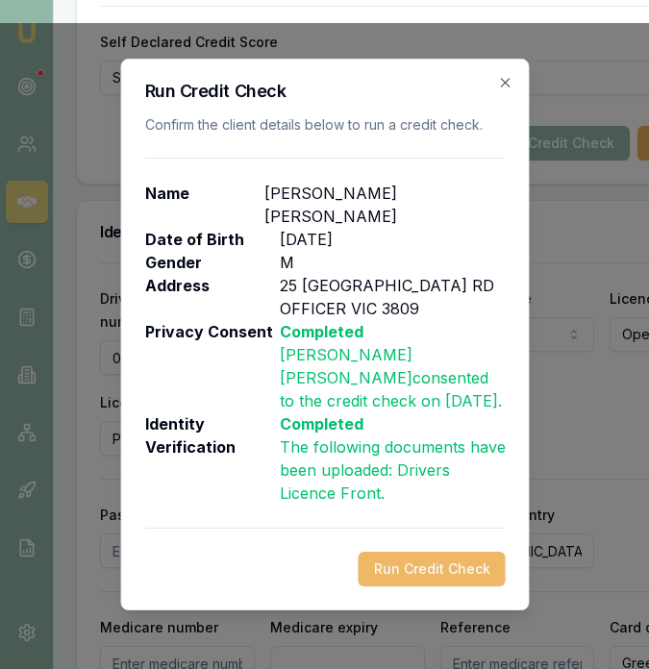
click at [426, 552] on button "Run Credit Check" at bounding box center [431, 569] width 147 height 35
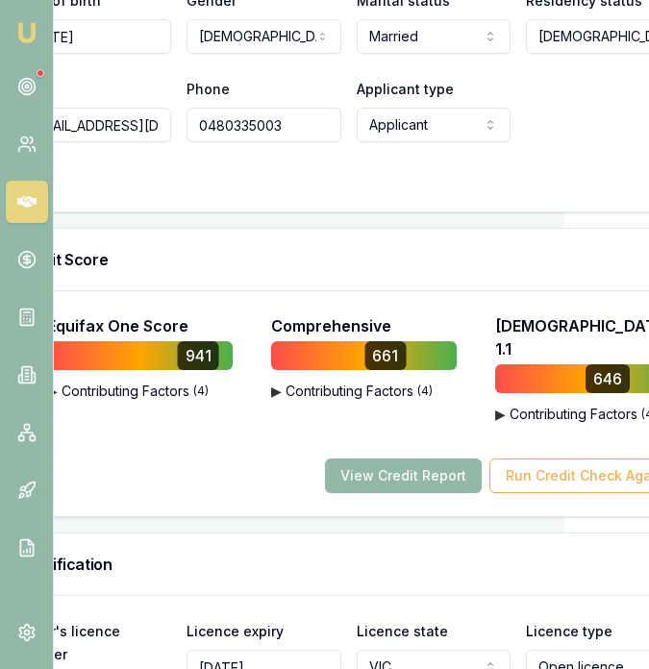
scroll to position [1301, 85]
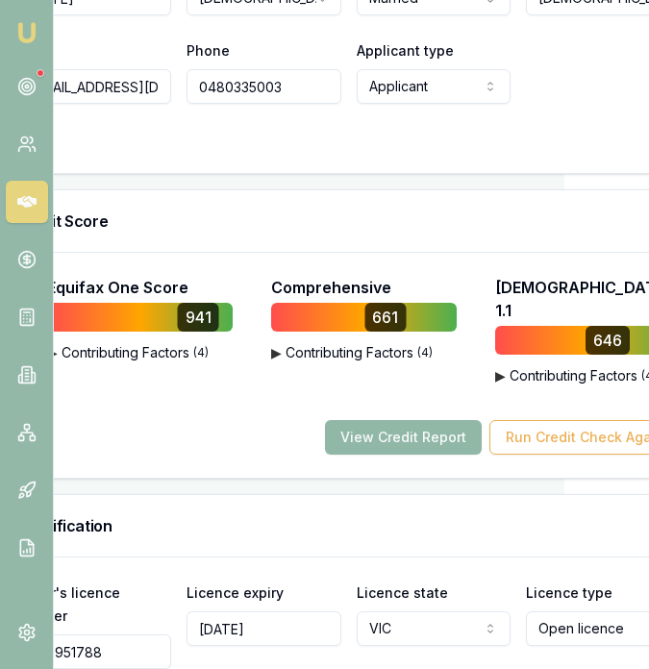
click at [414, 422] on button "View Credit Report" at bounding box center [403, 437] width 157 height 35
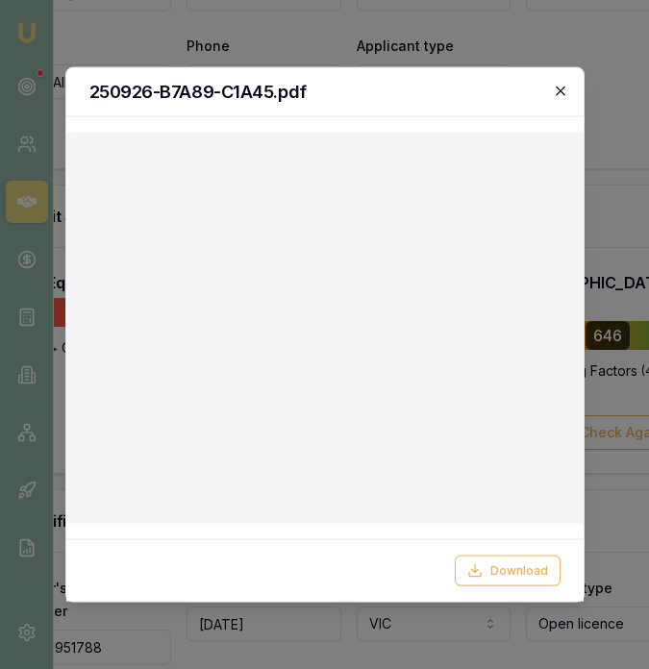
click at [559, 88] on icon "button" at bounding box center [560, 91] width 15 height 15
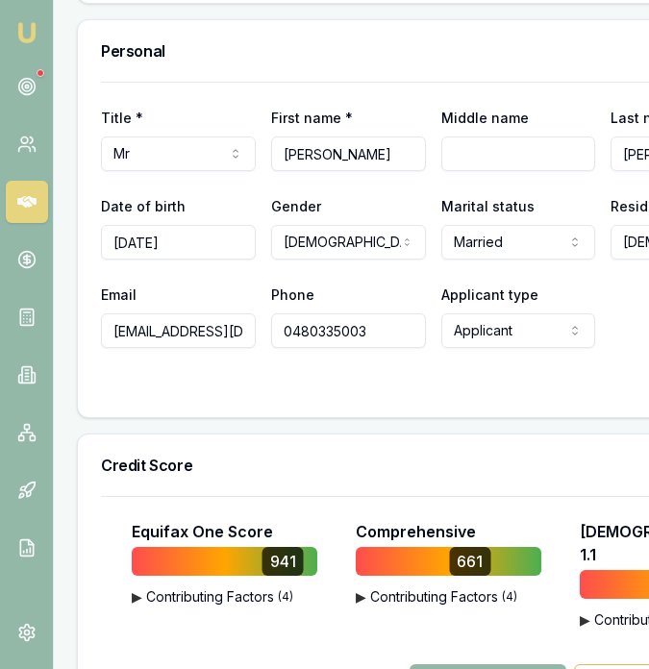
scroll to position [1051, 0]
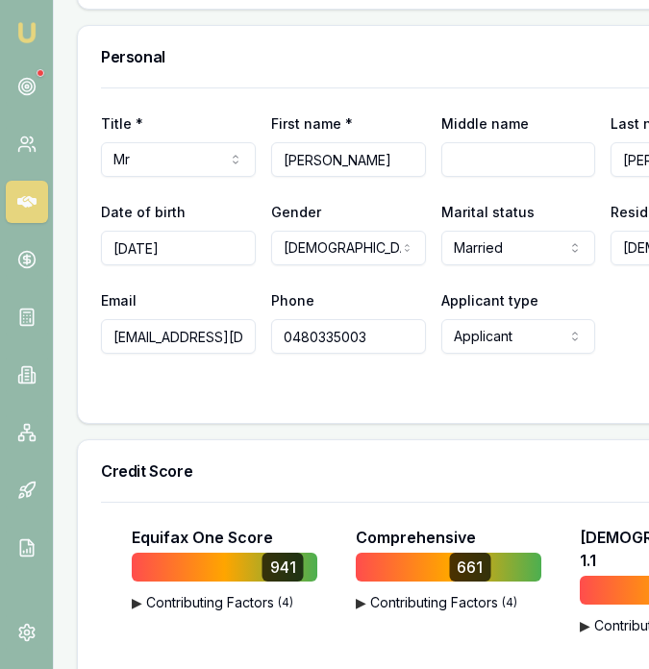
drag, startPoint x: 326, startPoint y: 157, endPoint x: 388, endPoint y: 153, distance: 62.6
click at [420, 156] on div "Title * Mr Mr Mrs Miss Ms Dr Prof First name * [PERSON_NAME] Middle name Last n…" at bounding box center [433, 144] width 664 height 65
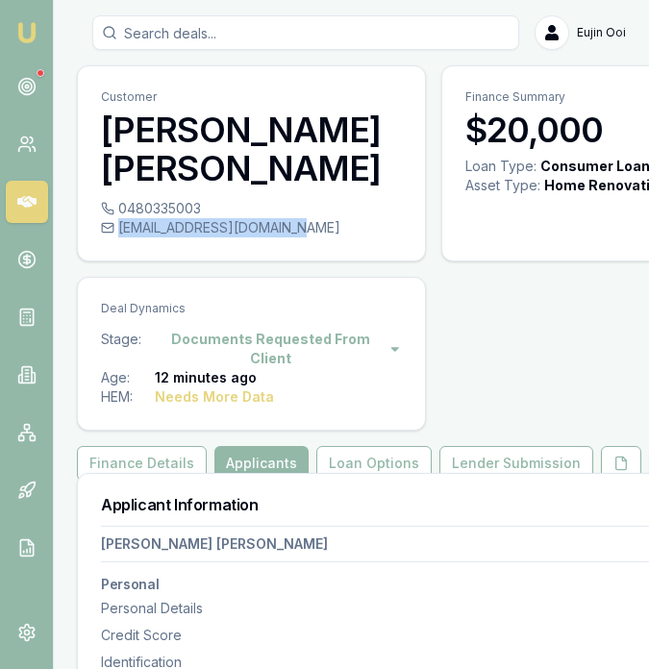
drag, startPoint x: 121, startPoint y: 230, endPoint x: 295, endPoint y: 230, distance: 174.0
click at [297, 230] on div "[EMAIL_ADDRESS][DOMAIN_NAME]" at bounding box center [251, 227] width 301 height 19
copy div "[EMAIL_ADDRESS][DOMAIN_NAME]"
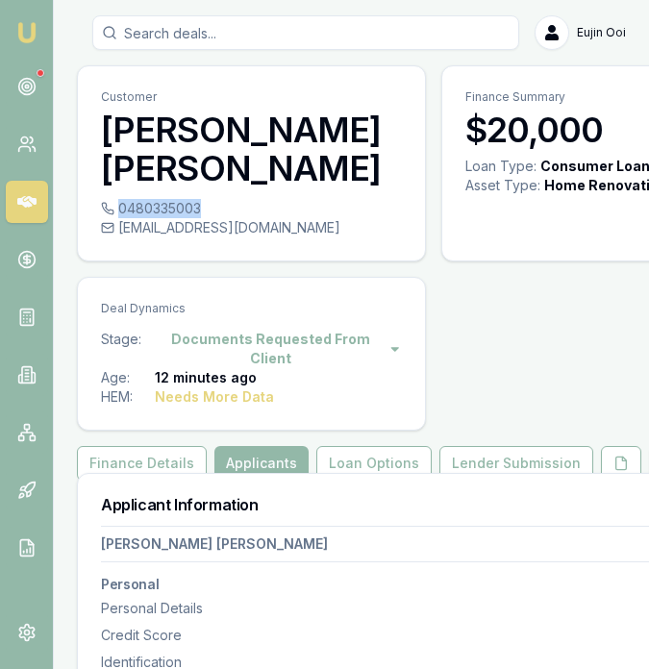
click at [198, 204] on div "0480335003" at bounding box center [251, 208] width 301 height 19
copy div "0480335003"
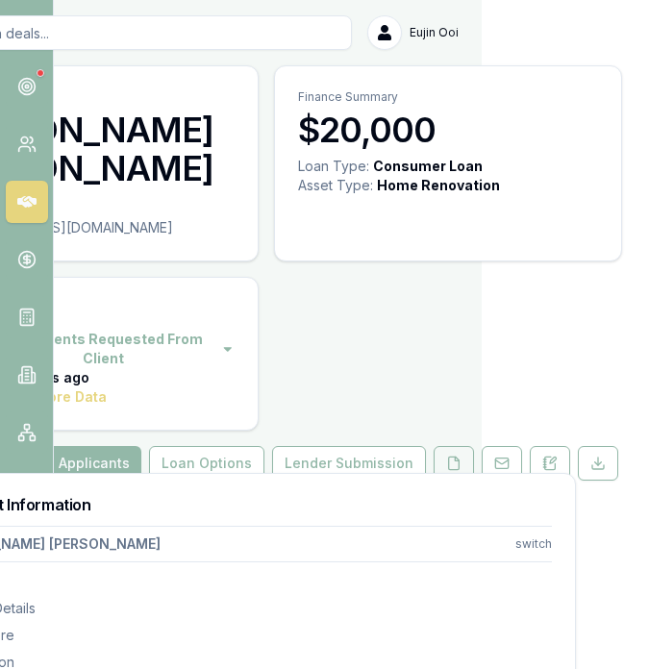
click at [434, 449] on button at bounding box center [454, 463] width 40 height 35
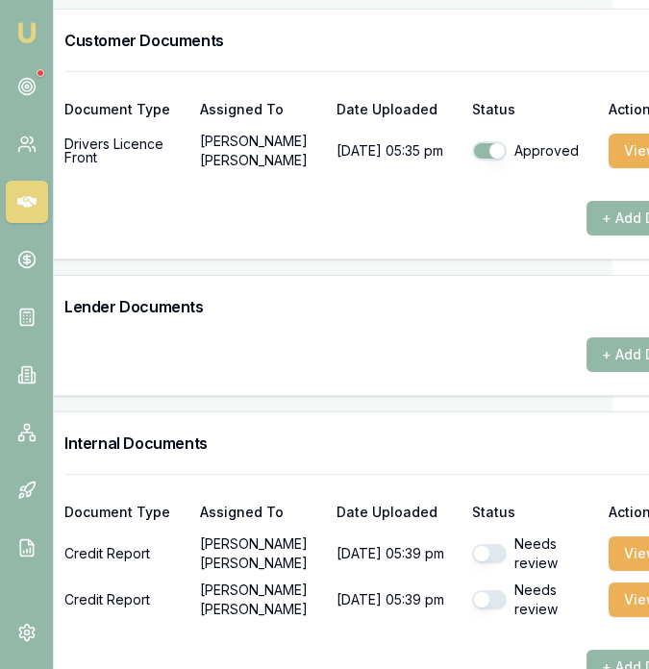
scroll to position [988, 37]
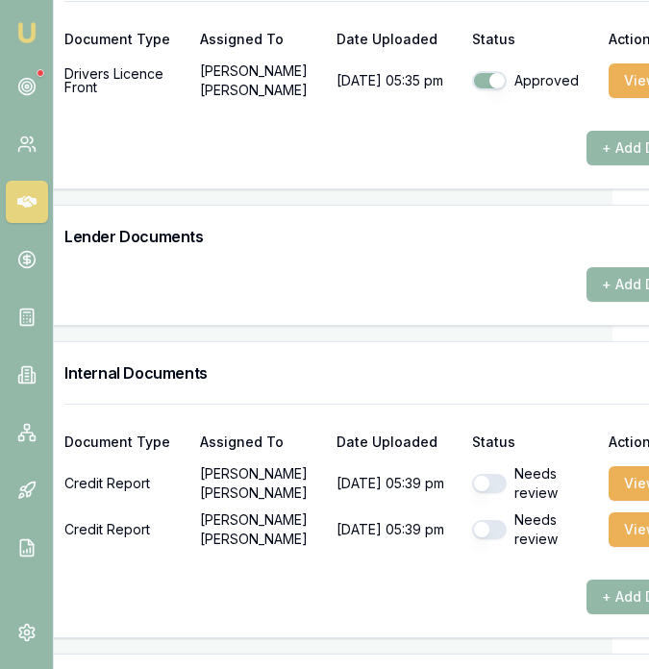
click at [488, 489] on button "button" at bounding box center [489, 483] width 35 height 19
checkbox input "true"
drag, startPoint x: 483, startPoint y: 525, endPoint x: 578, endPoint y: 510, distance: 96.3
click at [483, 525] on button "button" at bounding box center [489, 529] width 35 height 19
checkbox input "true"
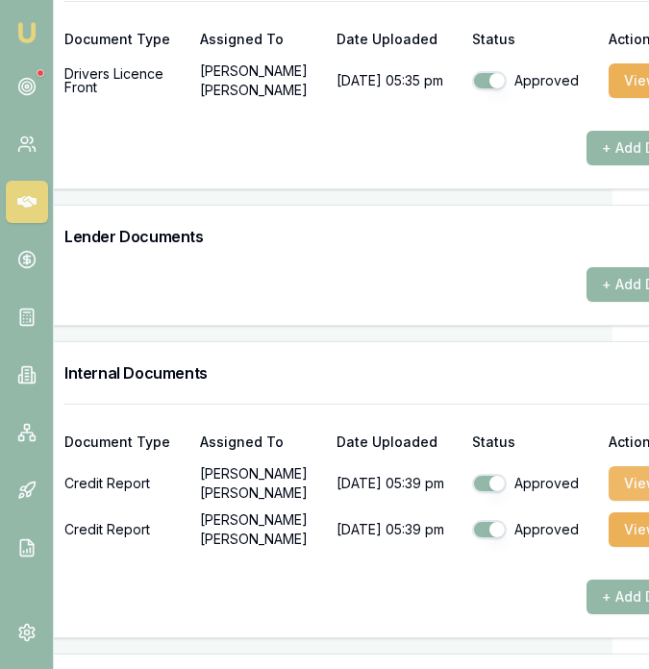
click at [630, 471] on button "View" at bounding box center [641, 483] width 64 height 35
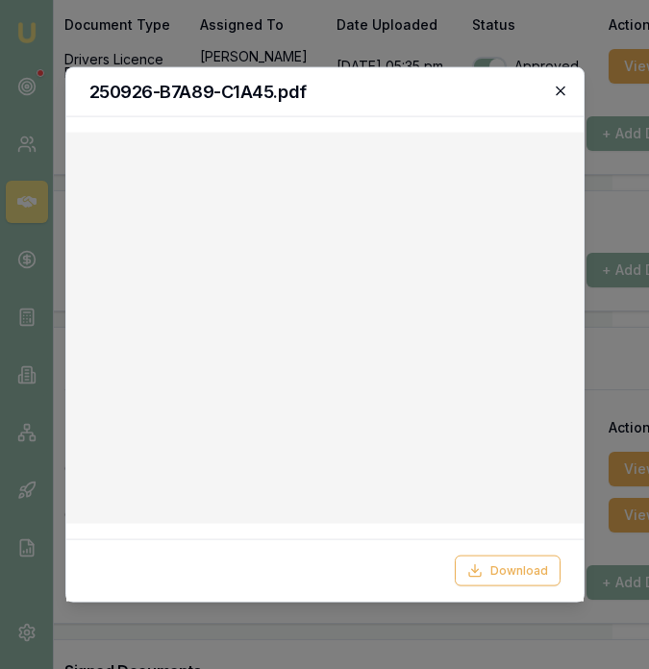
click at [563, 92] on icon "button" at bounding box center [560, 91] width 15 height 15
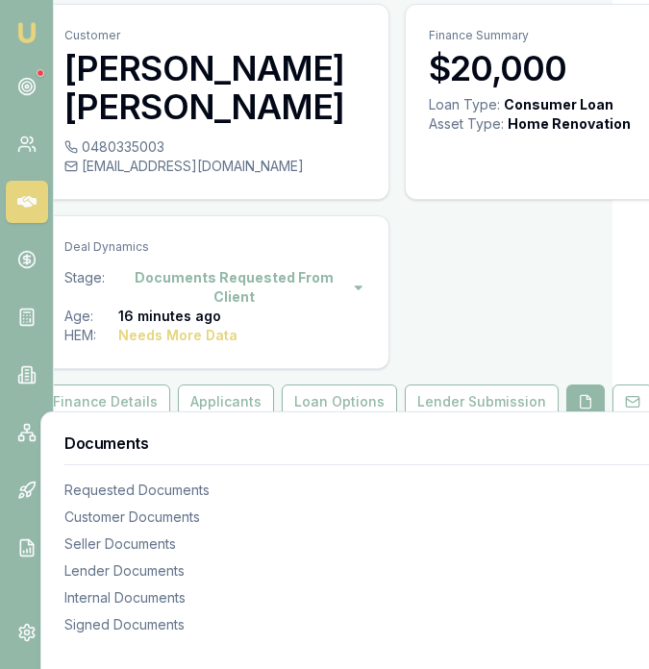
scroll to position [0, 37]
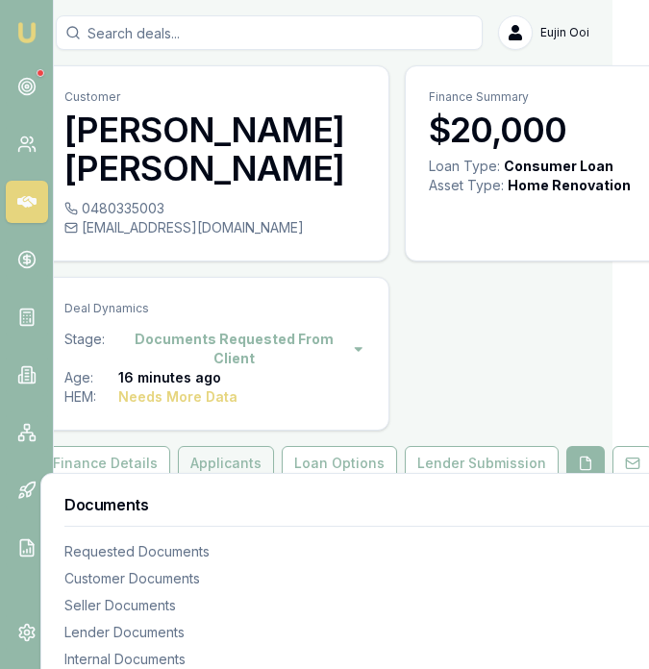
click at [210, 458] on button "Applicants" at bounding box center [226, 463] width 96 height 35
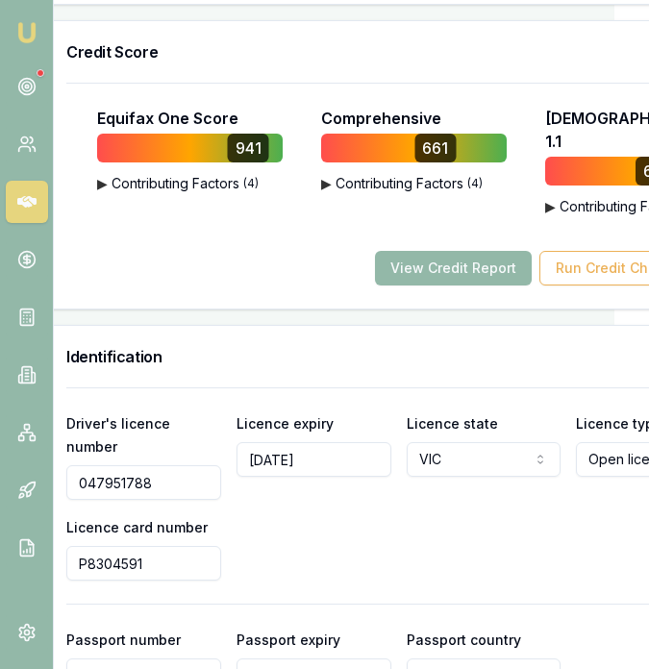
scroll to position [1478, 35]
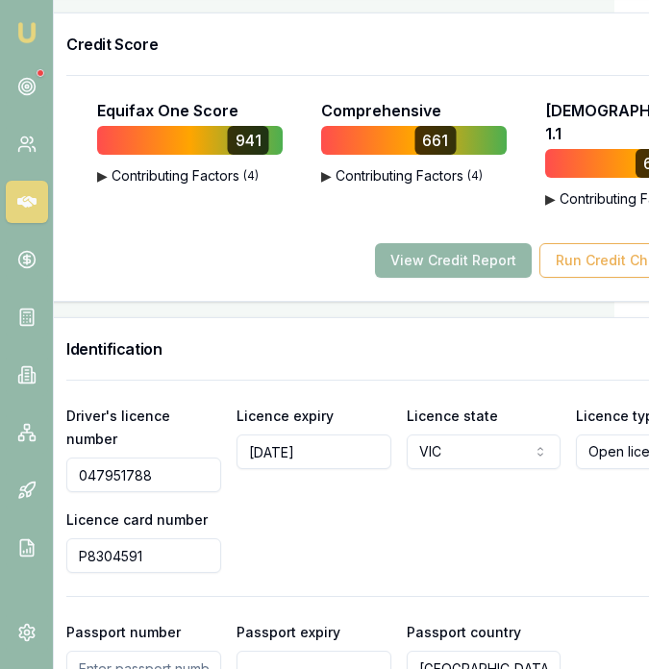
click at [176, 458] on input "047951788" at bounding box center [143, 475] width 155 height 35
click at [168, 538] on input "P8304591" at bounding box center [143, 555] width 155 height 35
